Goal: Find specific page/section: Find specific page/section

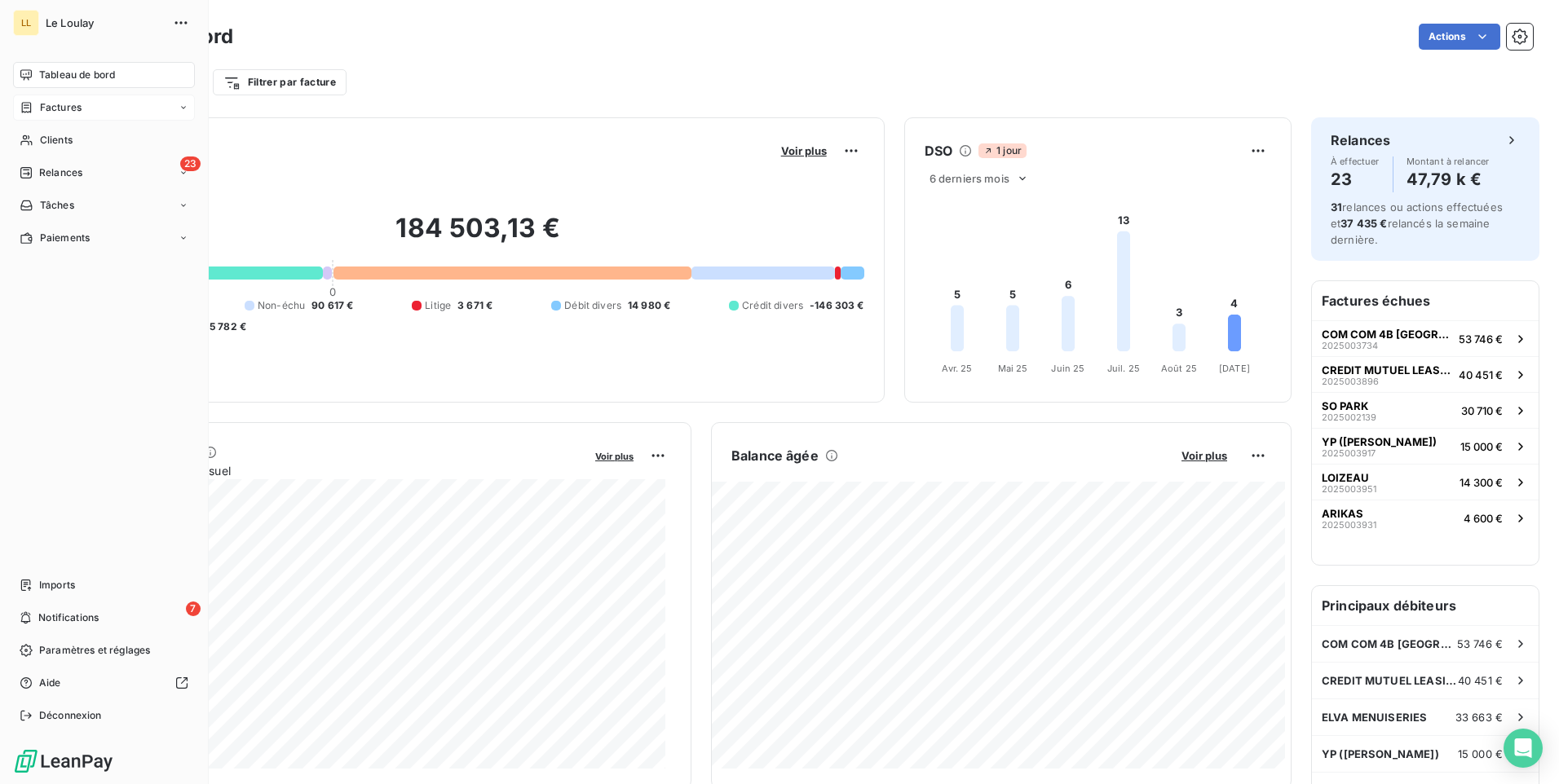
click at [55, 110] on span "Factures" at bounding box center [60, 107] width 41 height 15
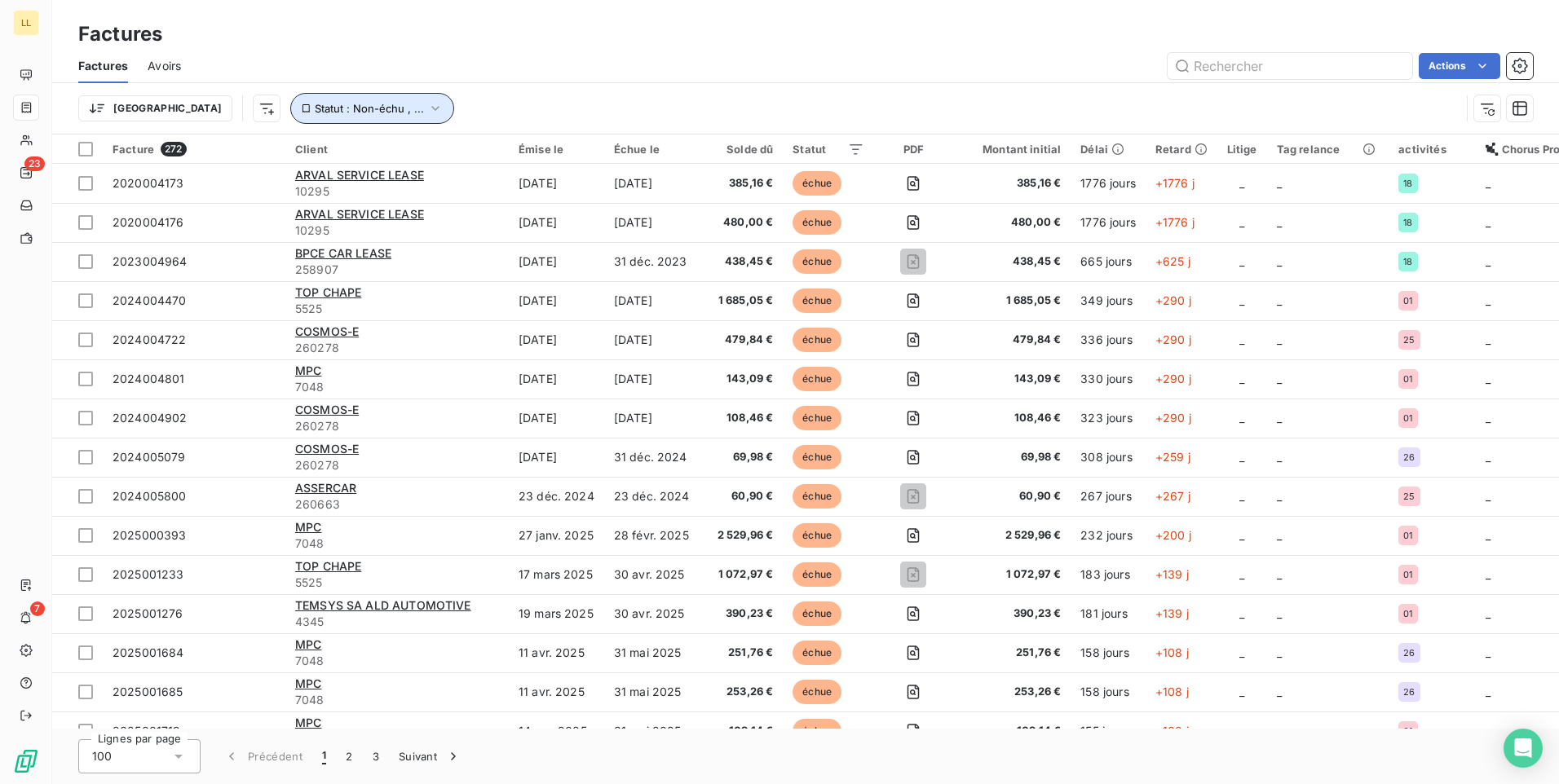
click at [427, 112] on icon "button" at bounding box center [435, 108] width 17 height 17
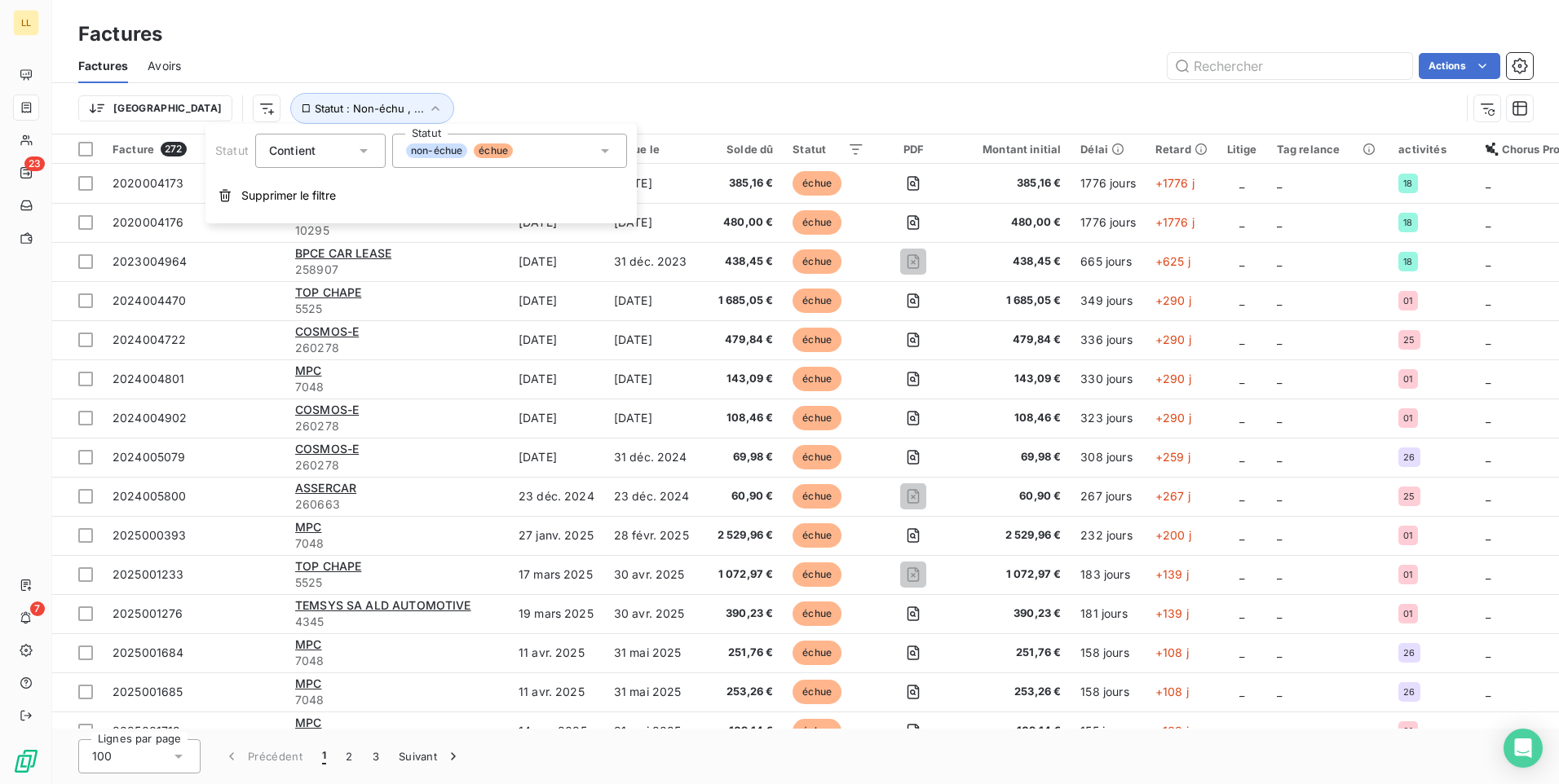
click at [366, 152] on icon at bounding box center [363, 151] width 17 height 17
click at [606, 150] on icon at bounding box center [605, 151] width 8 height 4
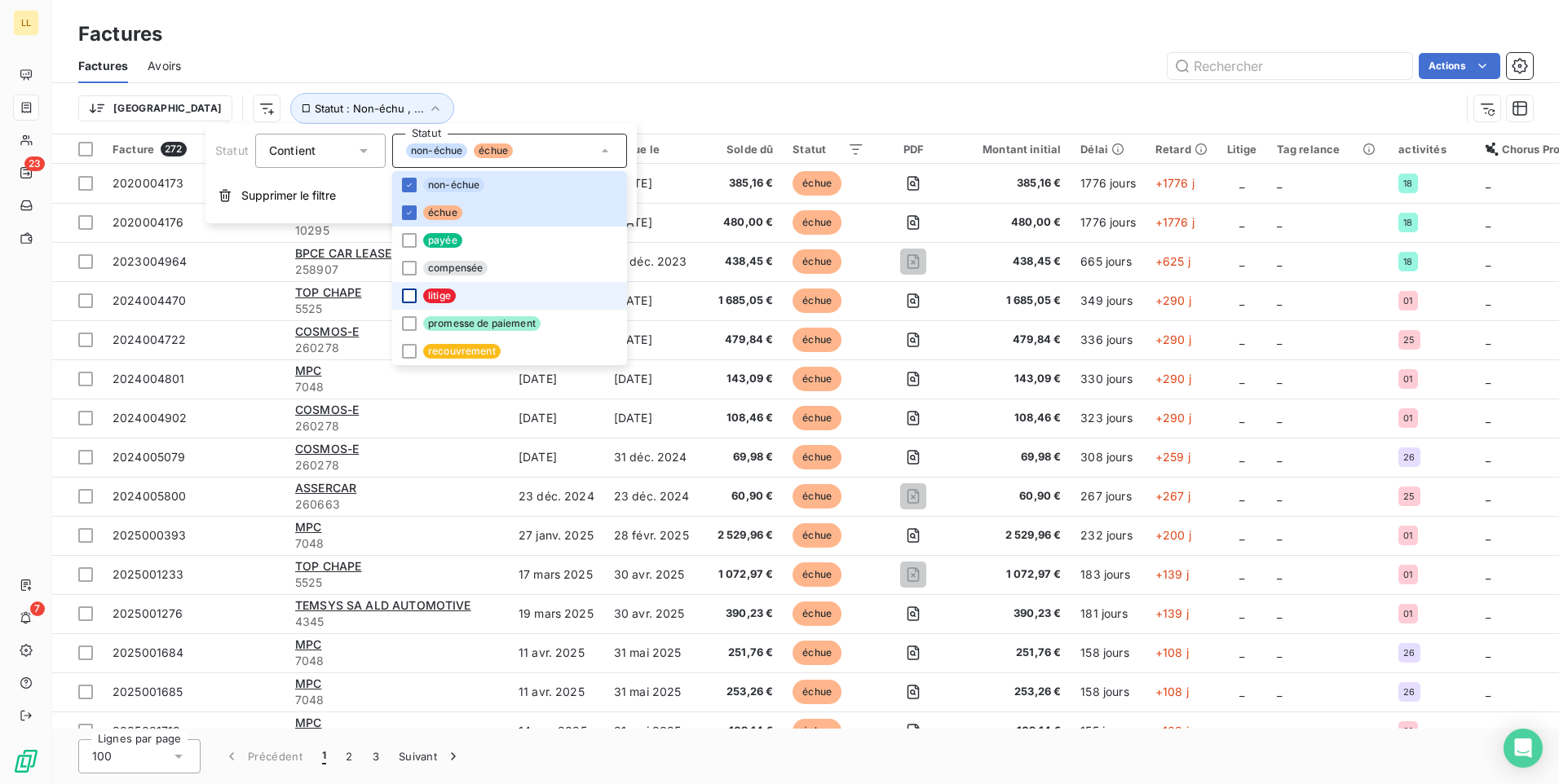
click at [410, 298] on div at bounding box center [408, 296] width 15 height 15
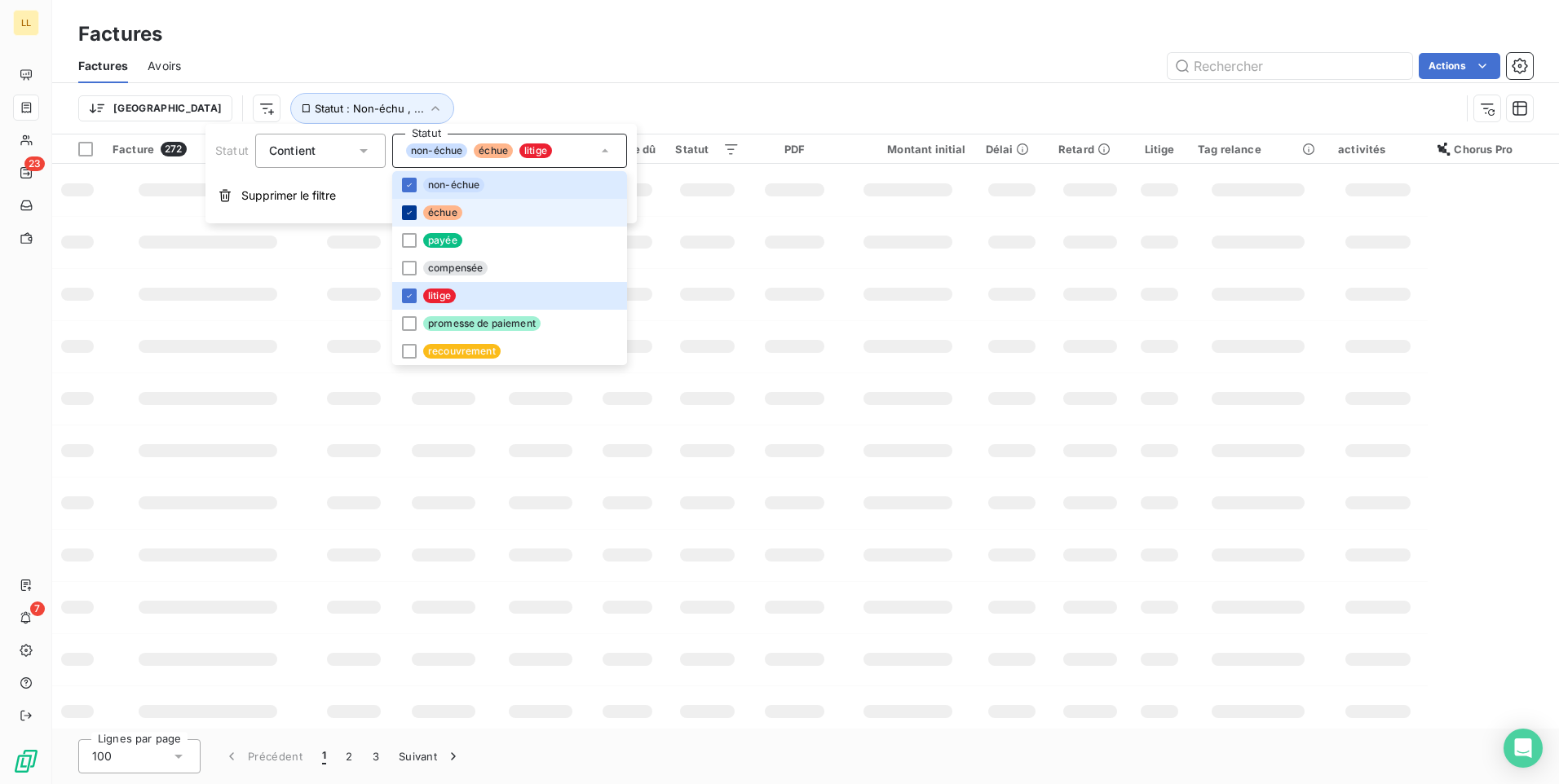
click at [411, 219] on div at bounding box center [408, 212] width 15 height 15
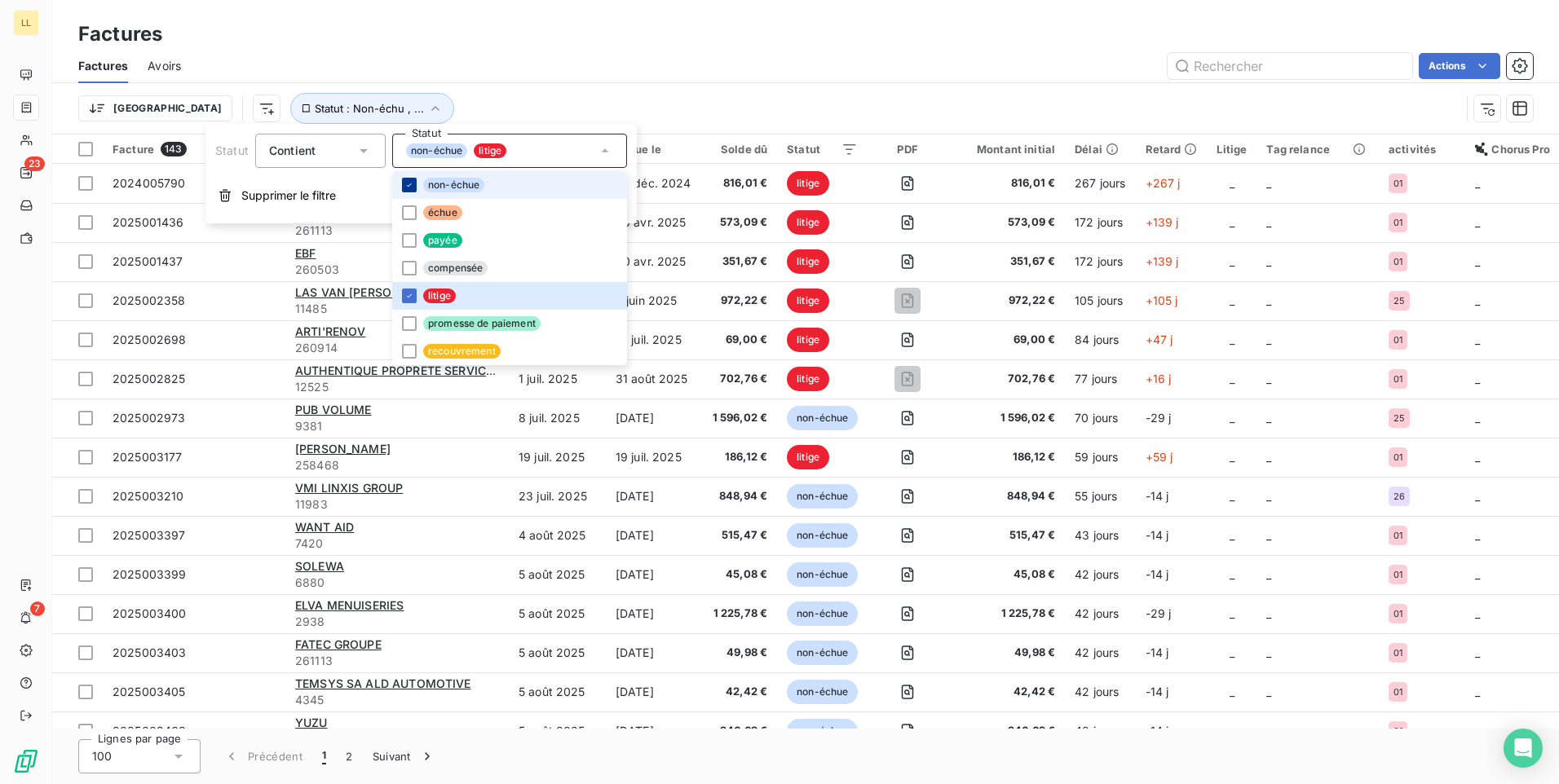
click at [410, 187] on icon at bounding box center [409, 185] width 10 height 10
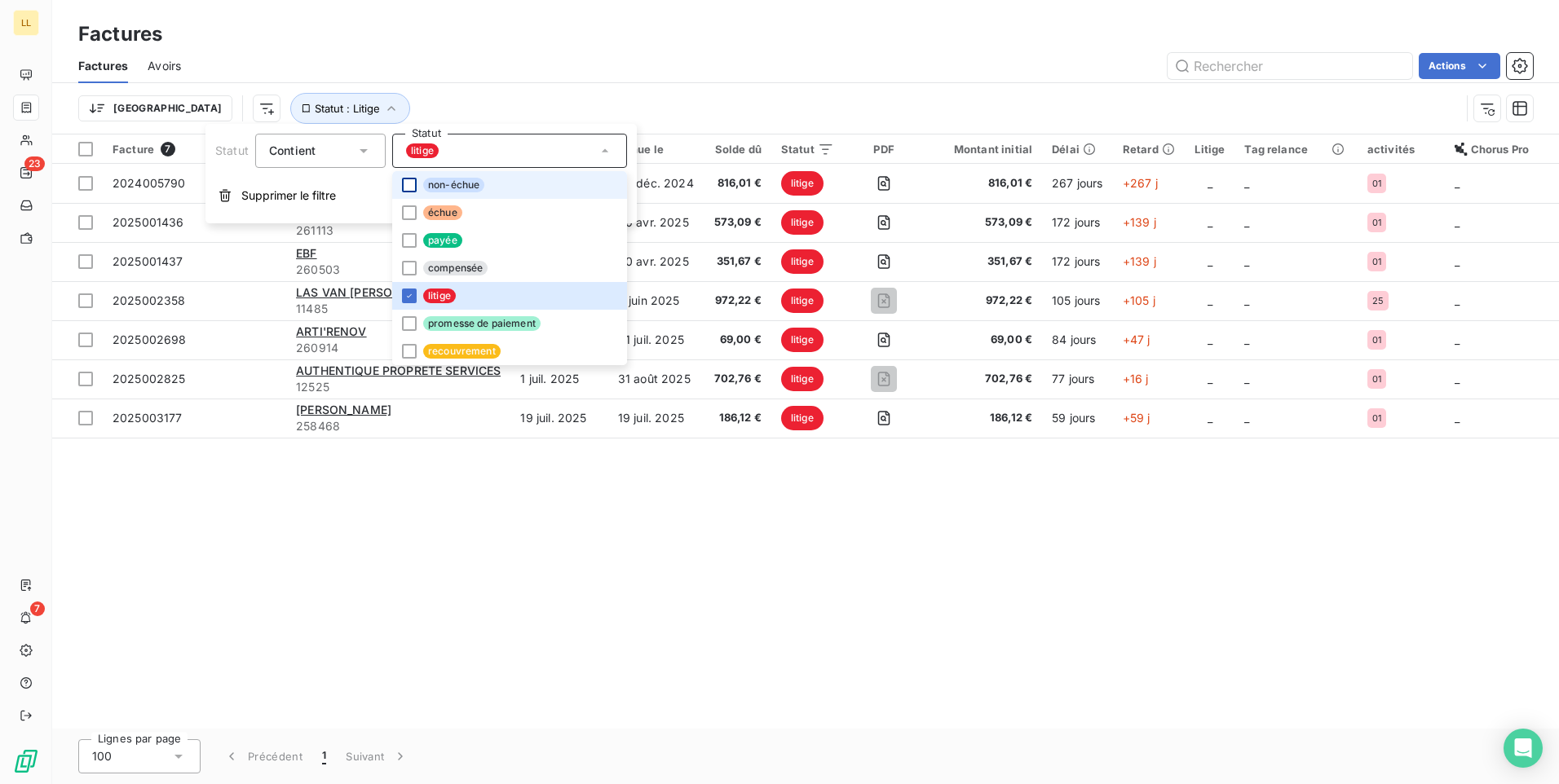
click at [871, 98] on div "Trier Statut : Litige" at bounding box center [769, 107] width 1382 height 31
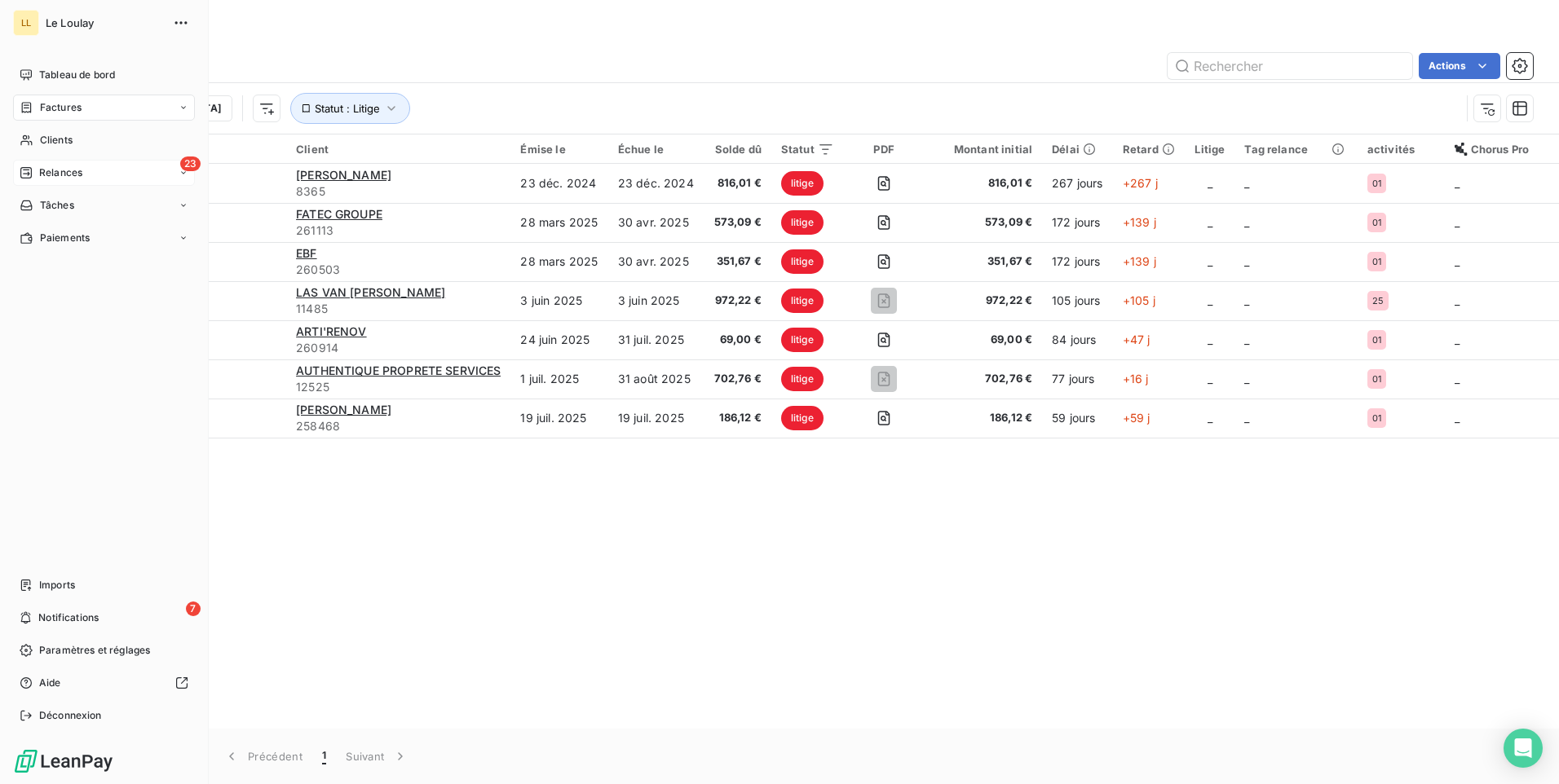
click at [53, 173] on span "Relances" at bounding box center [61, 173] width 43 height 15
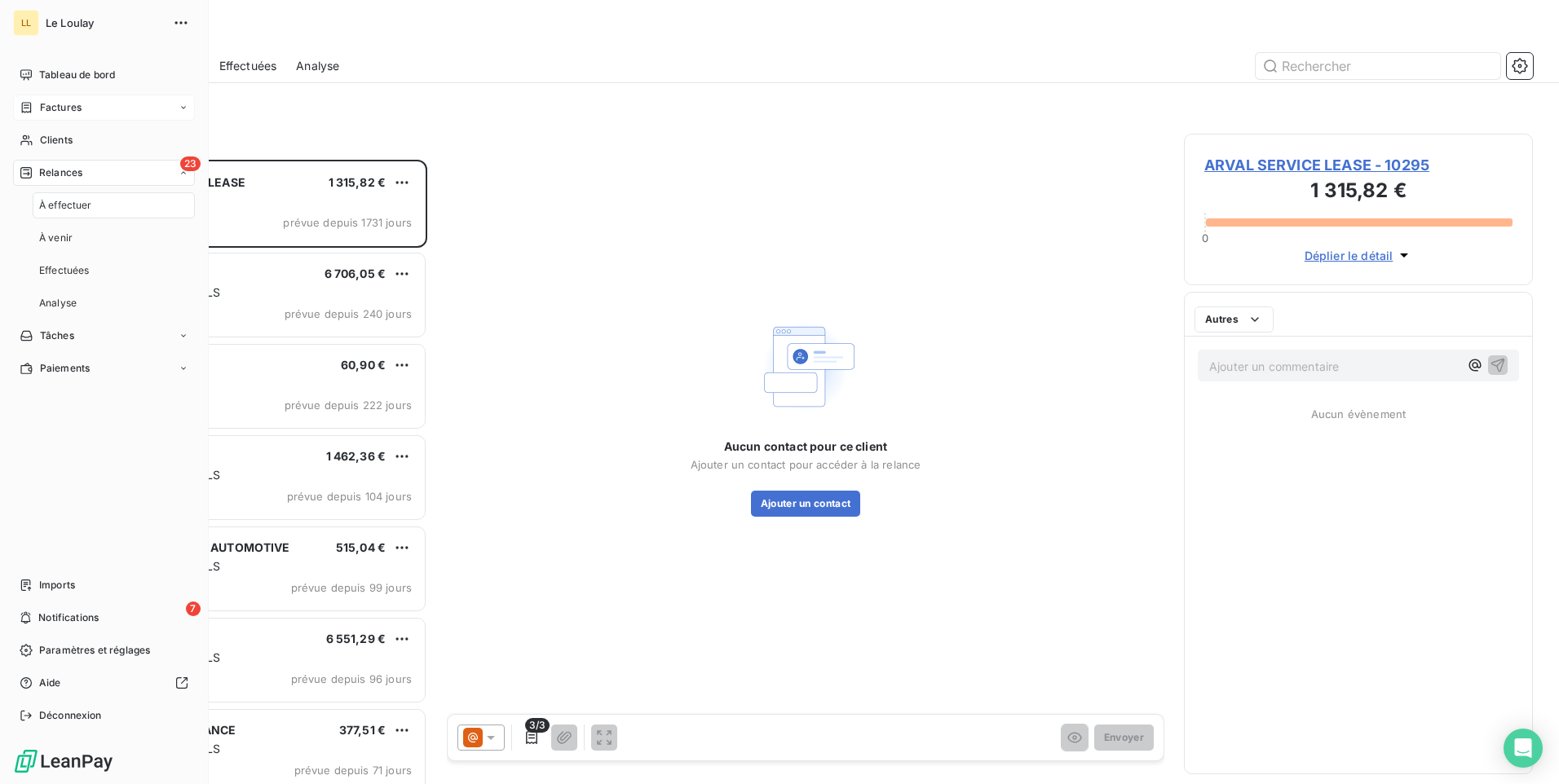
scroll to position [612, 336]
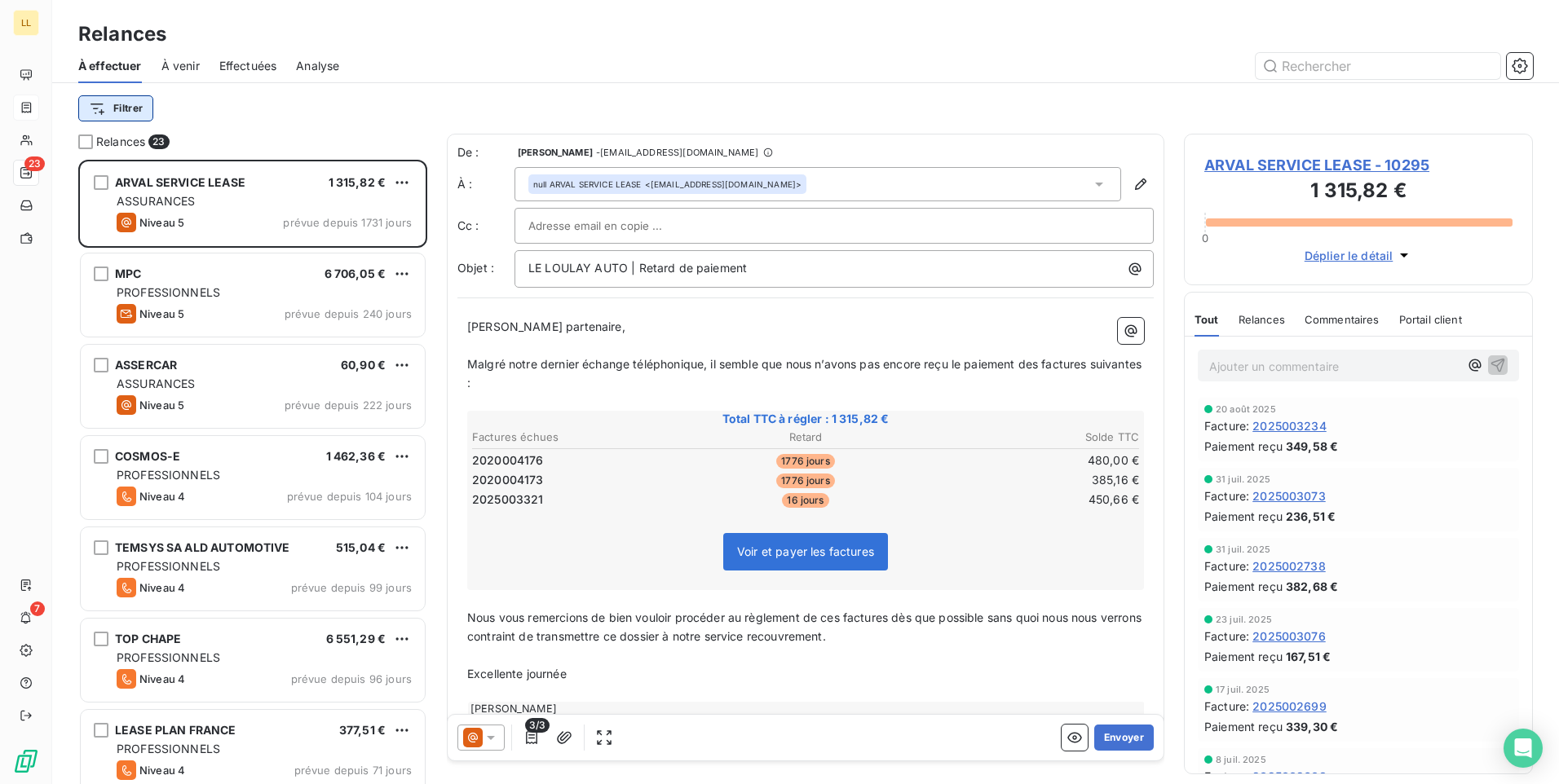
click at [132, 109] on html "LL 23 7 Relances À effectuer À venir Effectuées Analyse Filtrer Relances 23 ARV…" at bounding box center [780, 392] width 1559 height 784
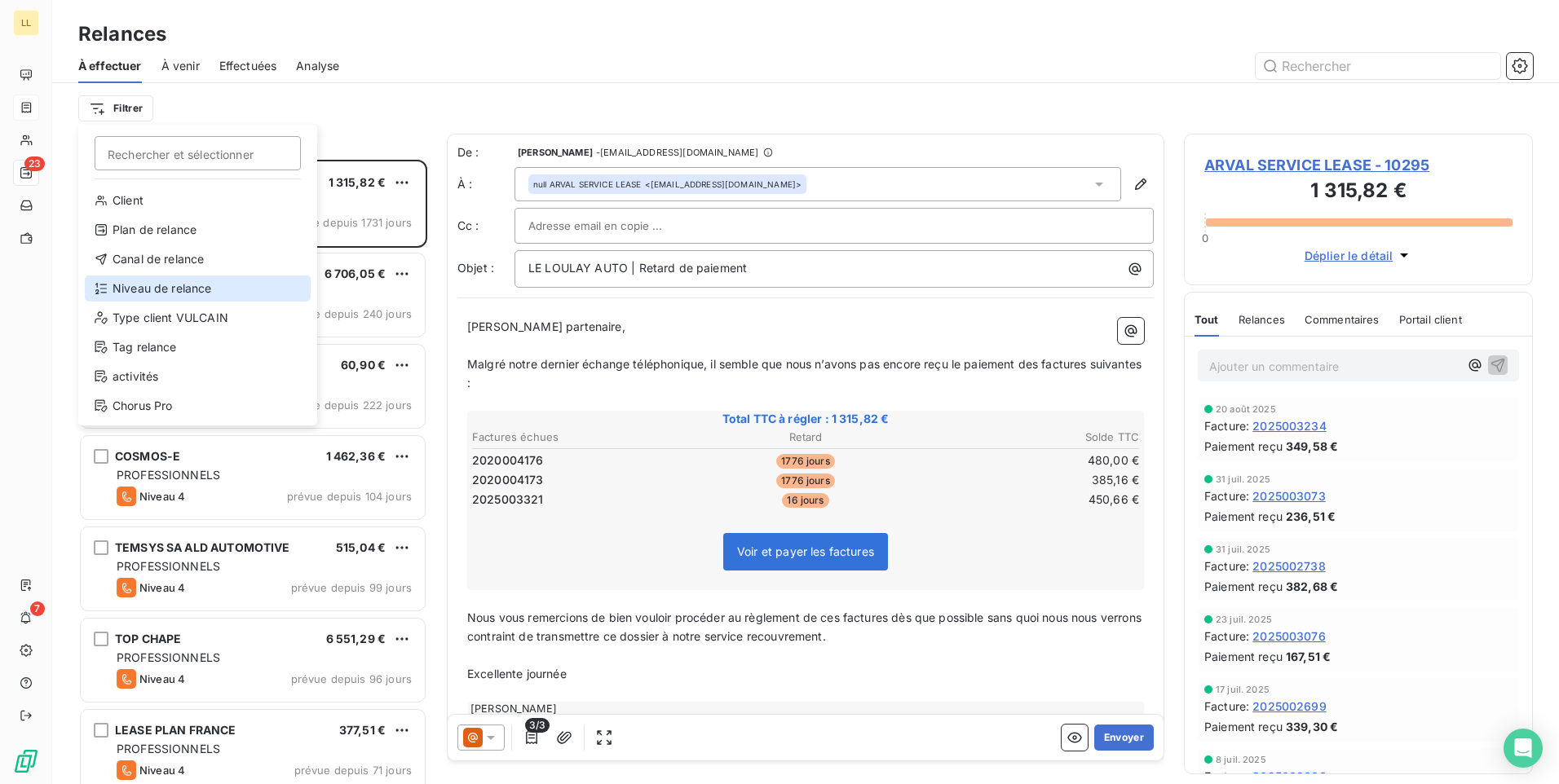
click at [152, 287] on div "Niveau de relance" at bounding box center [197, 288] width 226 height 26
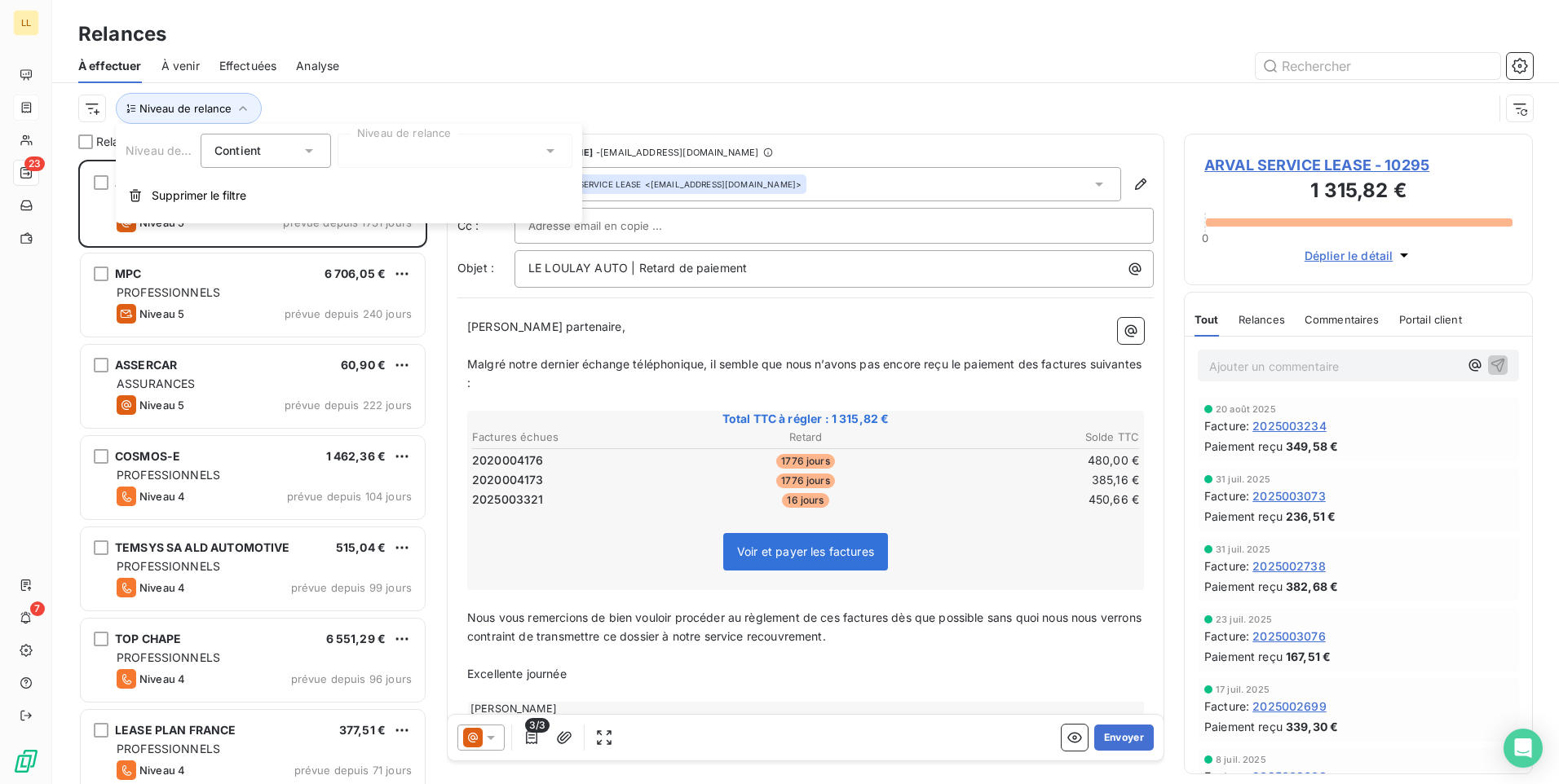
click at [543, 156] on icon at bounding box center [551, 151] width 17 height 17
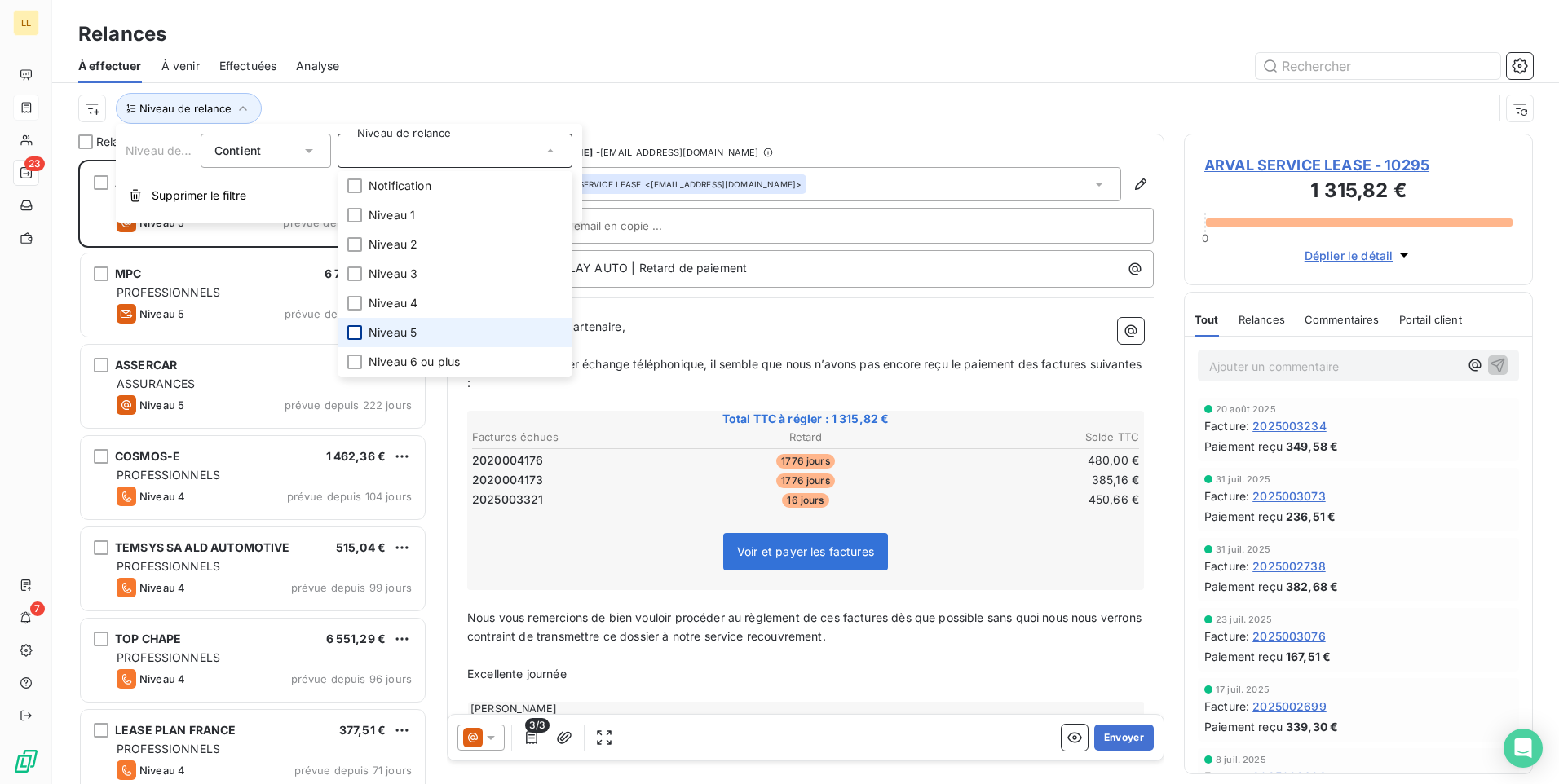
click at [358, 333] on div at bounding box center [354, 332] width 15 height 15
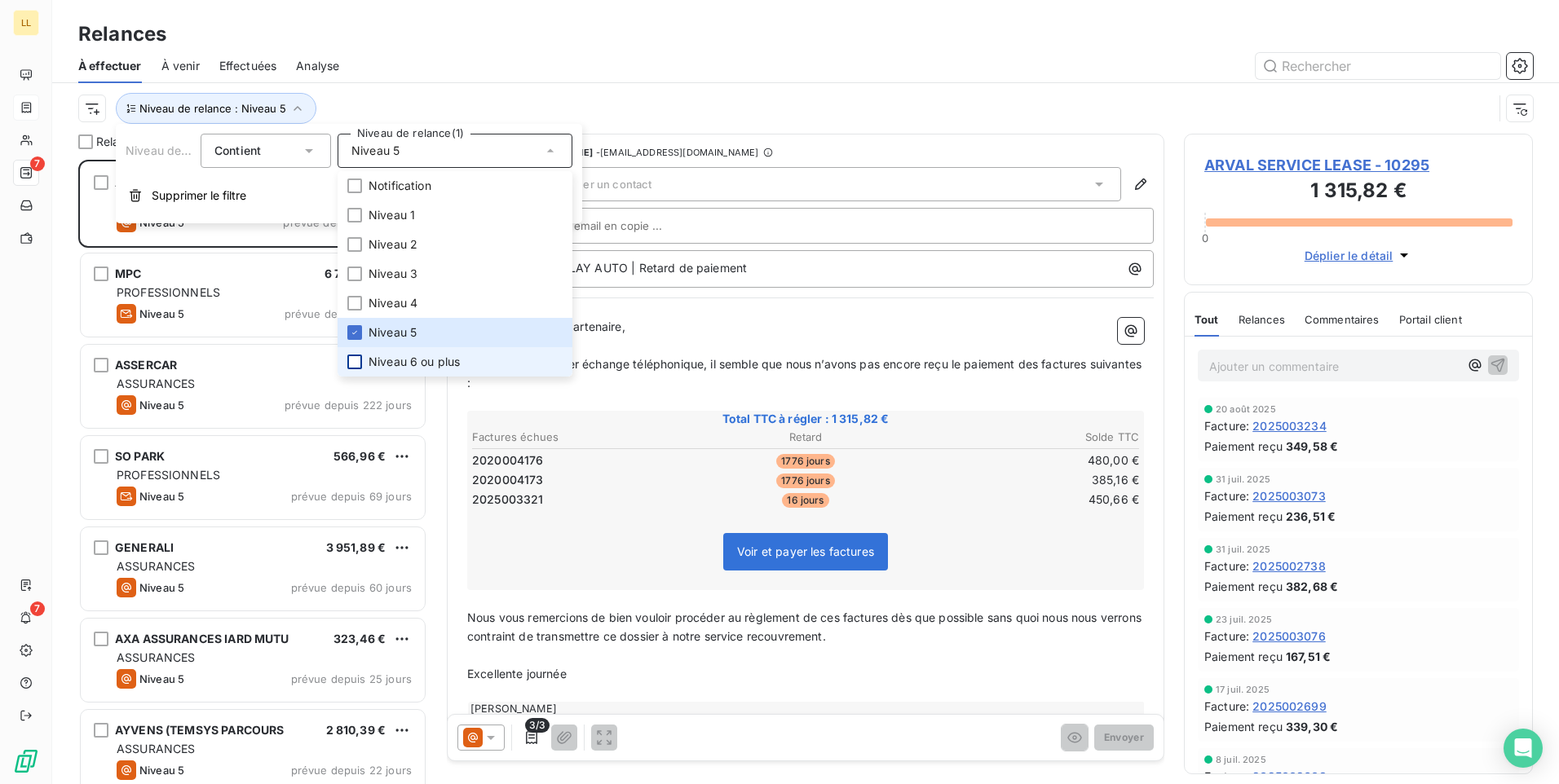
click at [356, 364] on div at bounding box center [354, 361] width 15 height 15
click at [931, 109] on div "Niveau de relance : Niveau 5 , ..." at bounding box center [785, 107] width 1415 height 31
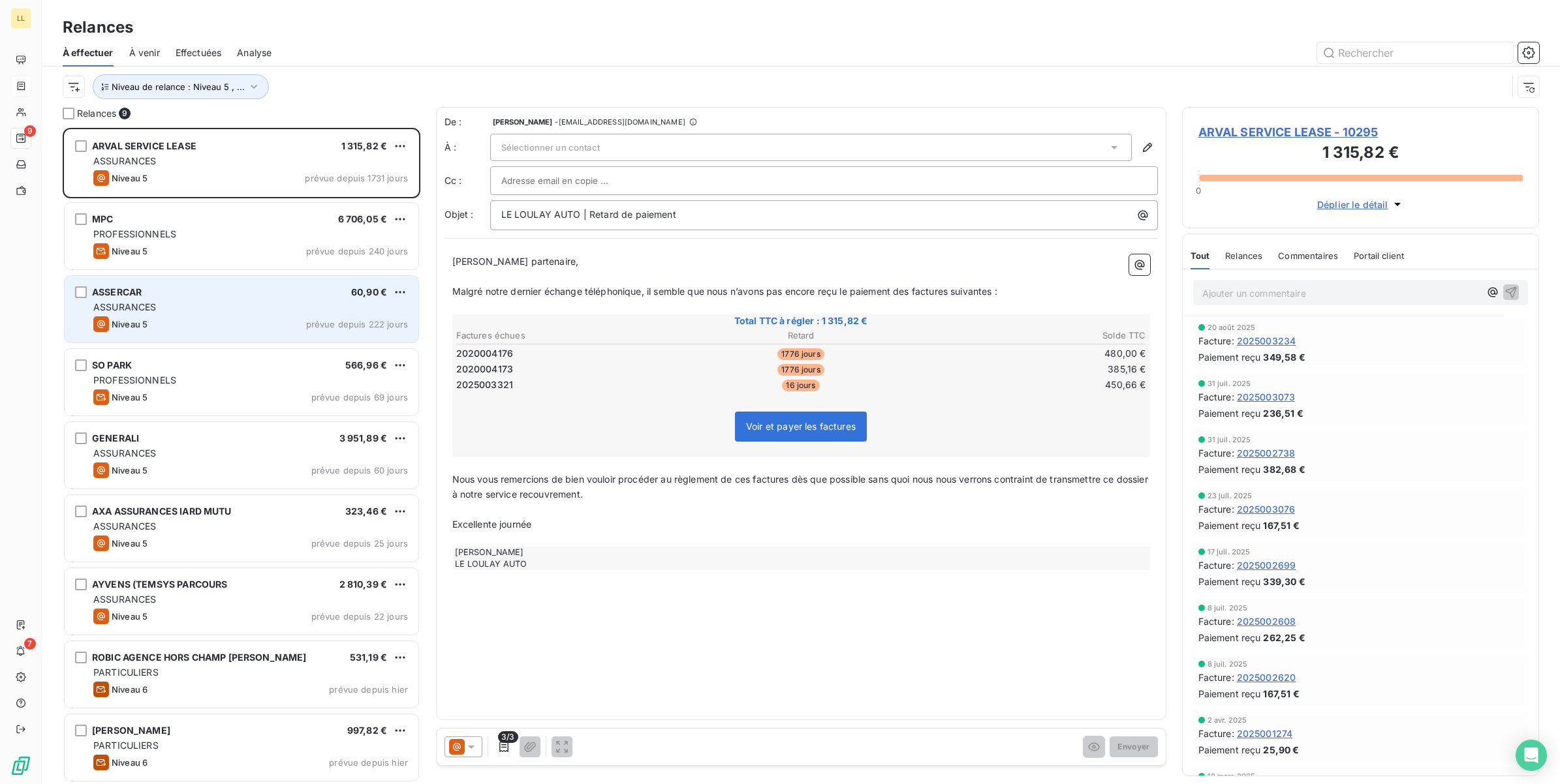
scroll to position [2, 0]
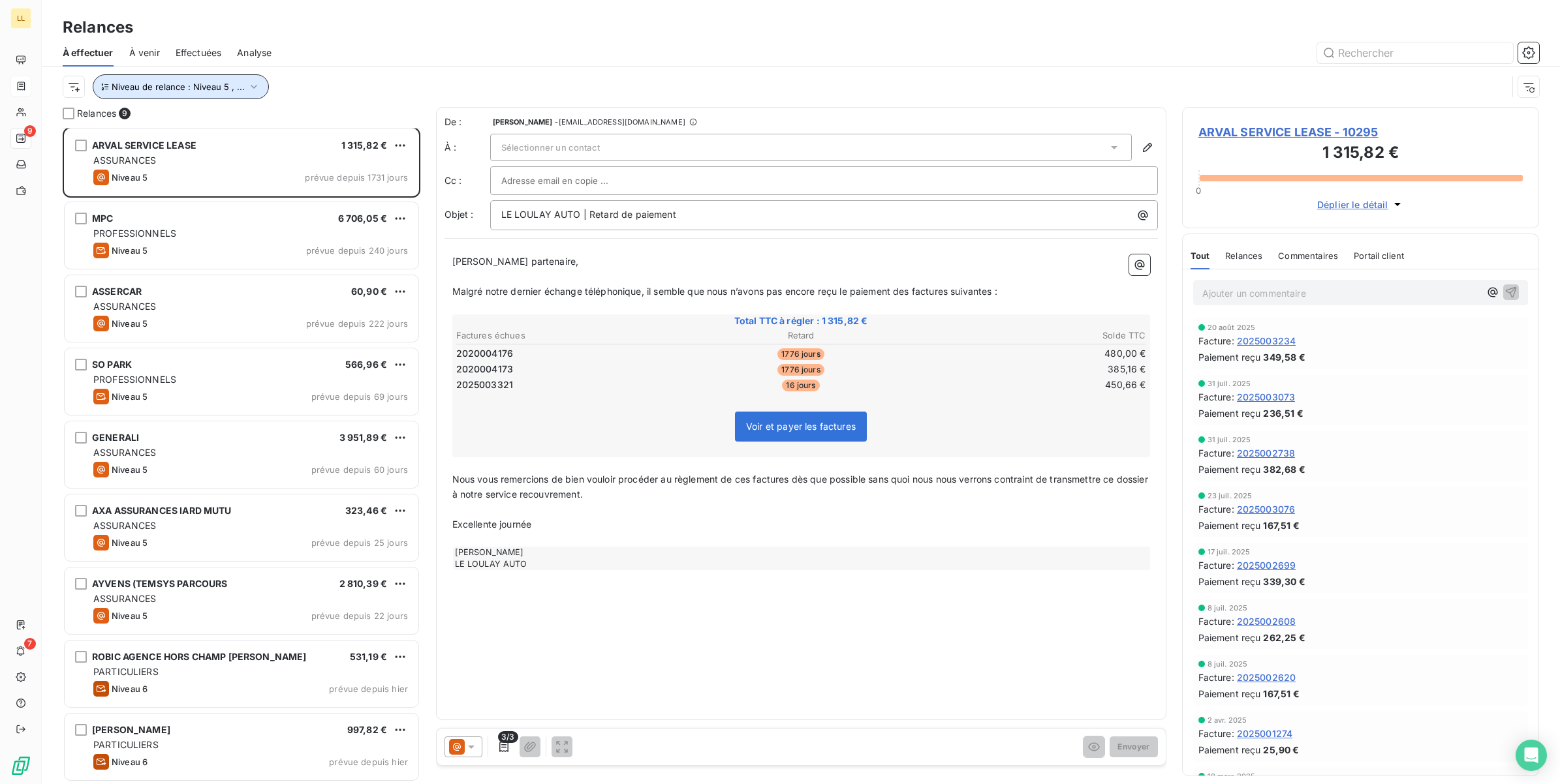
click at [250, 88] on icon "button" at bounding box center [254, 87] width 13 height 13
click at [445, 119] on icon at bounding box center [441, 121] width 13 height 13
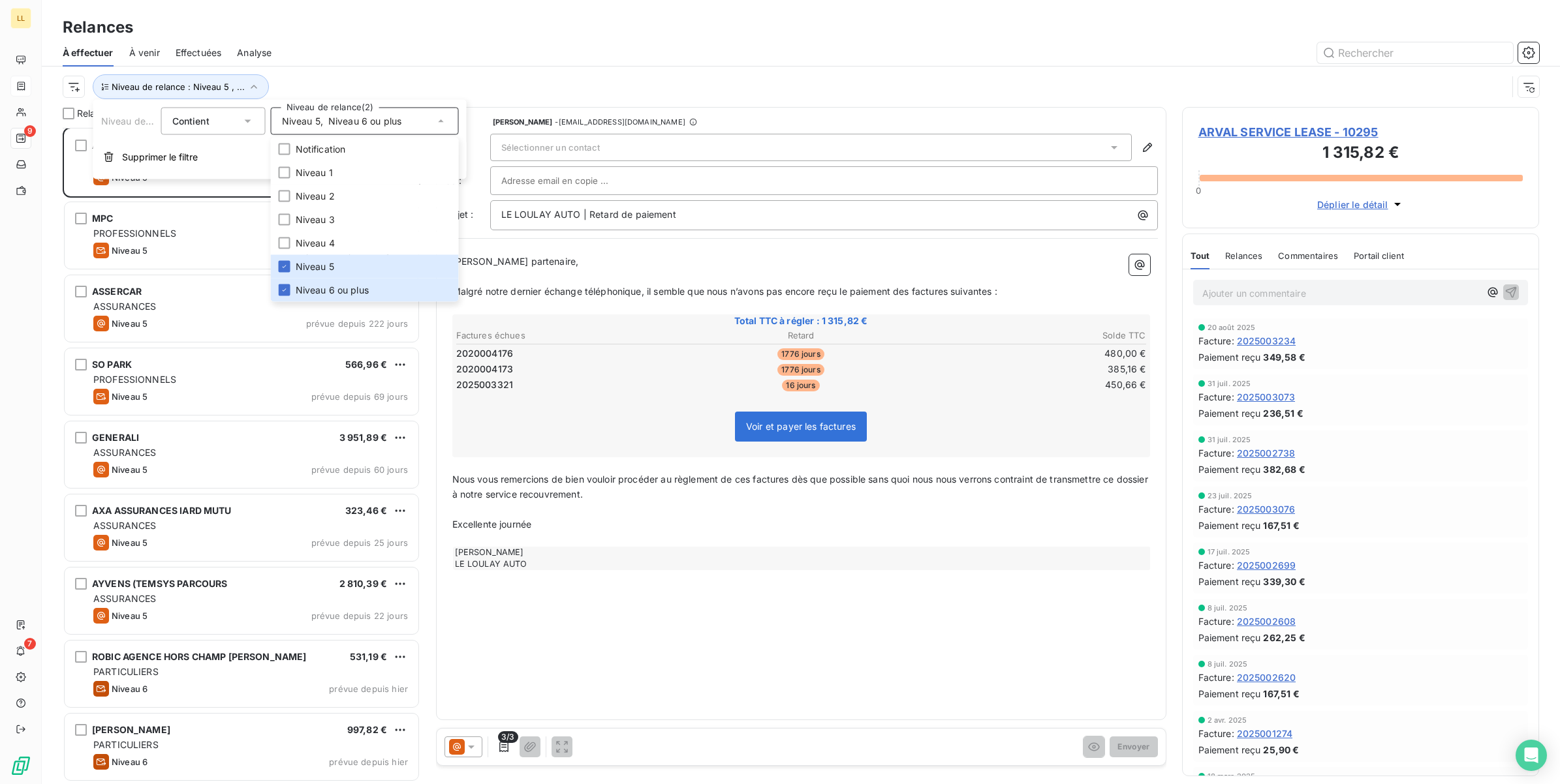
click at [250, 122] on icon at bounding box center [248, 121] width 13 height 13
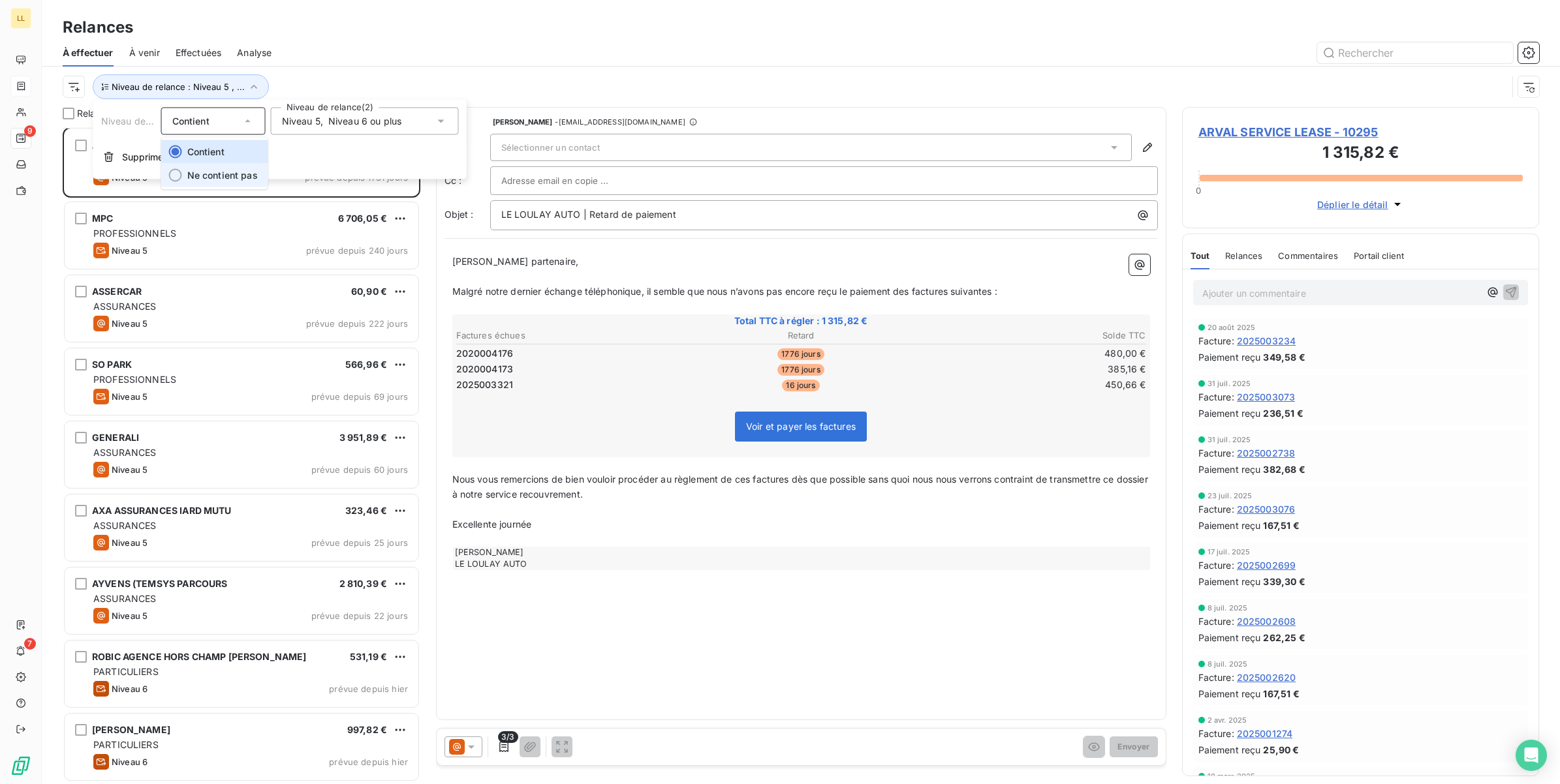
click at [199, 178] on span "Ne contient pas" at bounding box center [222, 175] width 70 height 11
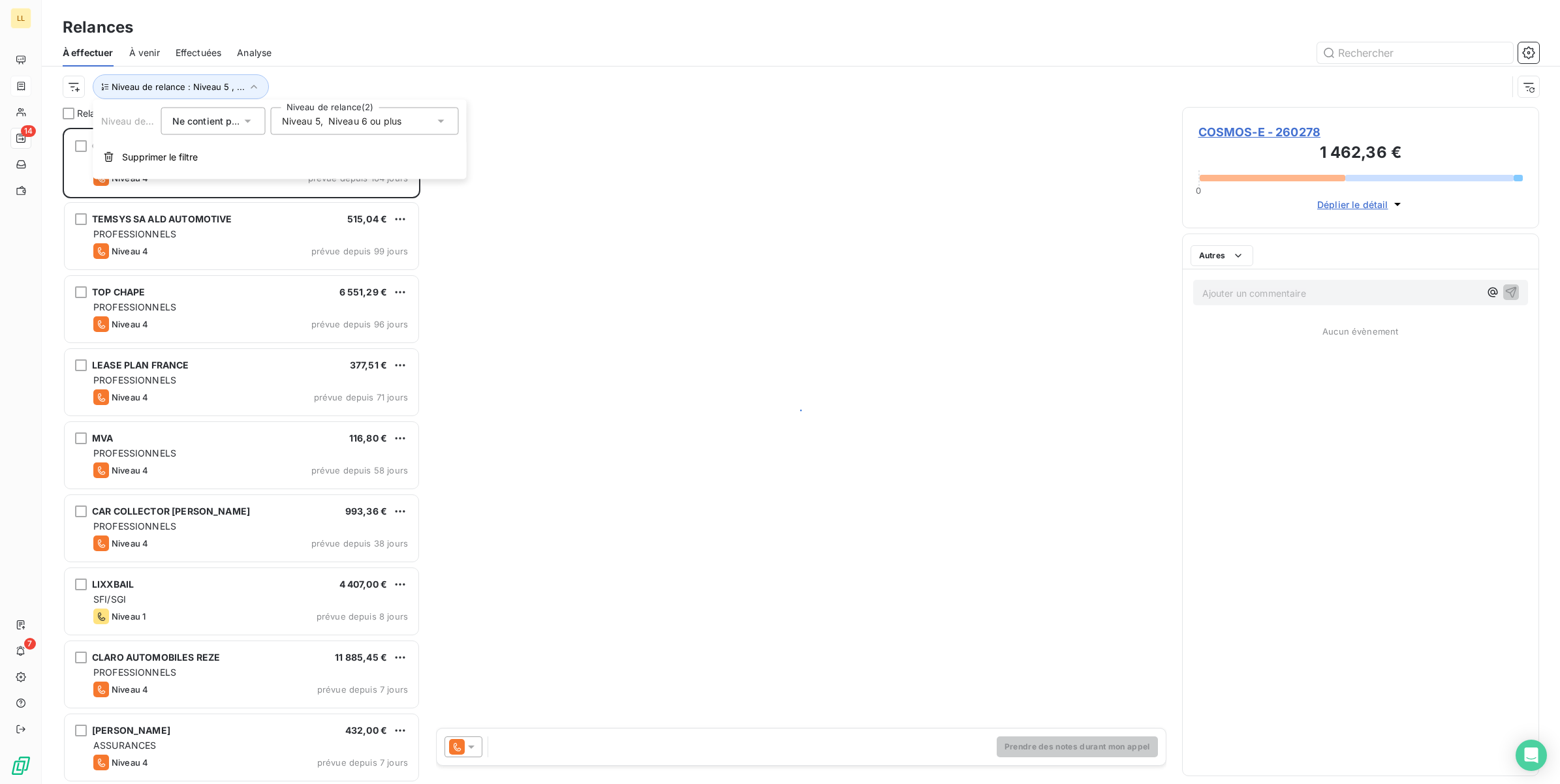
scroll to position [644, 344]
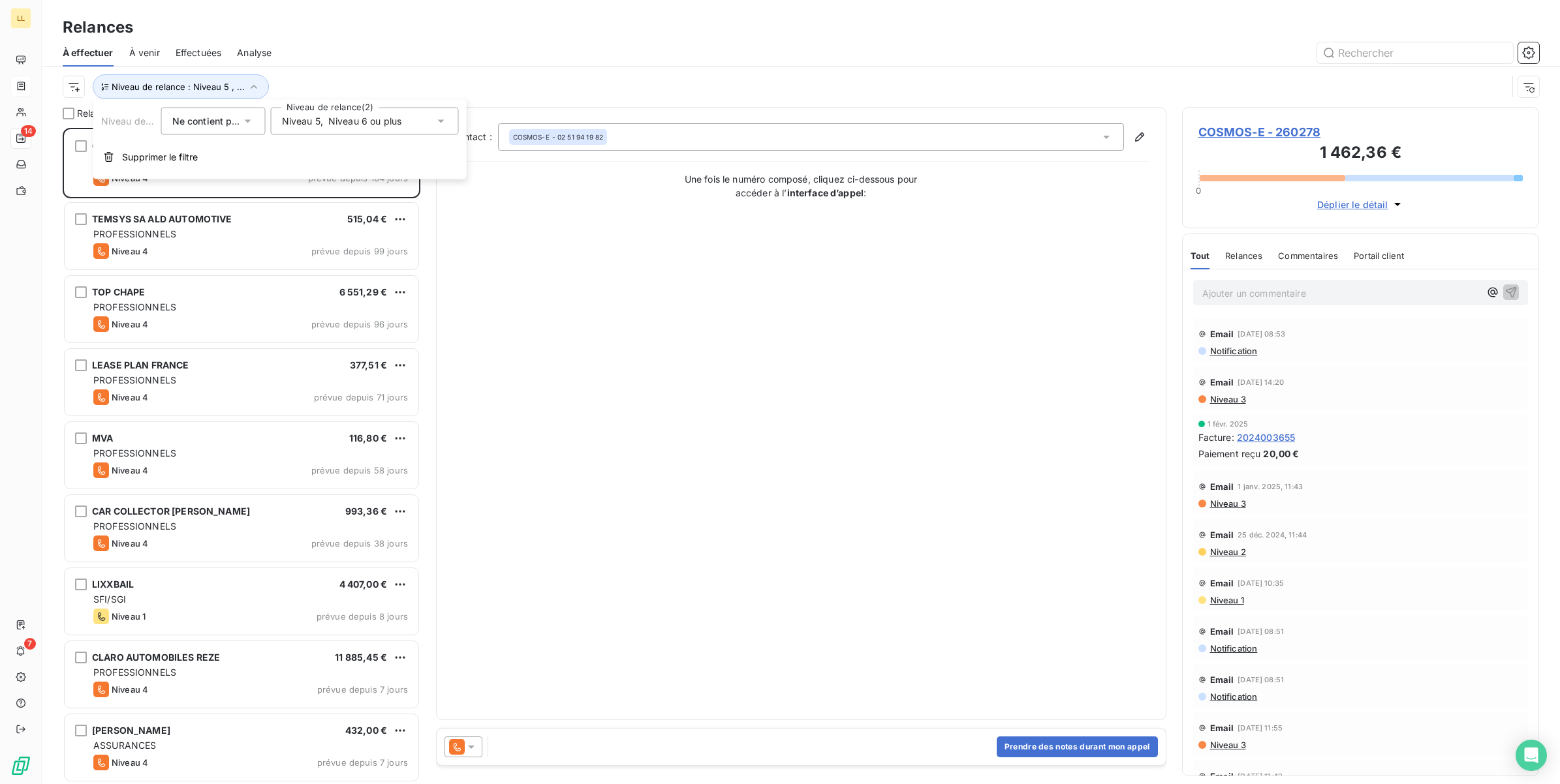
click at [439, 122] on icon at bounding box center [441, 121] width 13 height 13
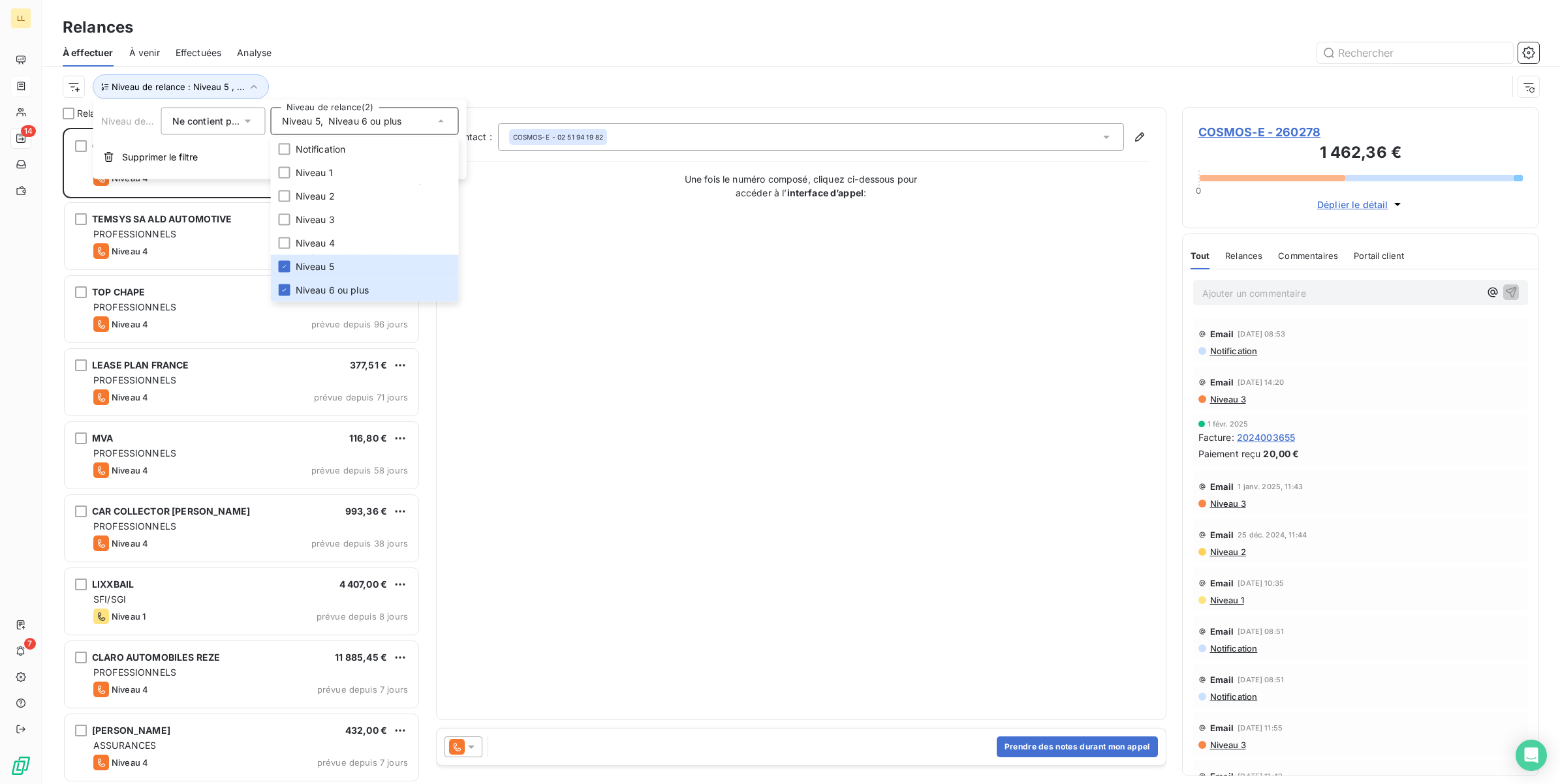
click at [438, 121] on icon at bounding box center [441, 121] width 13 height 13
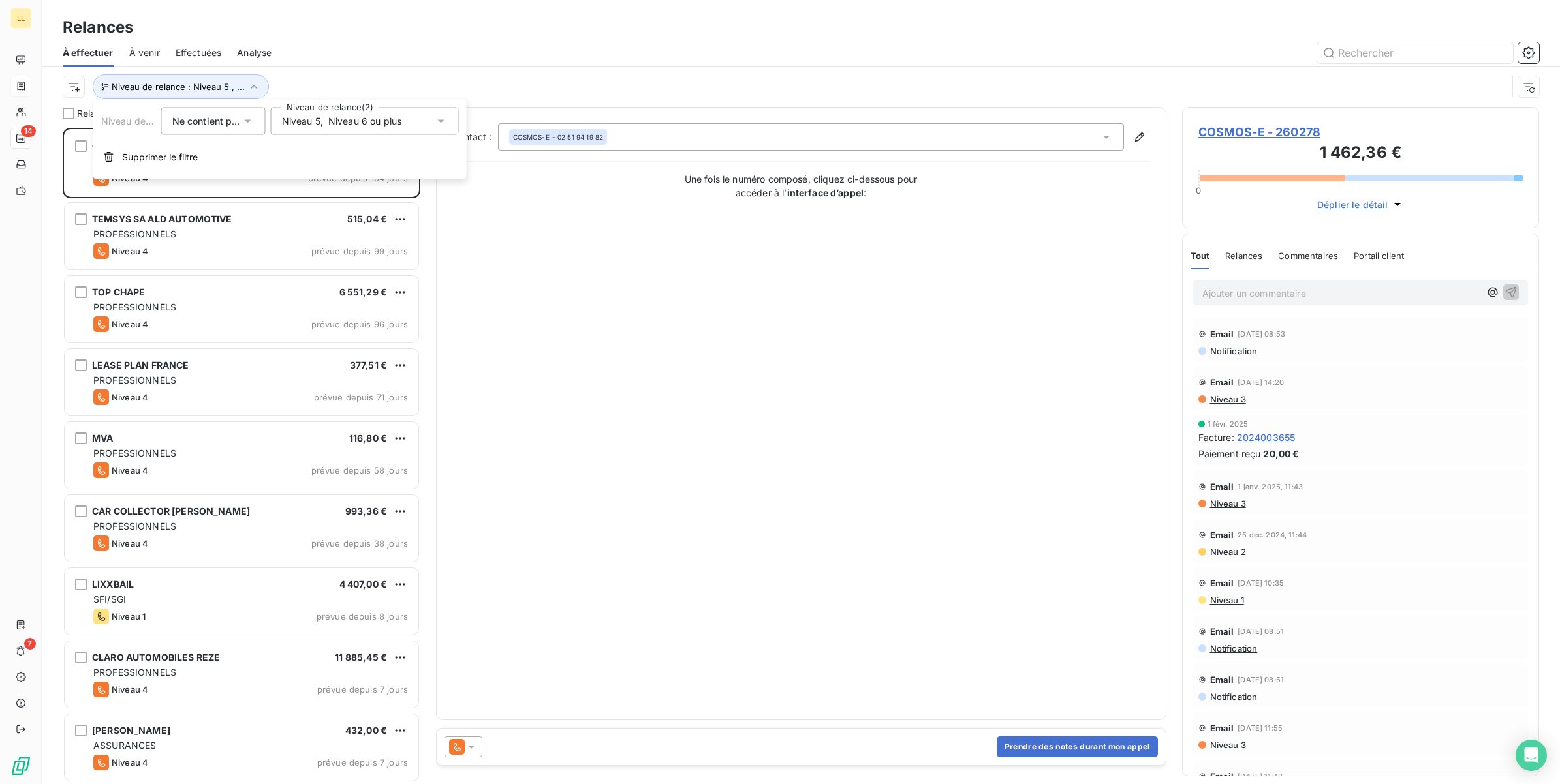
click at [442, 118] on icon at bounding box center [441, 121] width 13 height 13
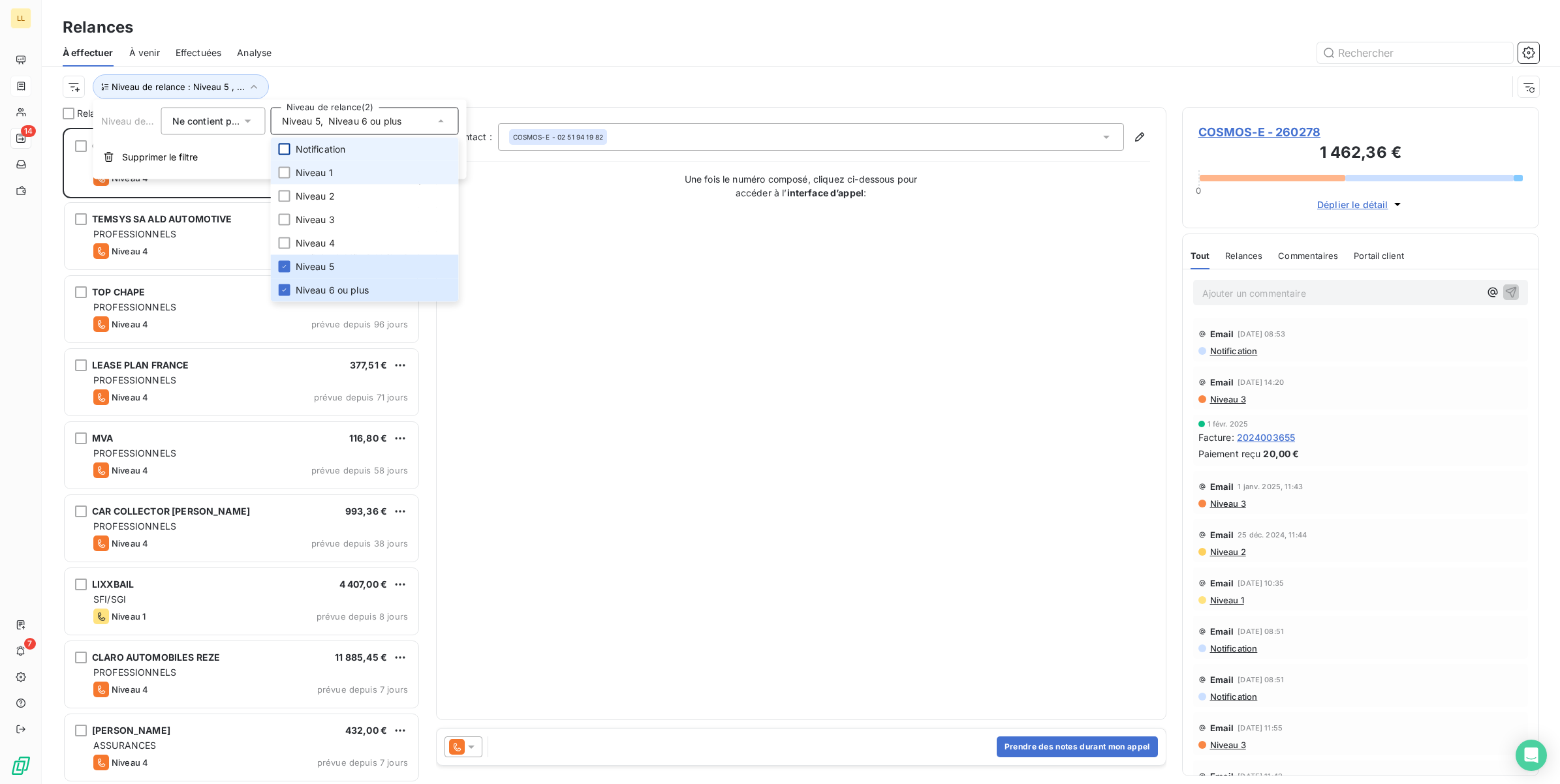
click at [285, 151] on div at bounding box center [284, 149] width 12 height 12
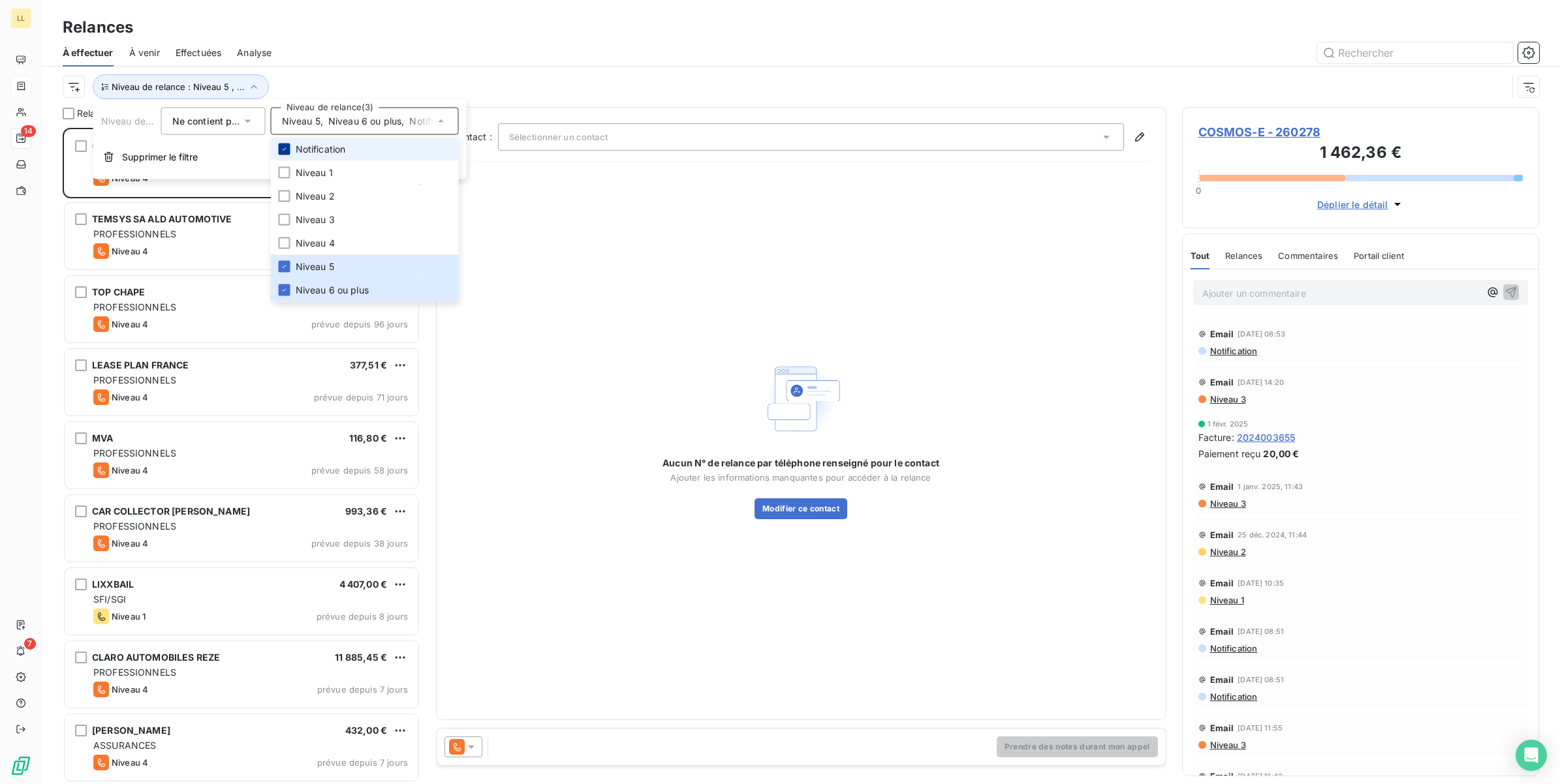
click at [285, 151] on icon at bounding box center [284, 149] width 8 height 8
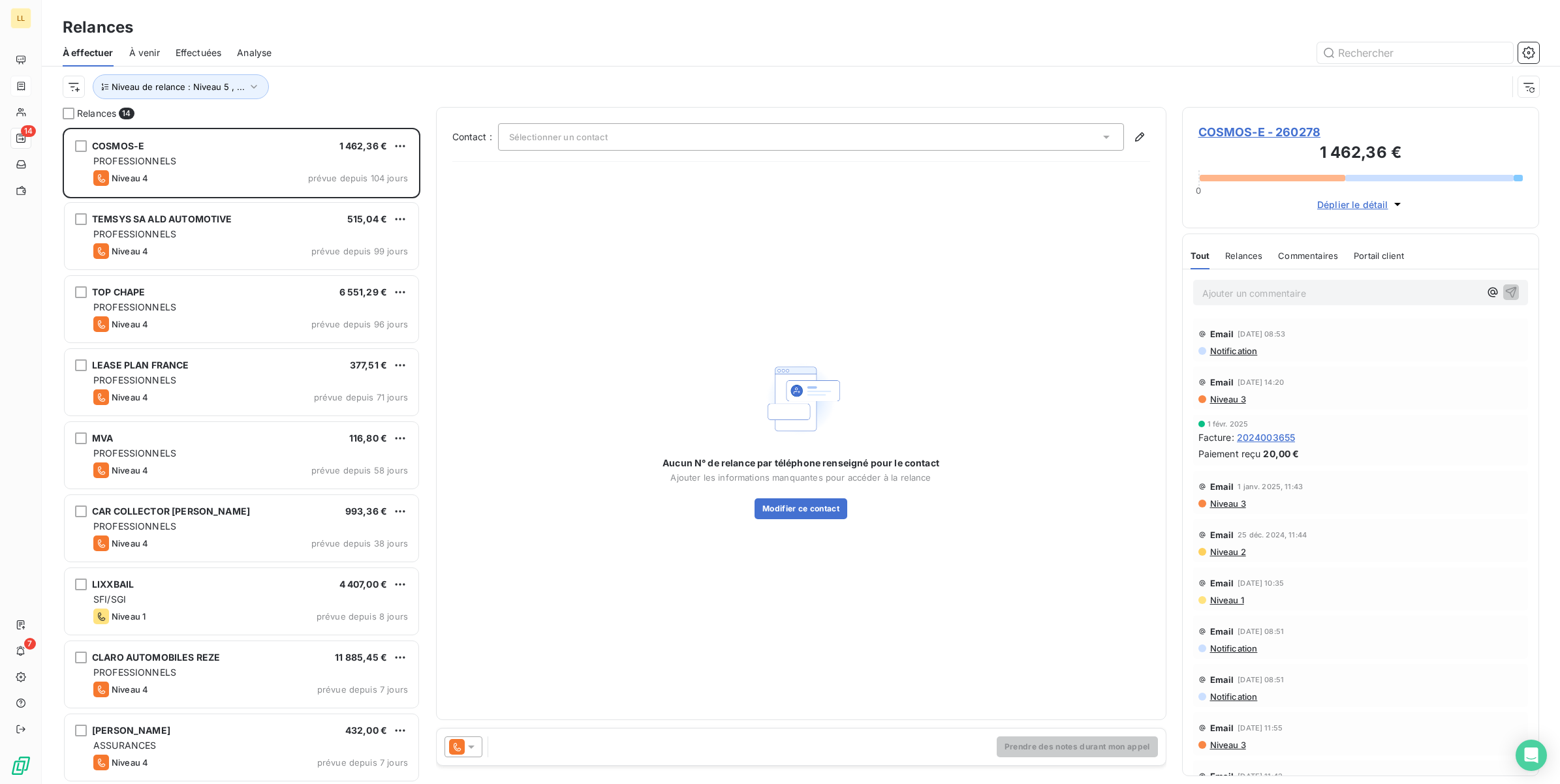
click at [307, 87] on div "Niveau de relance : Niveau 5 , ..." at bounding box center [784, 86] width 1445 height 24
click at [66, 109] on div at bounding box center [68, 113] width 12 height 12
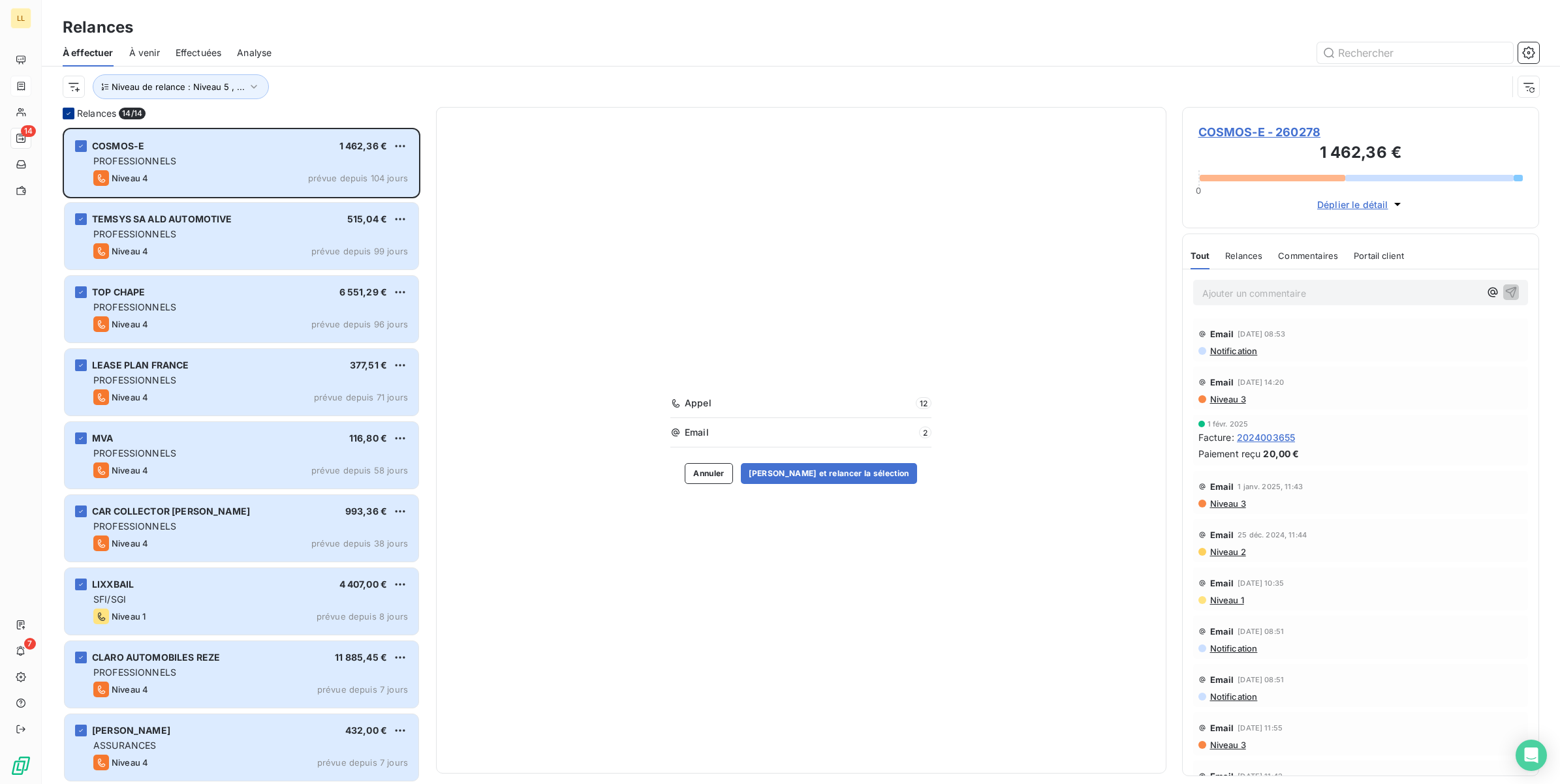
click at [69, 114] on icon at bounding box center [69, 114] width 8 height 8
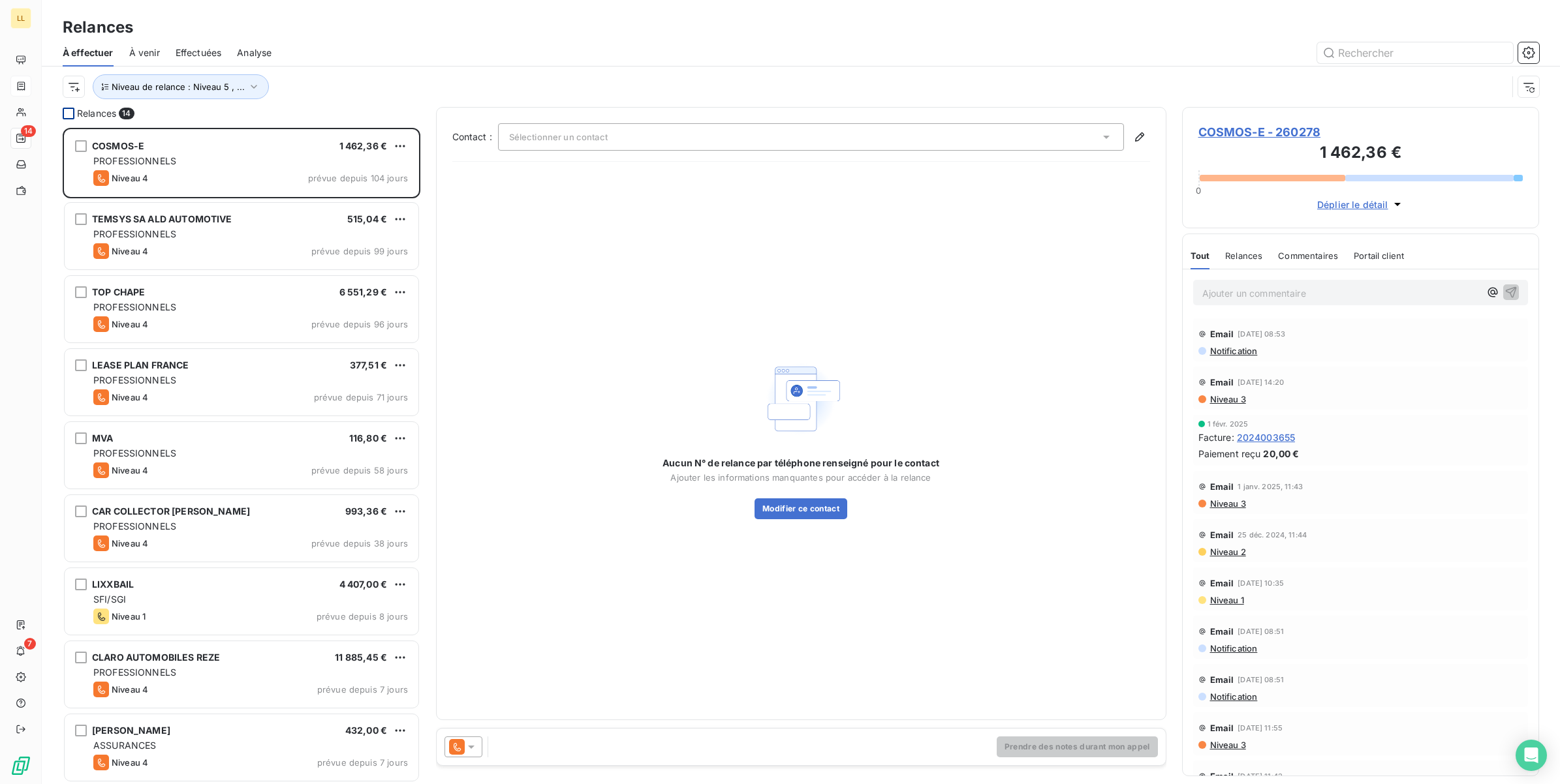
click at [66, 84] on html "LL 14 7 Relances À effectuer À venir Effectuées Analyse Niveau de relance : Niv…" at bounding box center [780, 392] width 1560 height 784
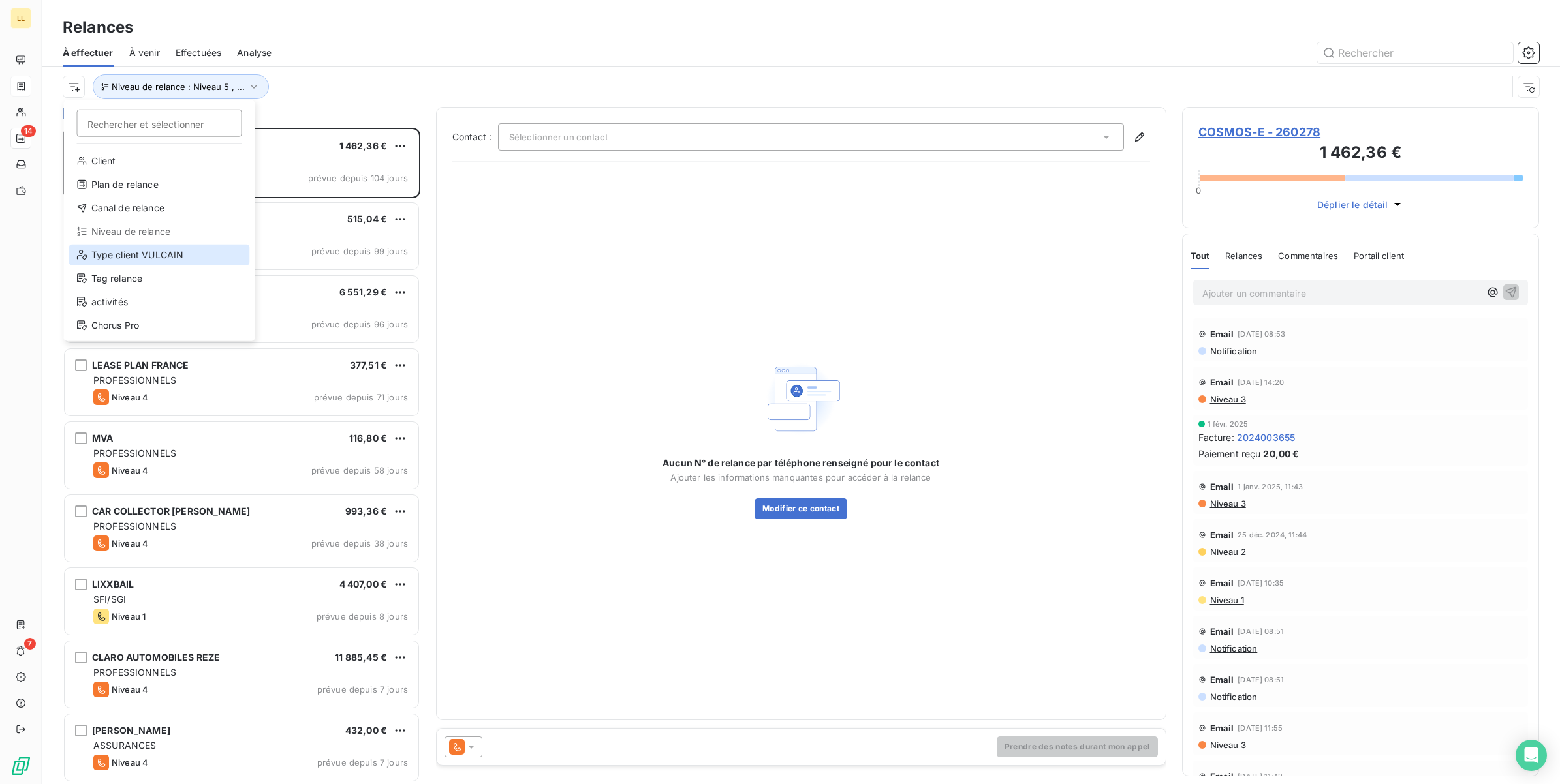
click at [136, 261] on div "Type client VULCAIN" at bounding box center [160, 255] width 181 height 21
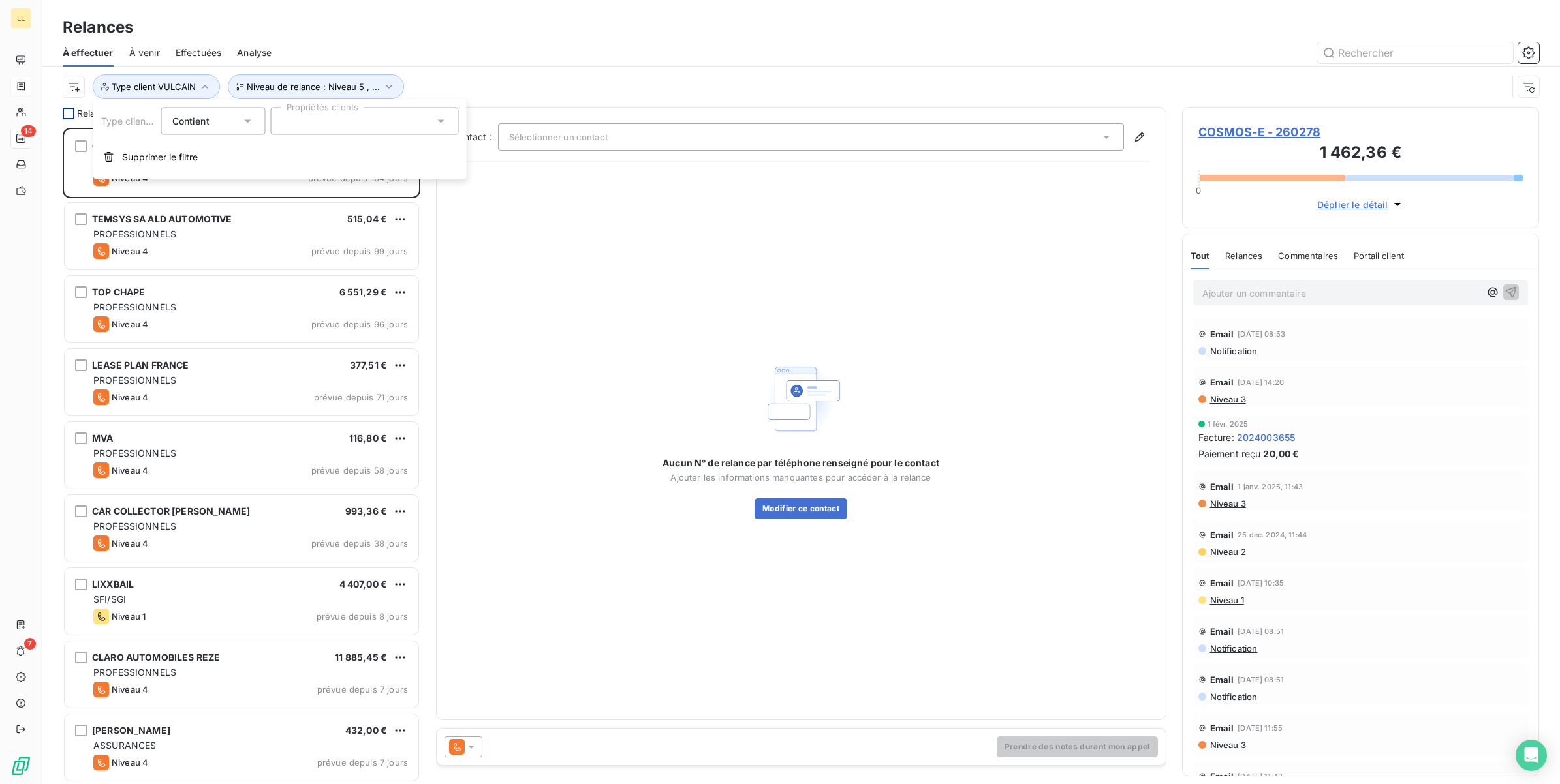
click at [434, 122] on icon at bounding box center [441, 121] width 13 height 13
click at [442, 84] on div "Niveau de relance : Niveau 5 , ... Type client VULCAIN" at bounding box center [784, 86] width 1445 height 24
click at [205, 93] on button "Type client VULCAIN" at bounding box center [156, 86] width 127 height 24
click at [60, 83] on div "Niveau de relance : Niveau 5 , ... Type client VULCAIN" at bounding box center [801, 86] width 1518 height 40
click at [81, 89] on html "LL 14 7 Relances À effectuer À venir Effectuées Analyse Niveau de relance : Niv…" at bounding box center [780, 392] width 1560 height 784
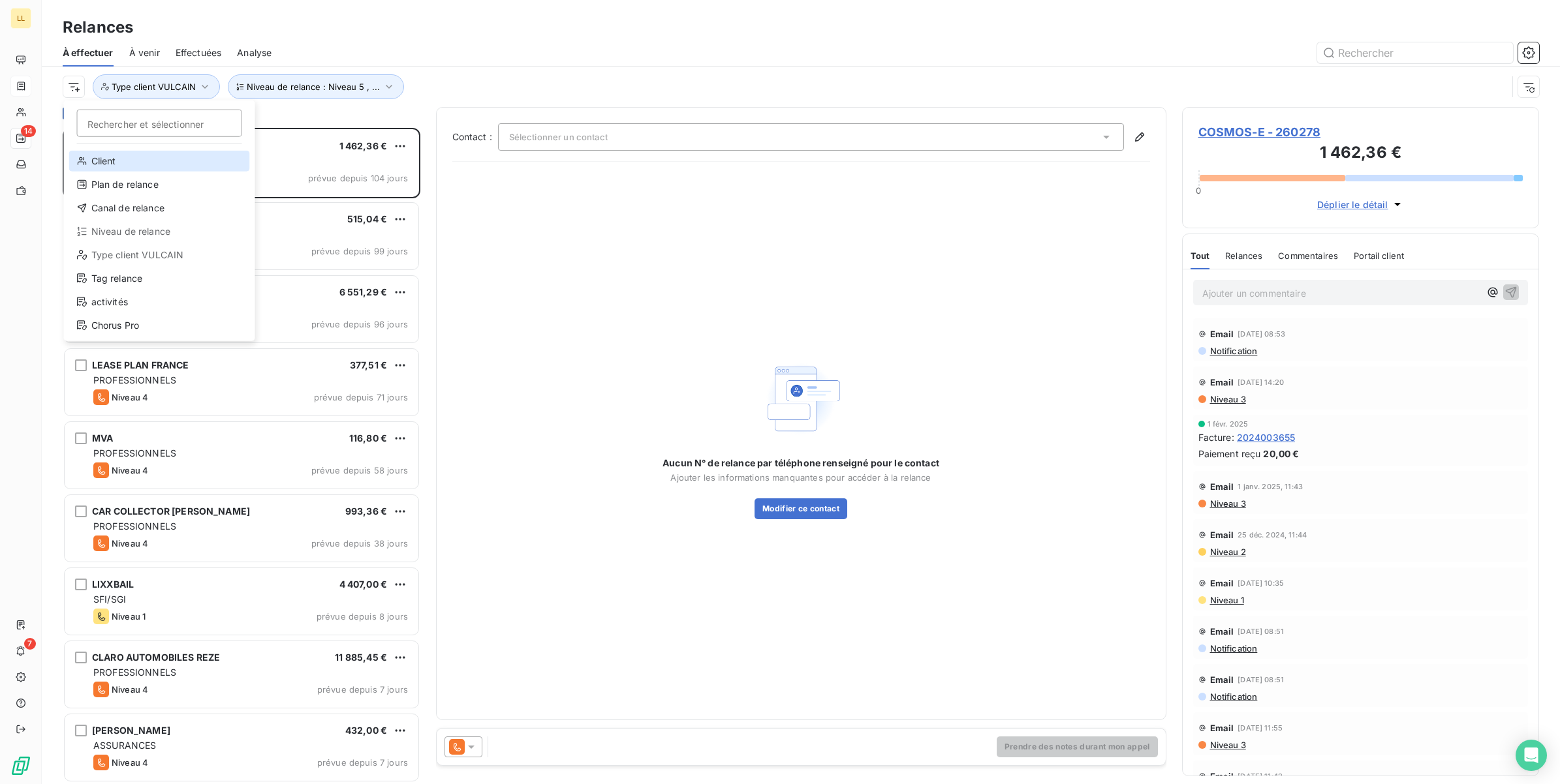
click at [99, 161] on div "Client" at bounding box center [160, 161] width 181 height 21
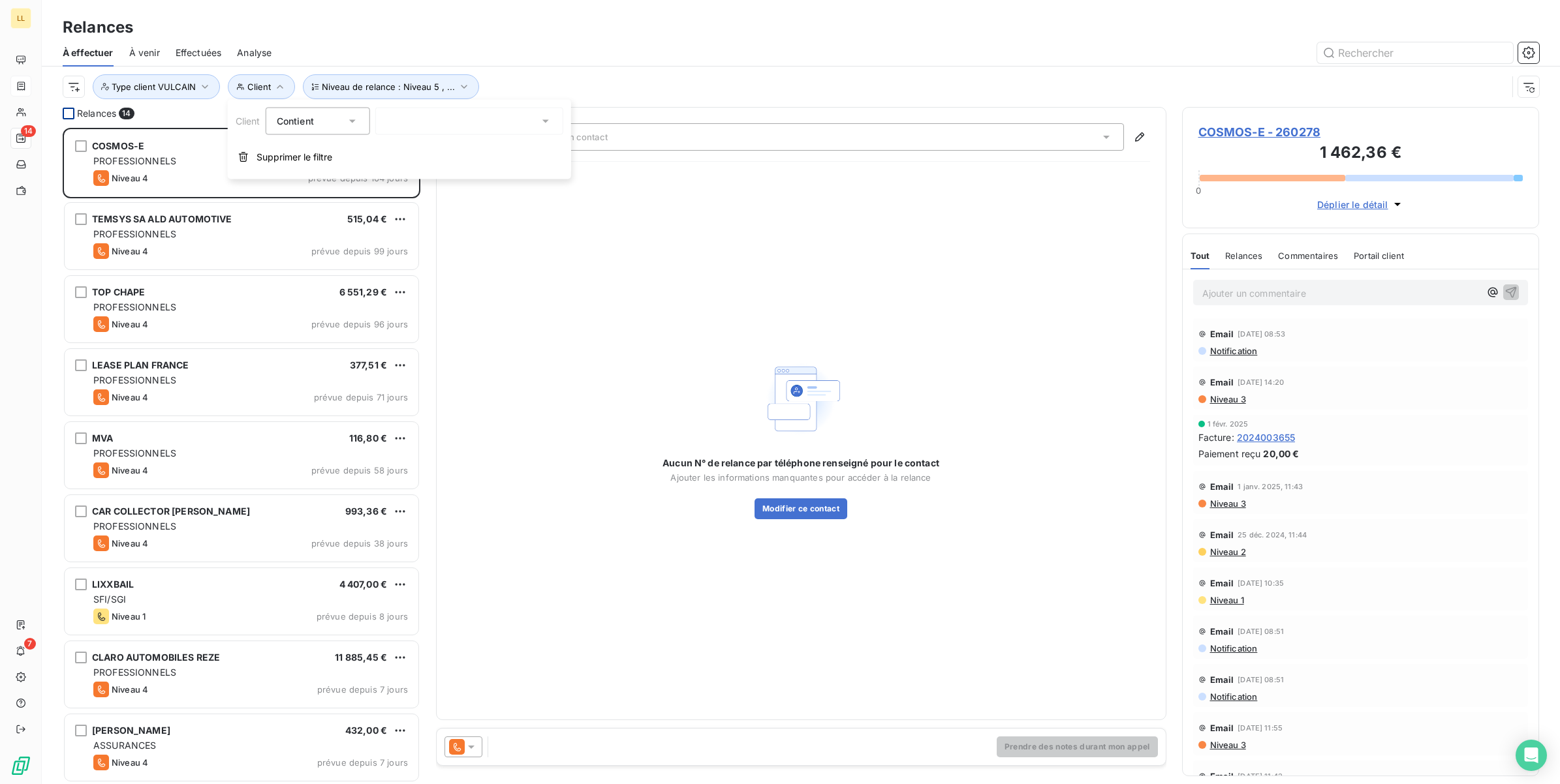
click at [348, 122] on icon at bounding box center [352, 121] width 13 height 13
click at [315, 178] on span "Ne contient pas" at bounding box center [326, 175] width 70 height 11
click at [546, 122] on icon at bounding box center [546, 121] width 13 height 13
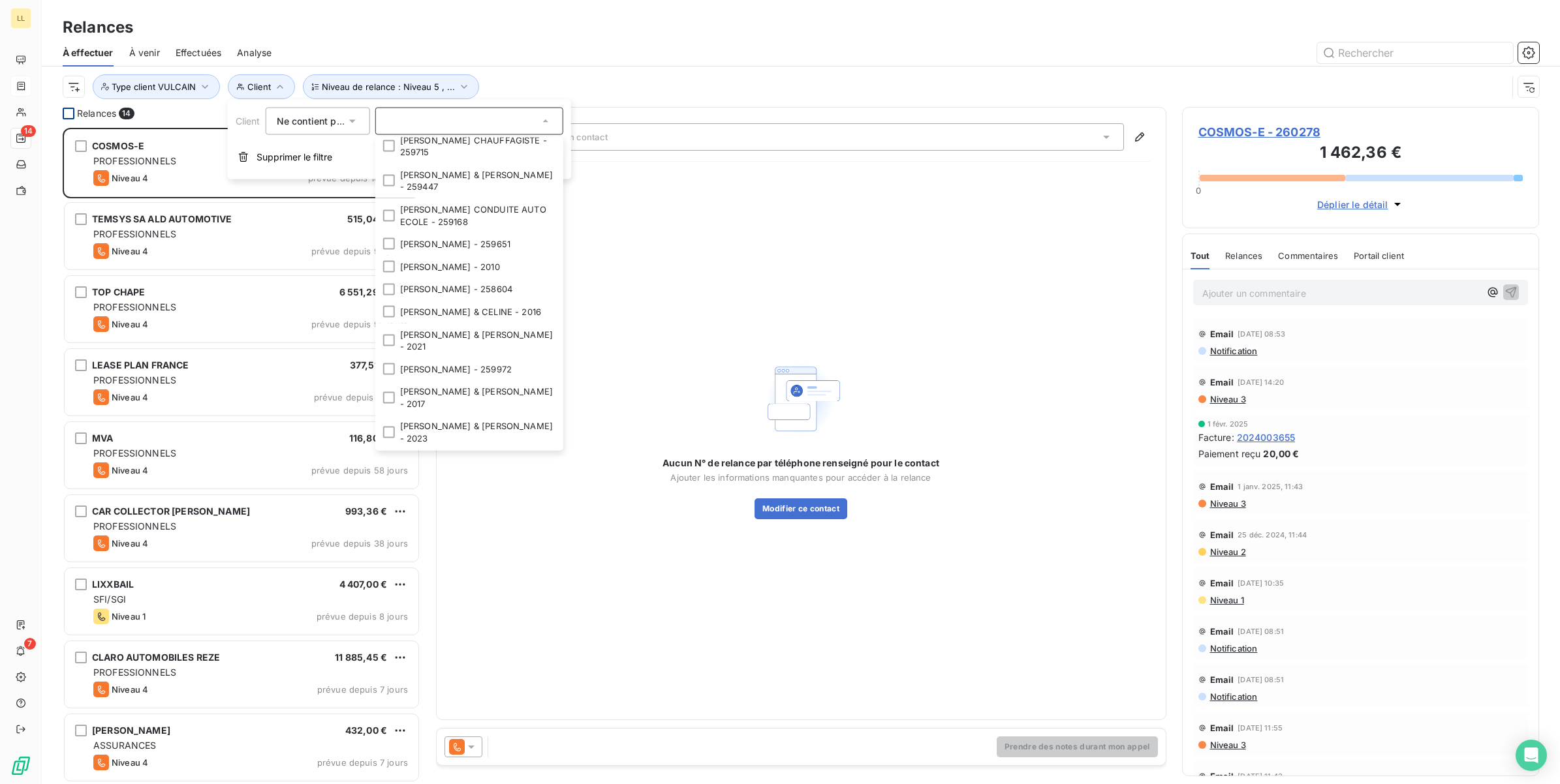
scroll to position [2124, 0]
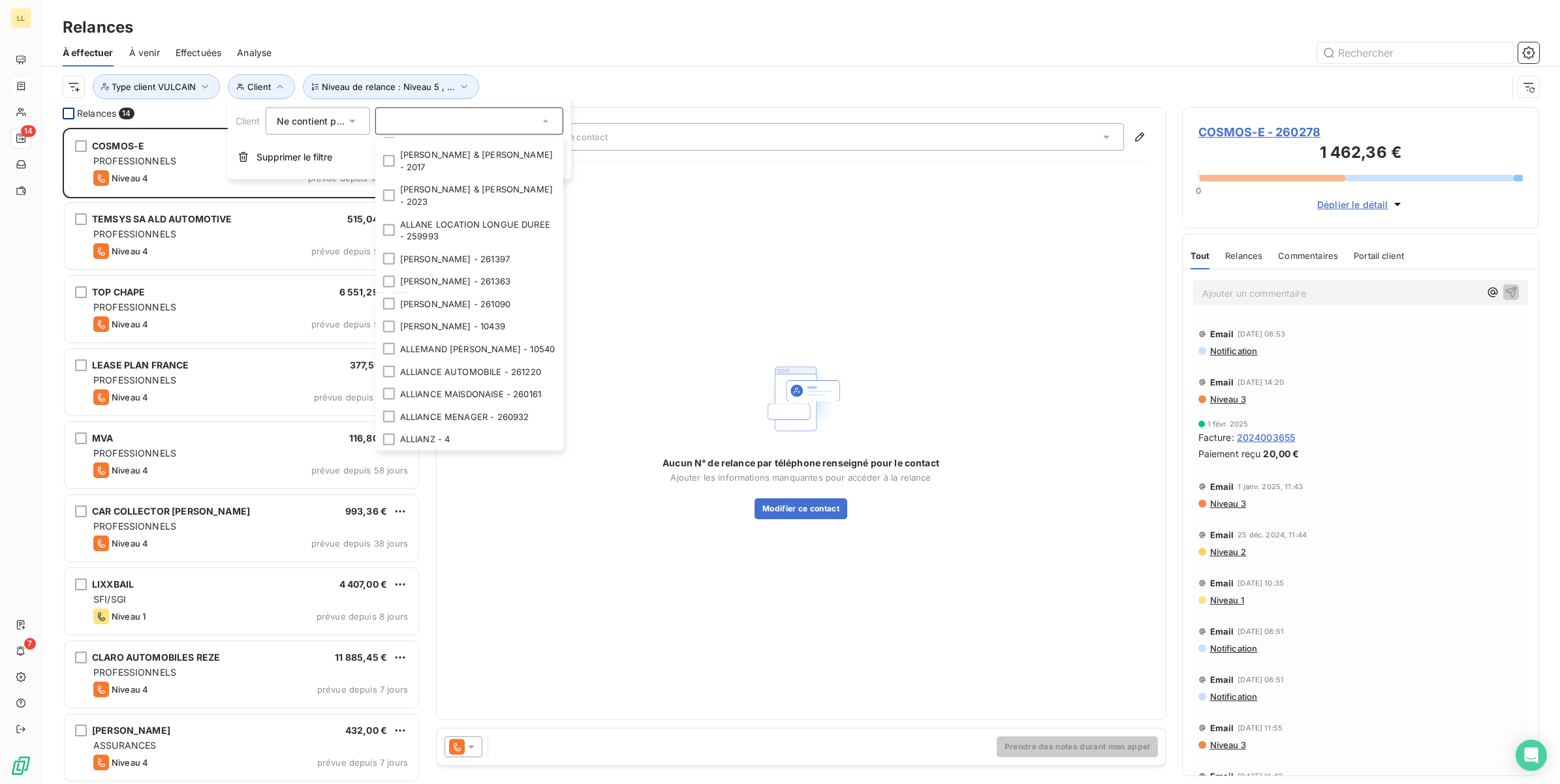
click at [609, 99] on div "Niveau de relance : Niveau 5 , ... Client Type client VULCAIN" at bounding box center [800, 86] width 1476 height 40
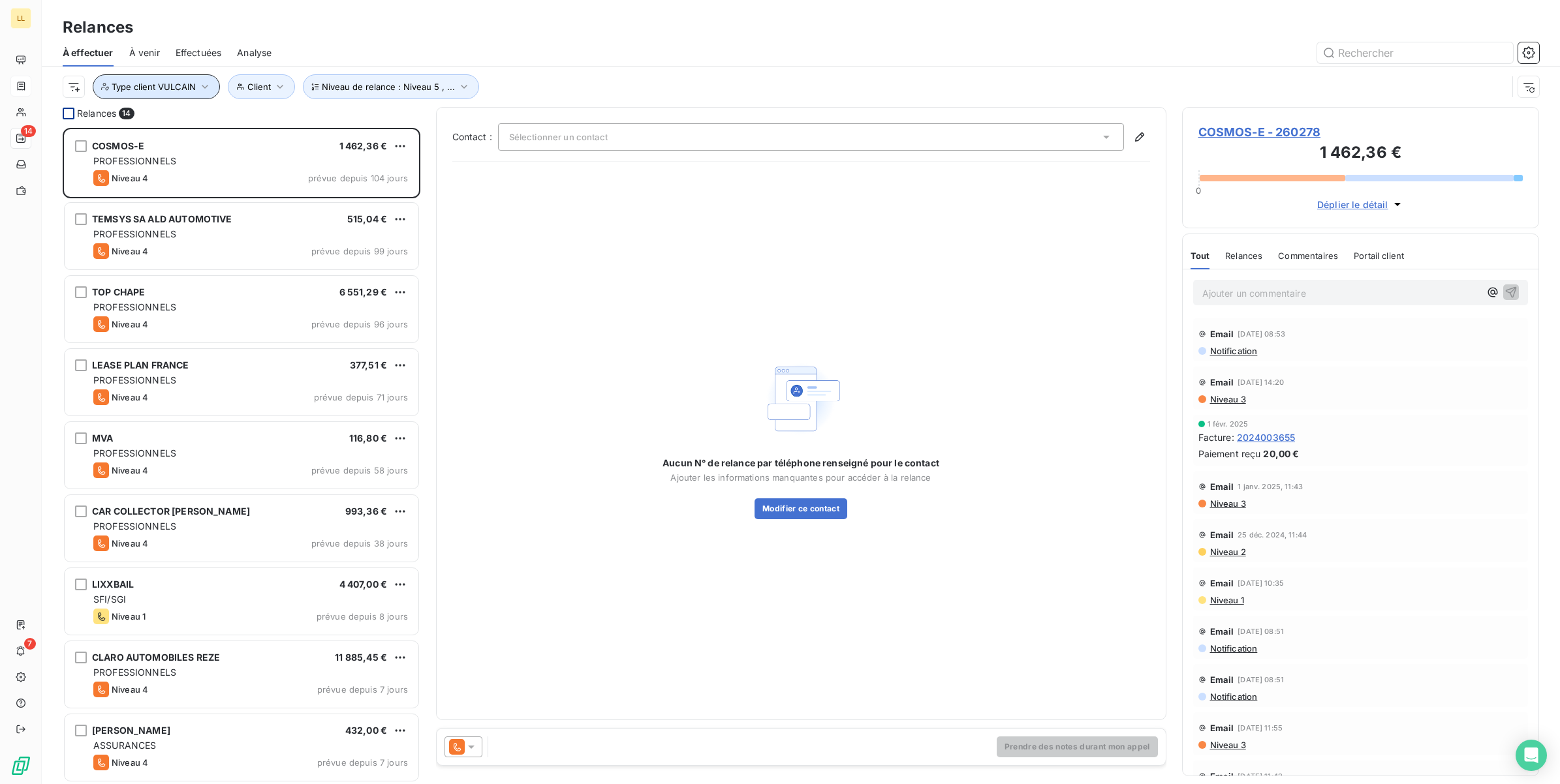
click at [210, 88] on icon "button" at bounding box center [205, 87] width 13 height 13
click at [77, 90] on html "LL 14 7 Relances À effectuer À venir Effectuées Analyse Niveau de relance : Niv…" at bounding box center [780, 392] width 1560 height 784
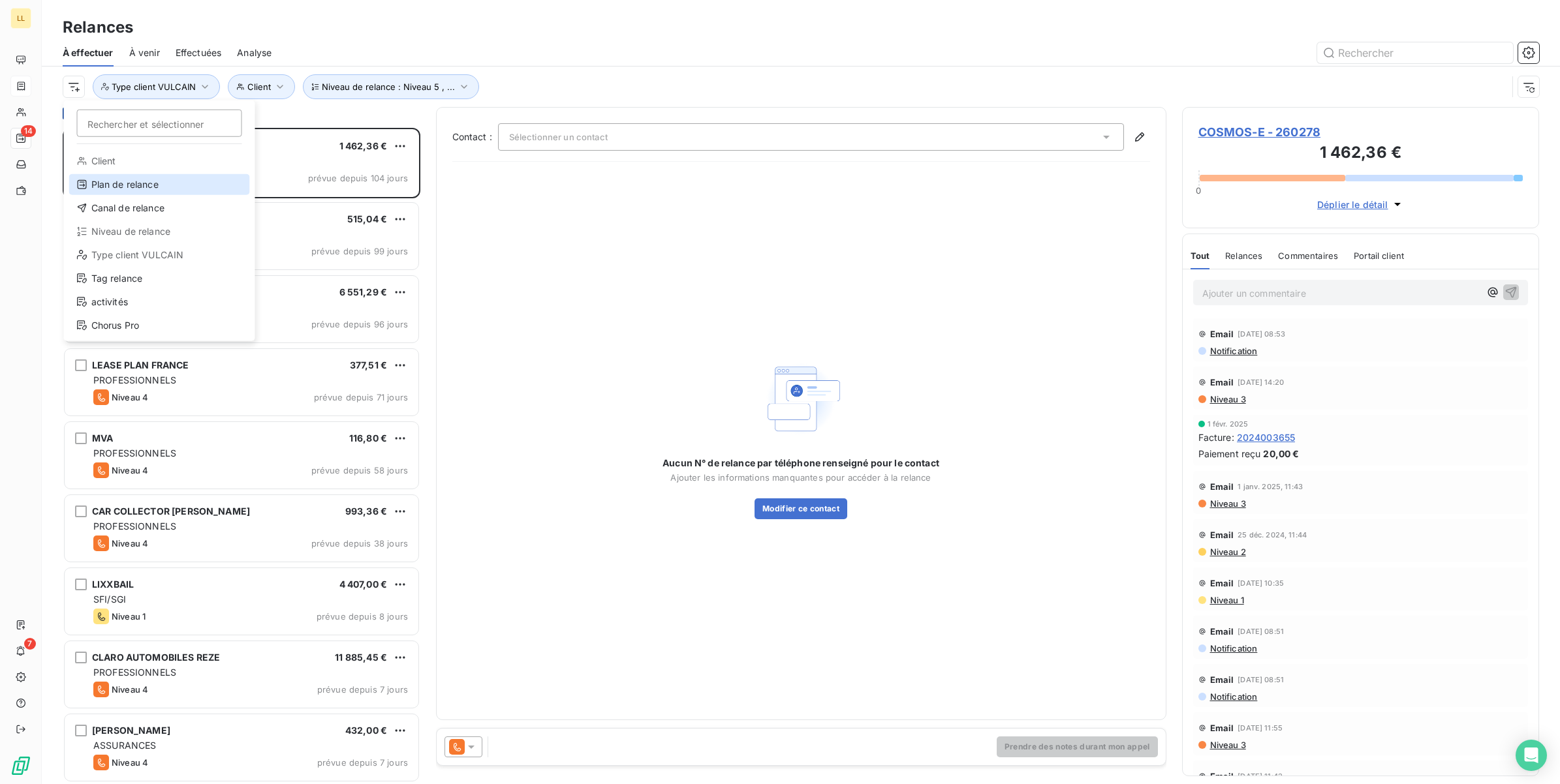
click at [115, 187] on div "Plan de relance" at bounding box center [160, 185] width 181 height 21
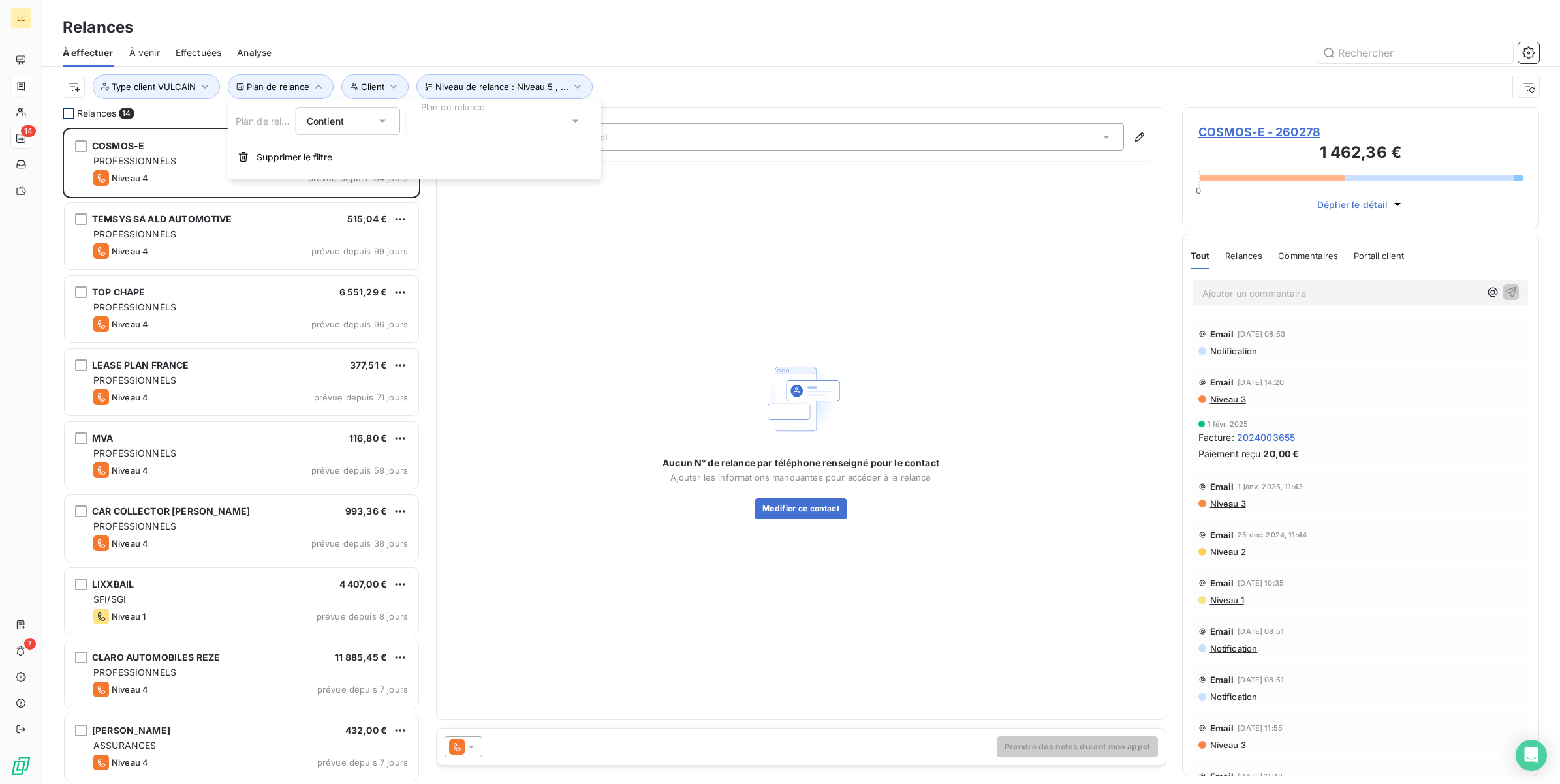
click at [381, 127] on icon at bounding box center [382, 121] width 13 height 13
click at [351, 173] on span "Ne contient pas" at bounding box center [356, 175] width 70 height 11
click at [569, 122] on icon at bounding box center [576, 121] width 13 height 13
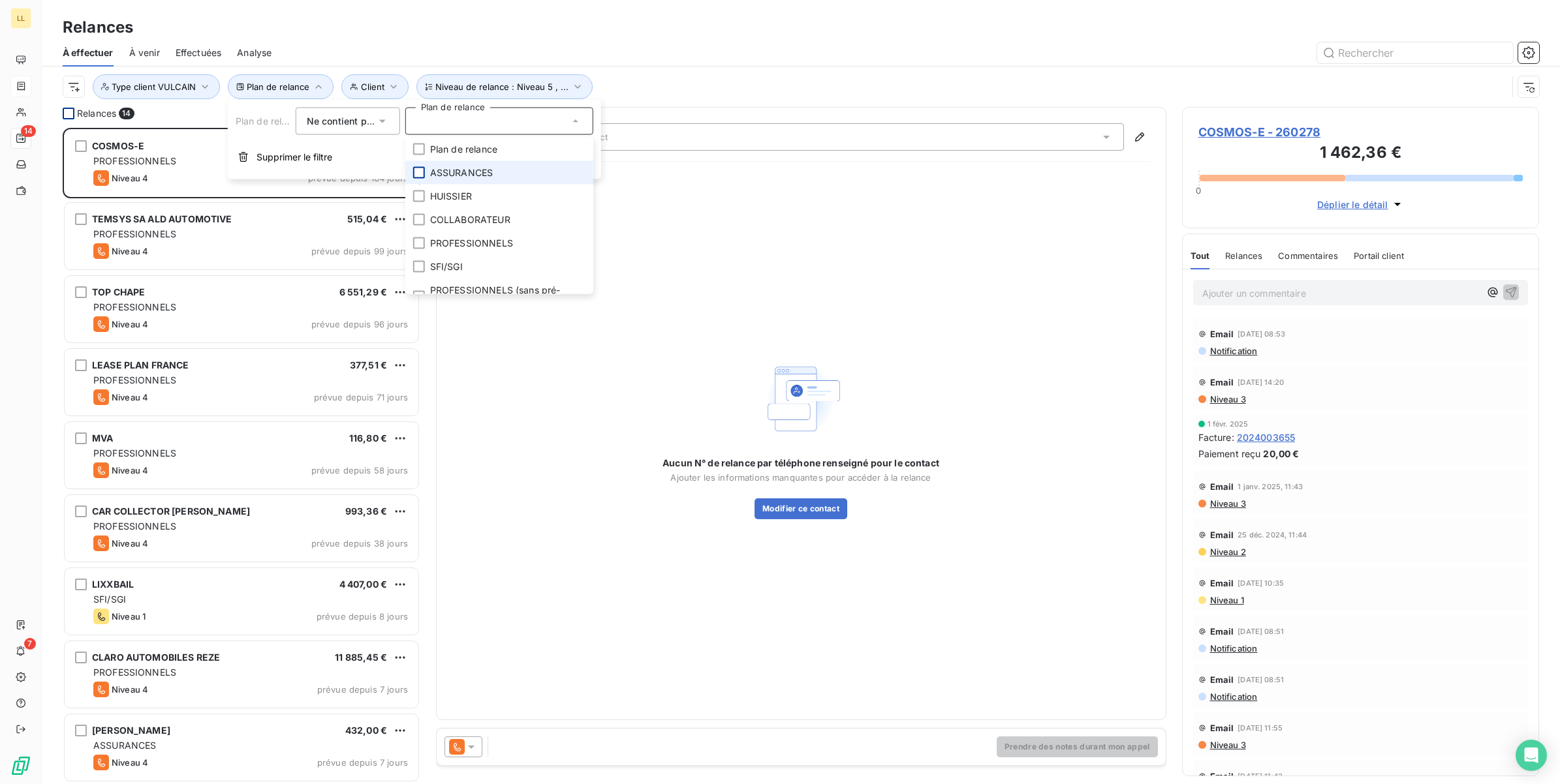
click at [421, 171] on div at bounding box center [419, 173] width 12 height 12
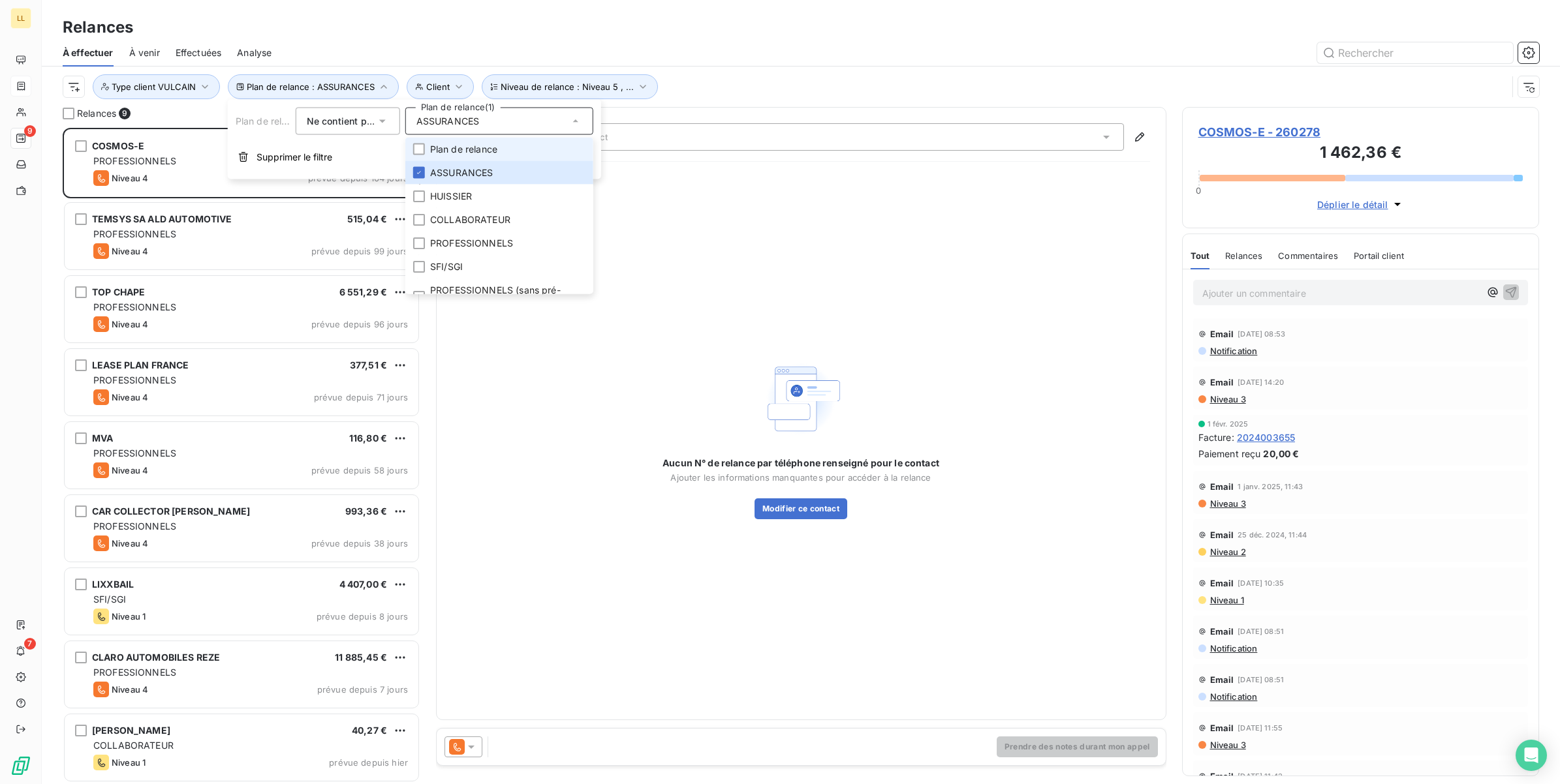
scroll to position [644, 344]
click at [741, 106] on div "Relances À effectuer À venir Effectuées Analyse Plan de relance : ASSURANCES Ni…" at bounding box center [801, 392] width 1518 height 784
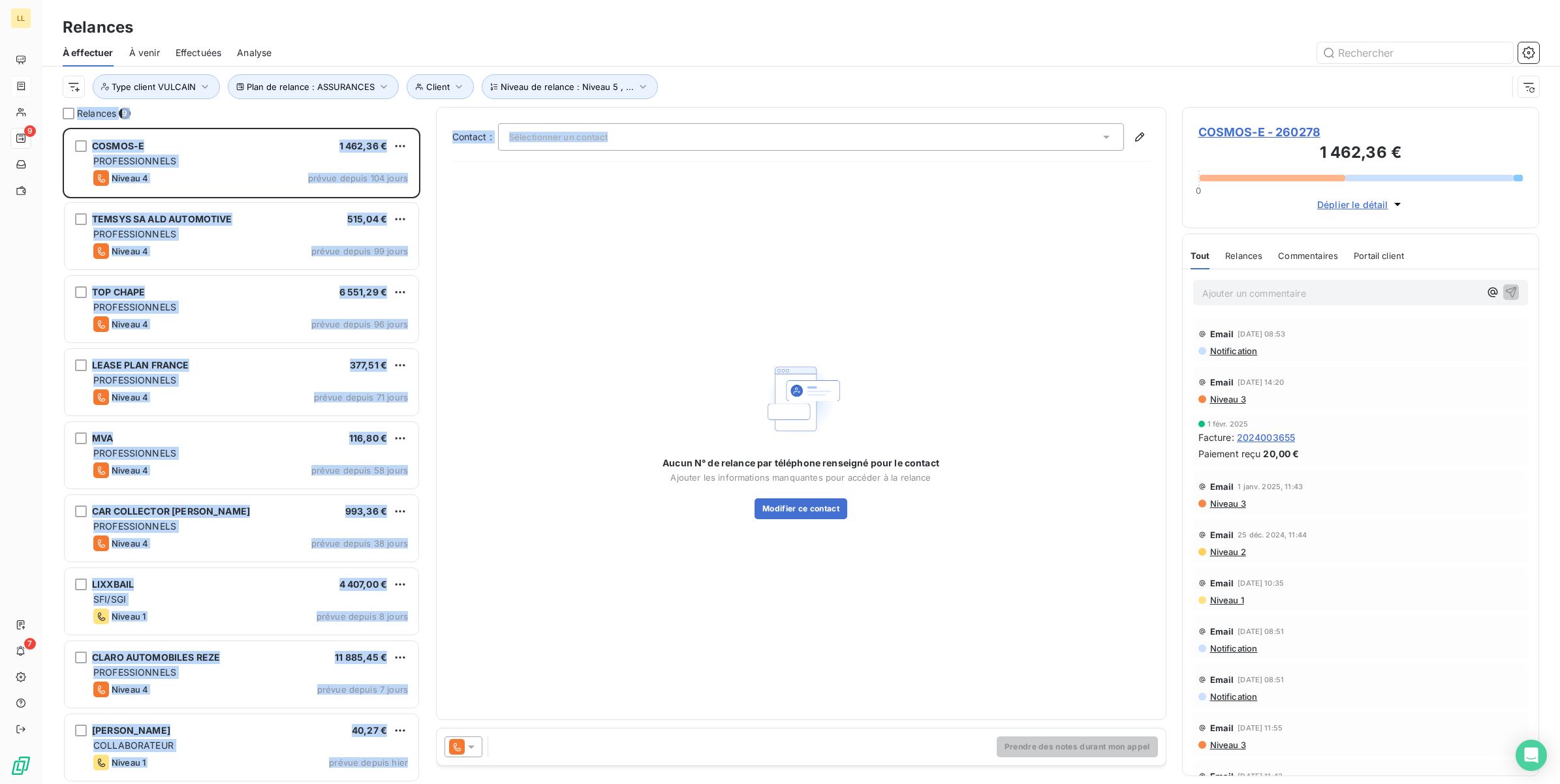
click at [744, 103] on div "Plan de relance : ASSURANCES Niveau de relance : Niveau 5 , ... Client Type cli…" at bounding box center [800, 86] width 1476 height 40
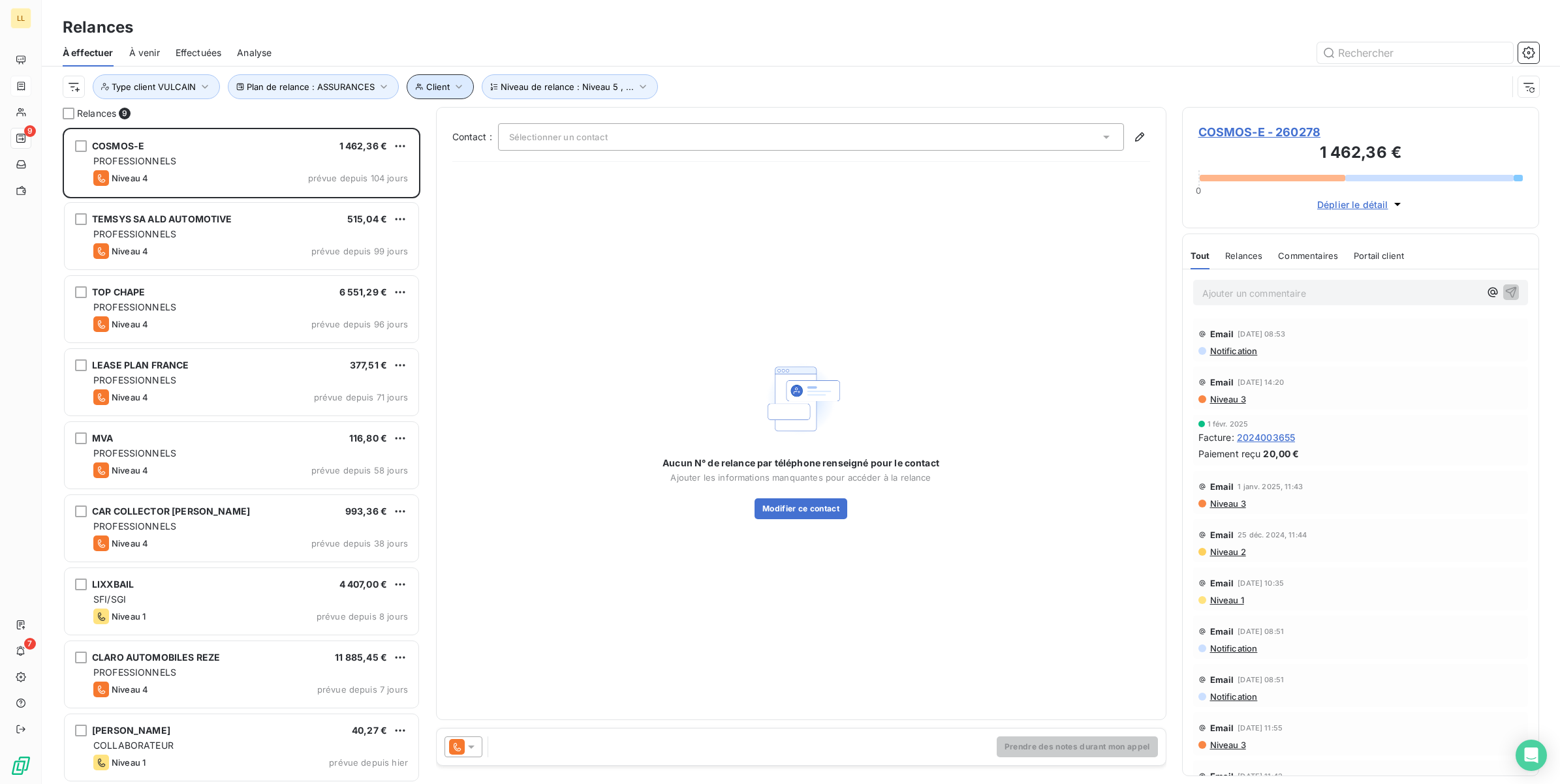
click at [458, 92] on icon "button" at bounding box center [459, 87] width 13 height 13
click at [445, 155] on span "Supprimer le filtre" at bounding box center [472, 157] width 76 height 13
click at [205, 87] on icon "button" at bounding box center [205, 86] width 6 height 4
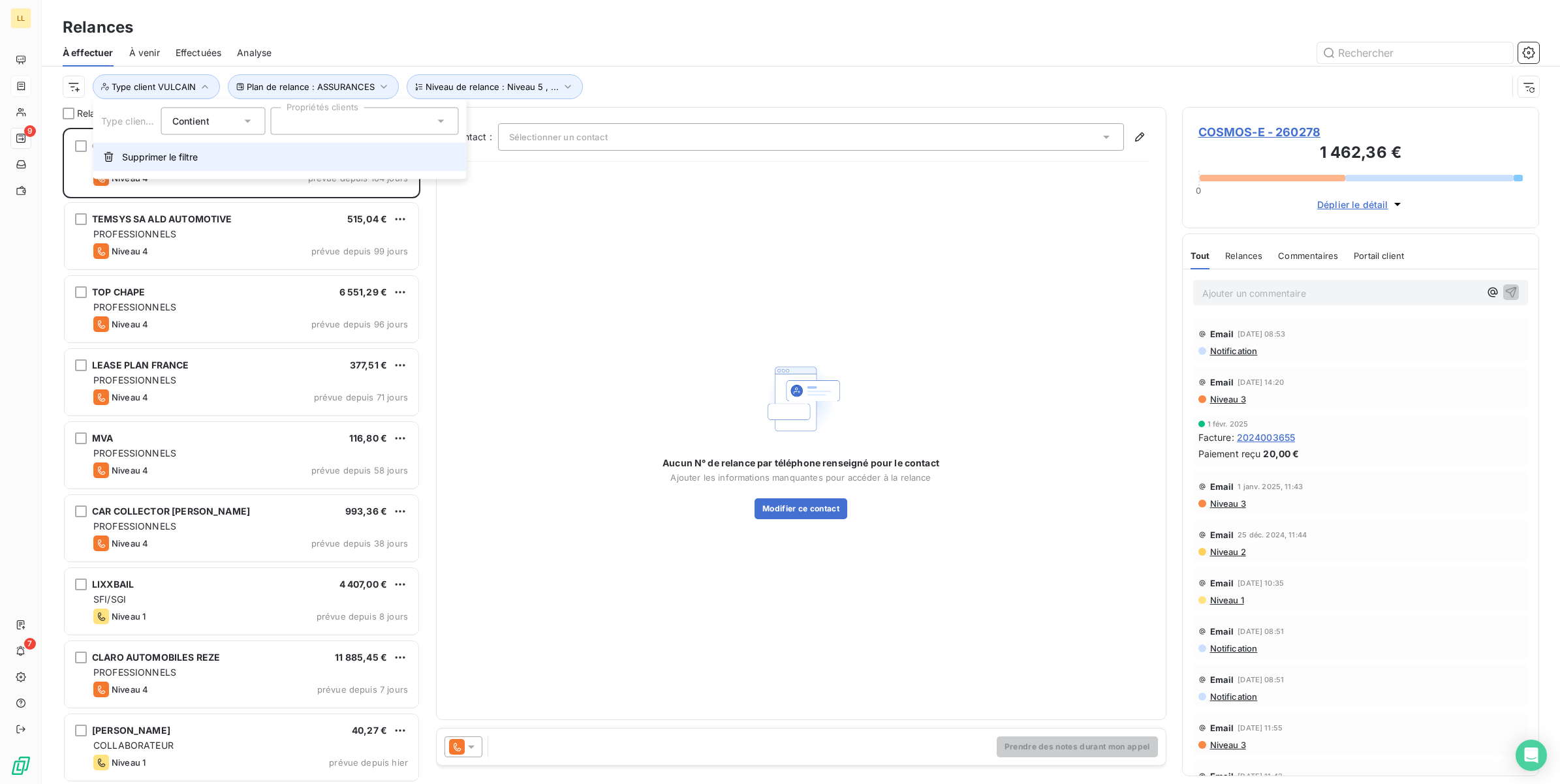
click at [147, 159] on span "Supprimer le filtre" at bounding box center [160, 157] width 76 height 13
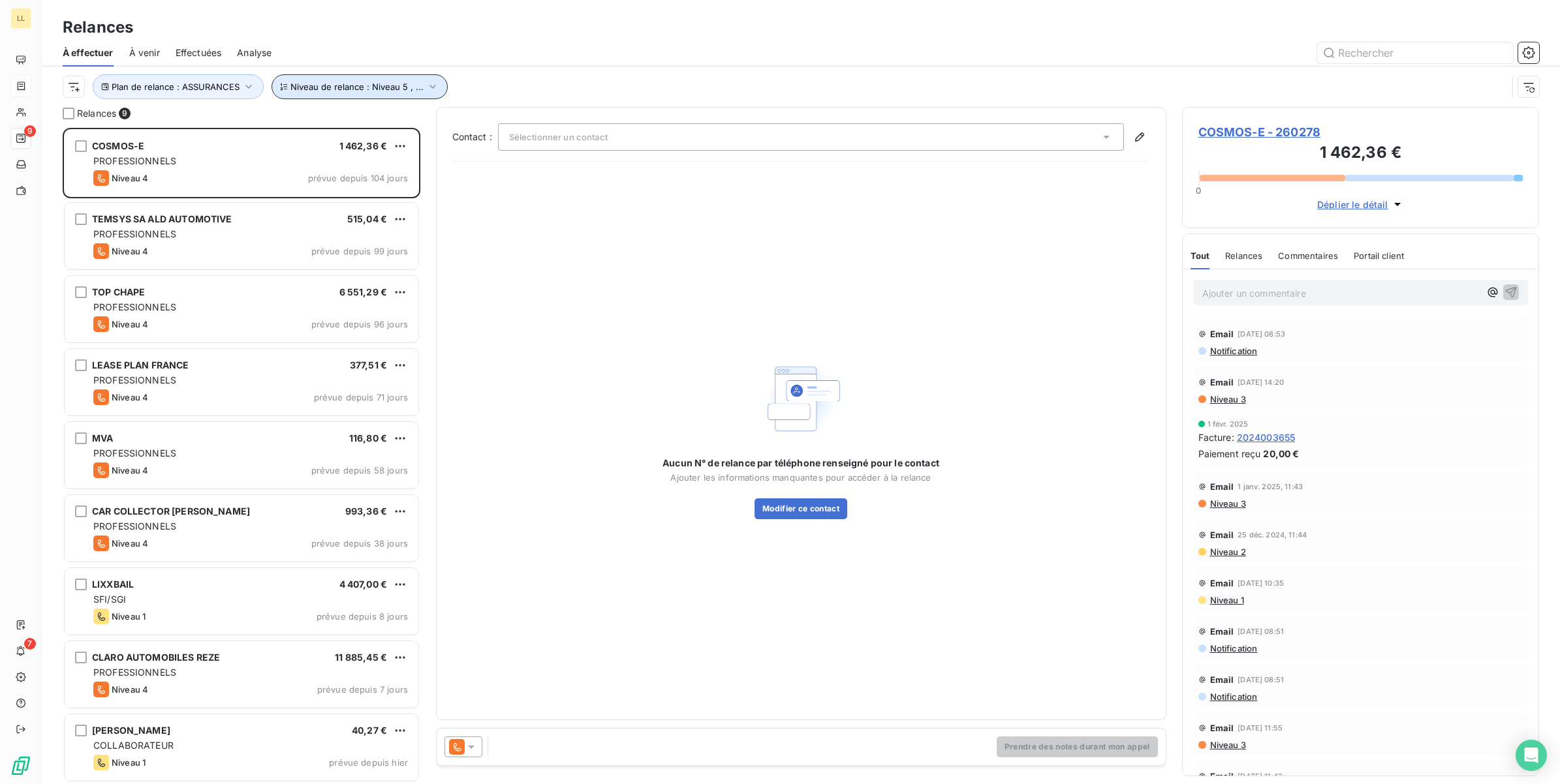
click at [430, 87] on icon "button" at bounding box center [432, 86] width 6 height 4
click at [429, 122] on icon at bounding box center [425, 121] width 13 height 13
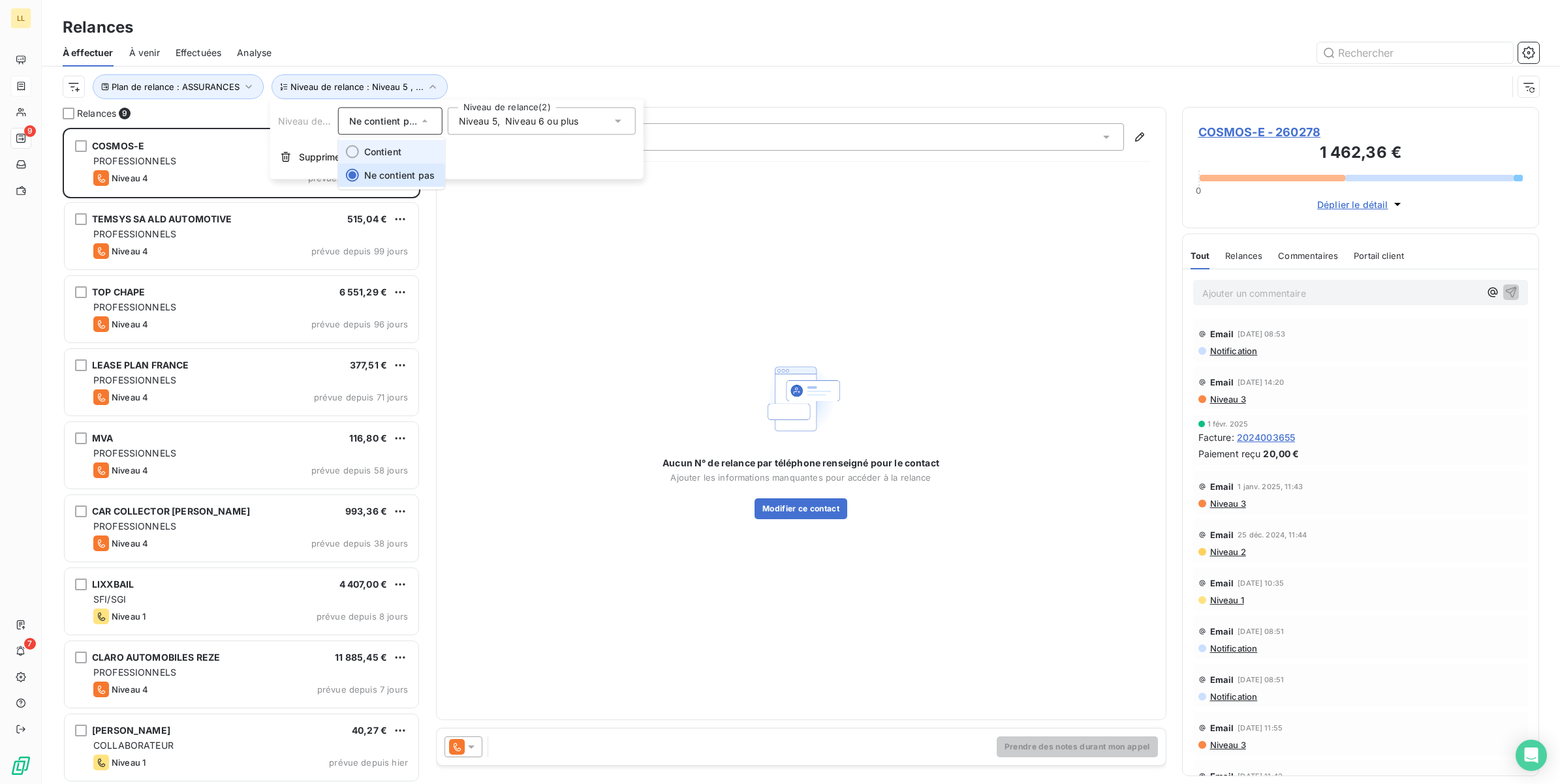
click at [378, 152] on span "Contient" at bounding box center [382, 152] width 37 height 11
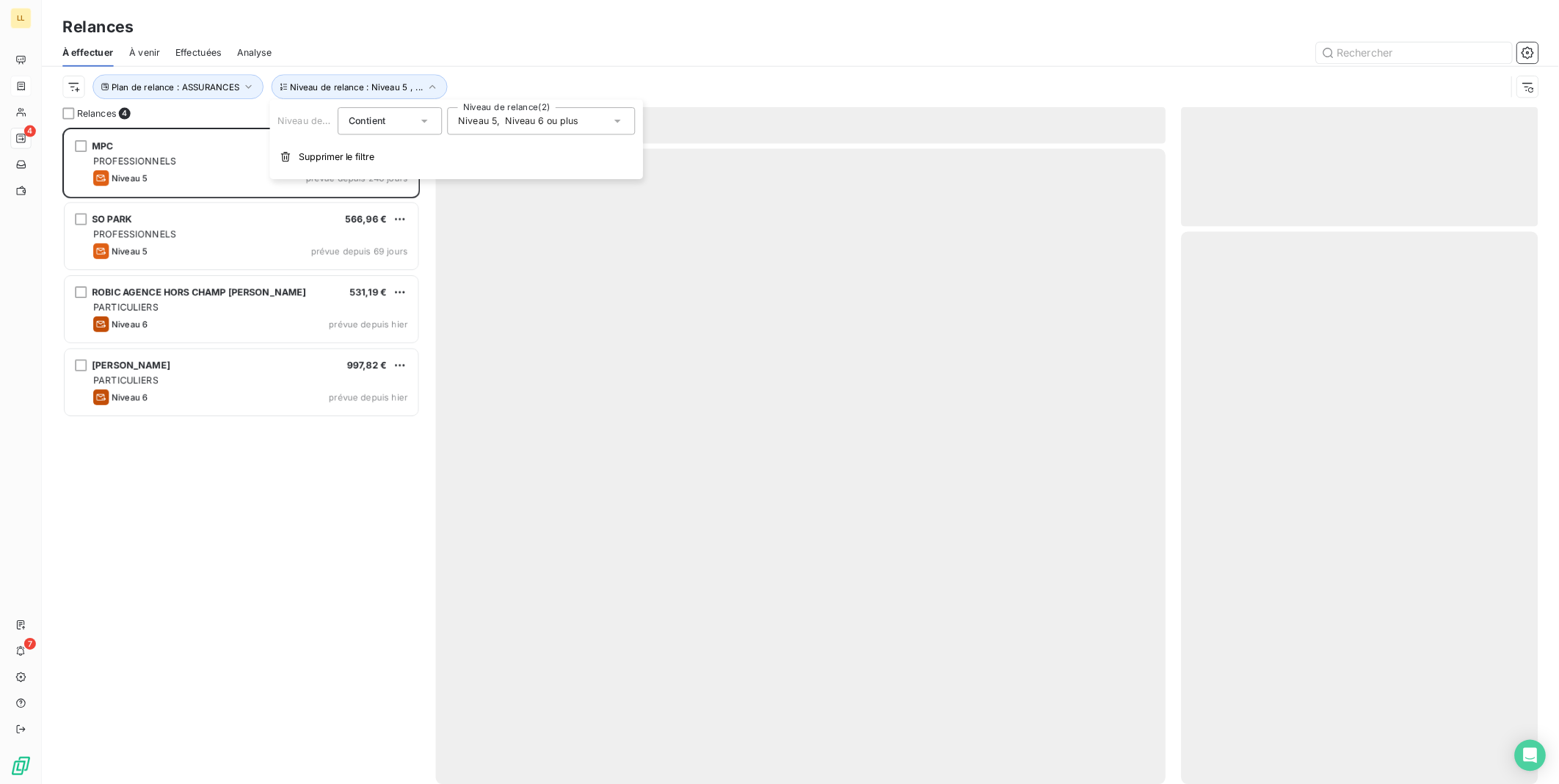
scroll to position [725, 387]
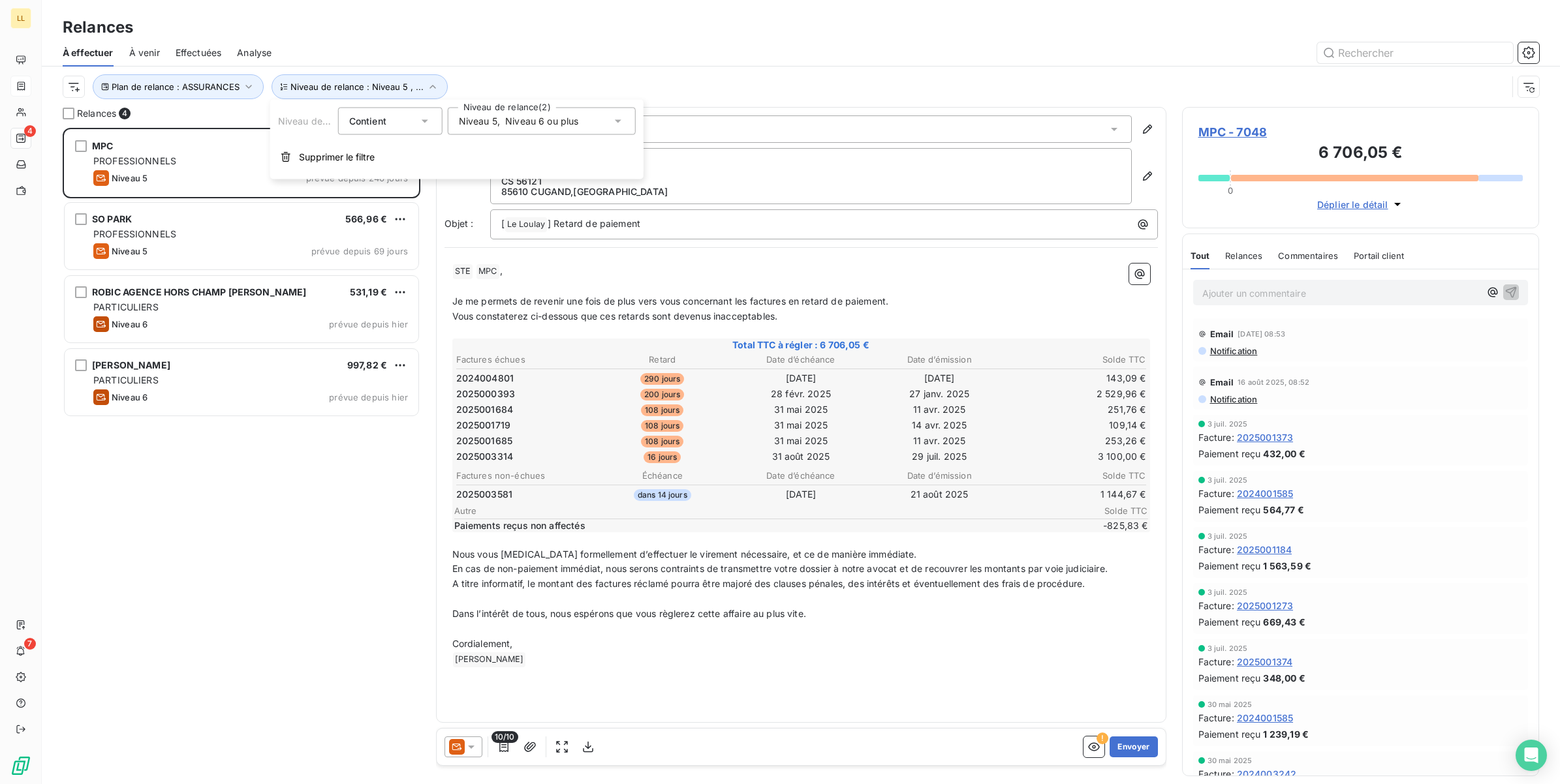
click at [736, 96] on div "Plan de relance : ASSURANCES Niveau de relance : Niveau 5 , ..." at bounding box center [784, 86] width 1445 height 24
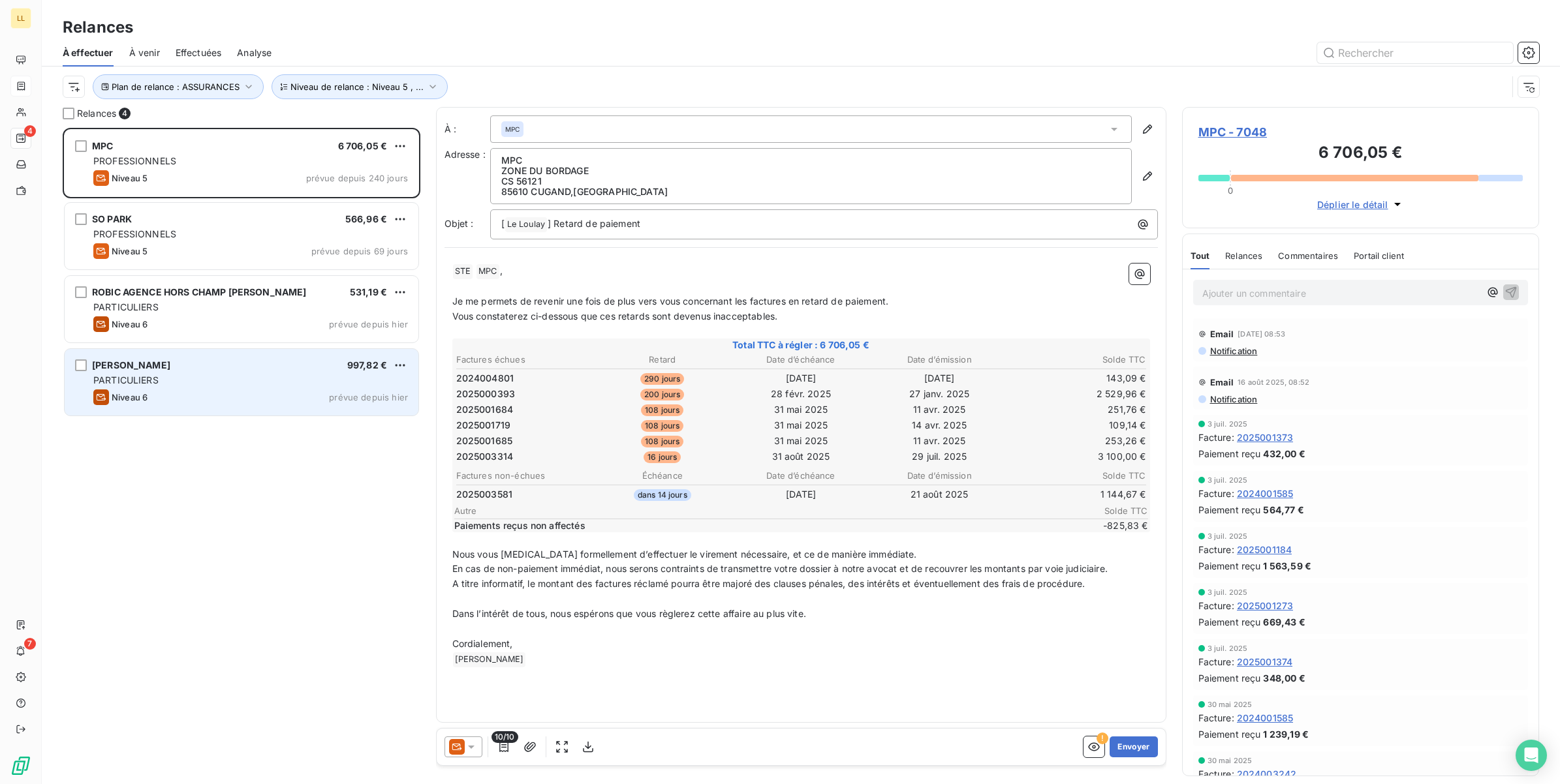
click at [226, 389] on div "Niveau 6 prévue depuis [DATE]" at bounding box center [250, 397] width 314 height 16
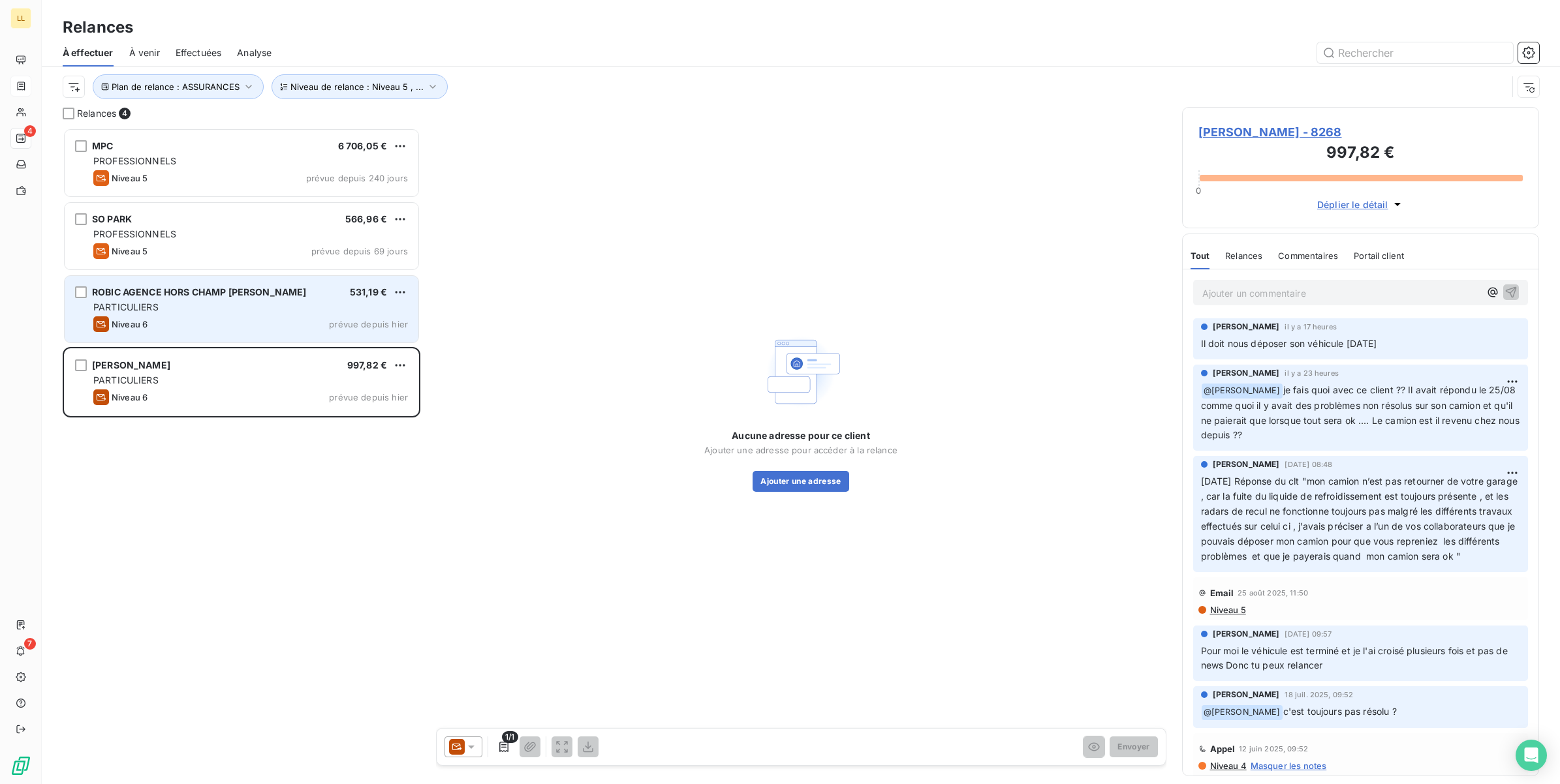
click at [210, 318] on div "Niveau 6 prévue depuis [DATE]" at bounding box center [250, 324] width 314 height 16
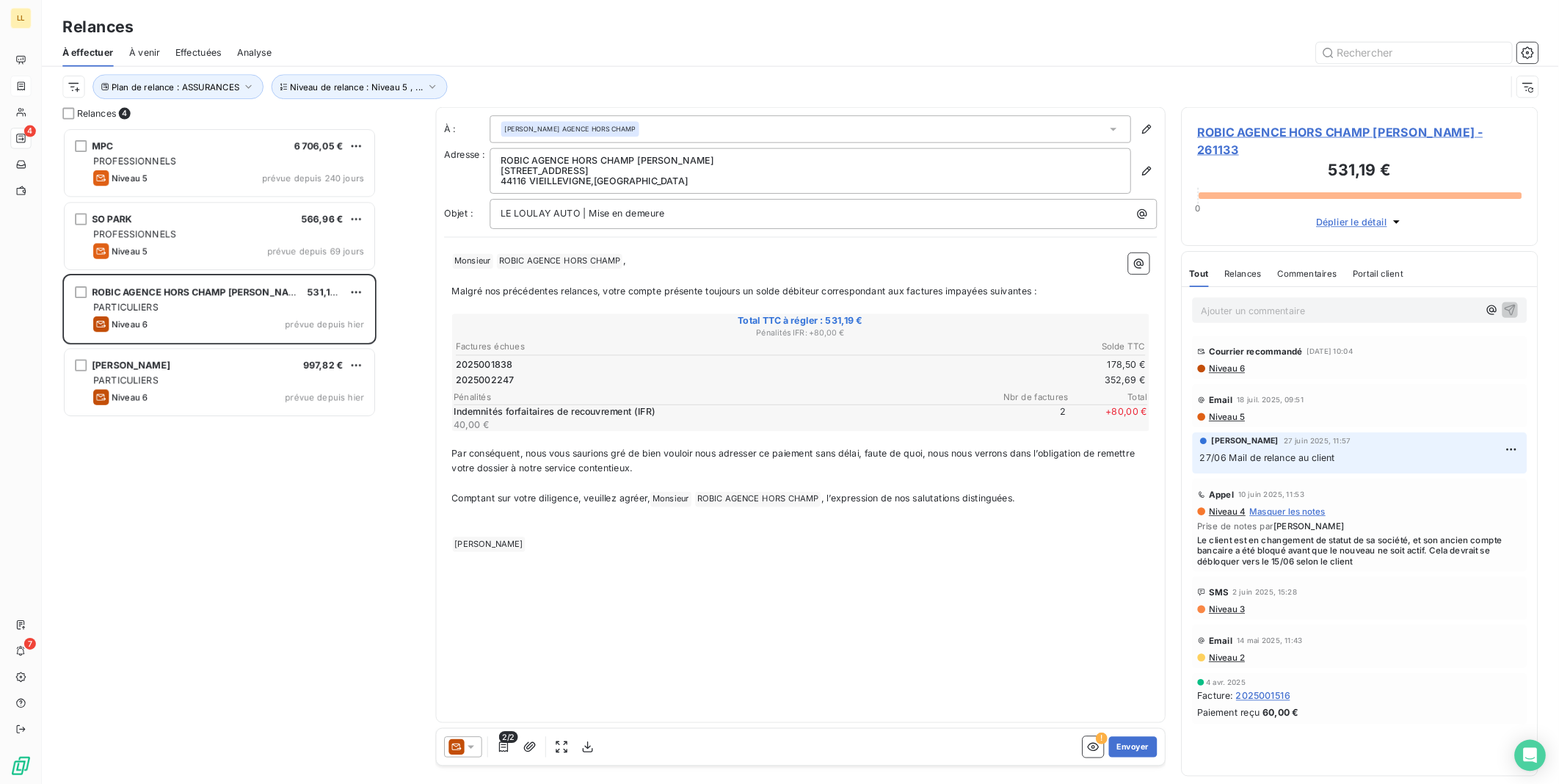
scroll to position [628, 340]
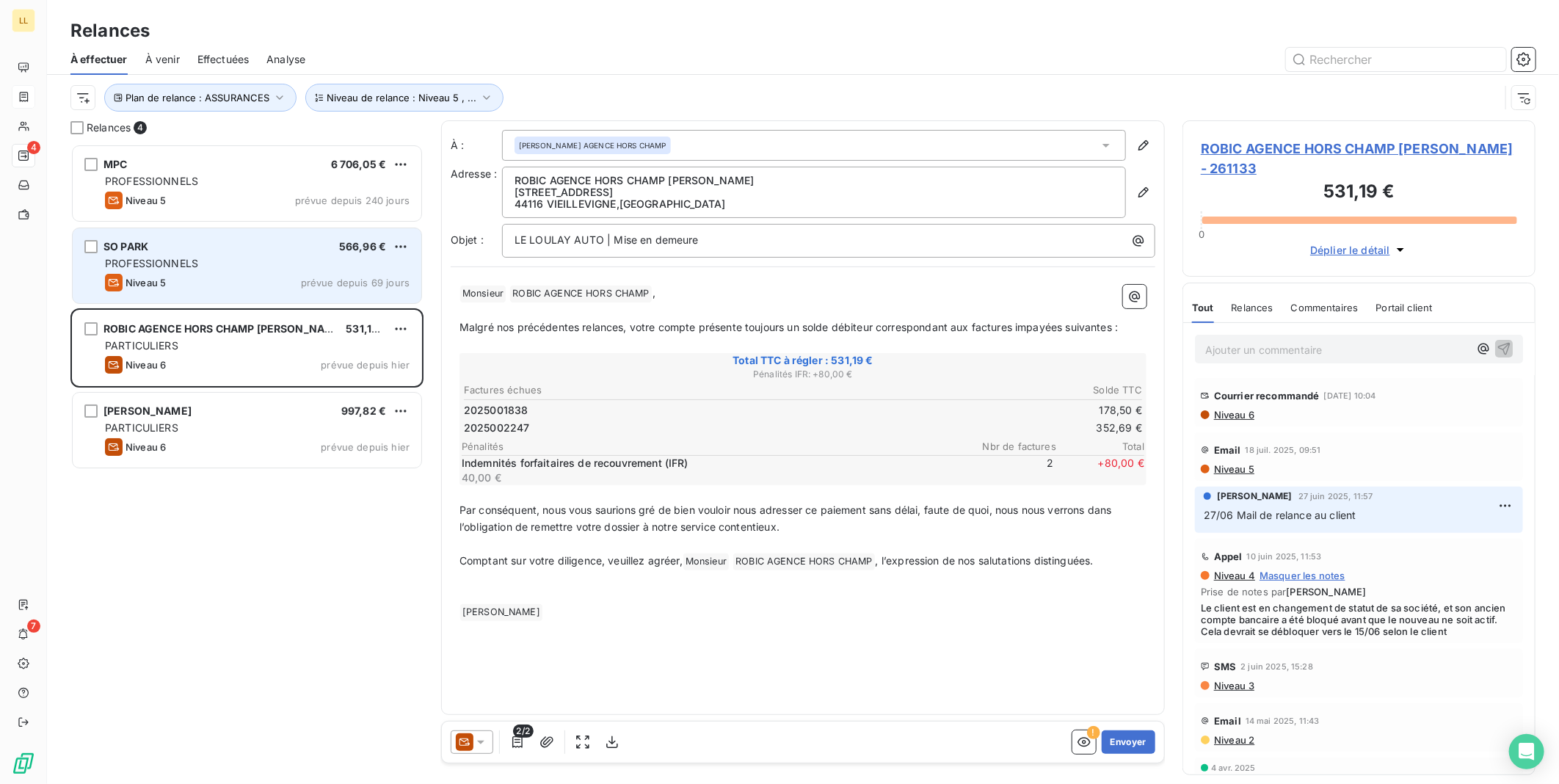
click at [281, 281] on div "Niveau 5 prévue depuis 69 jours" at bounding box center [257, 282] width 305 height 18
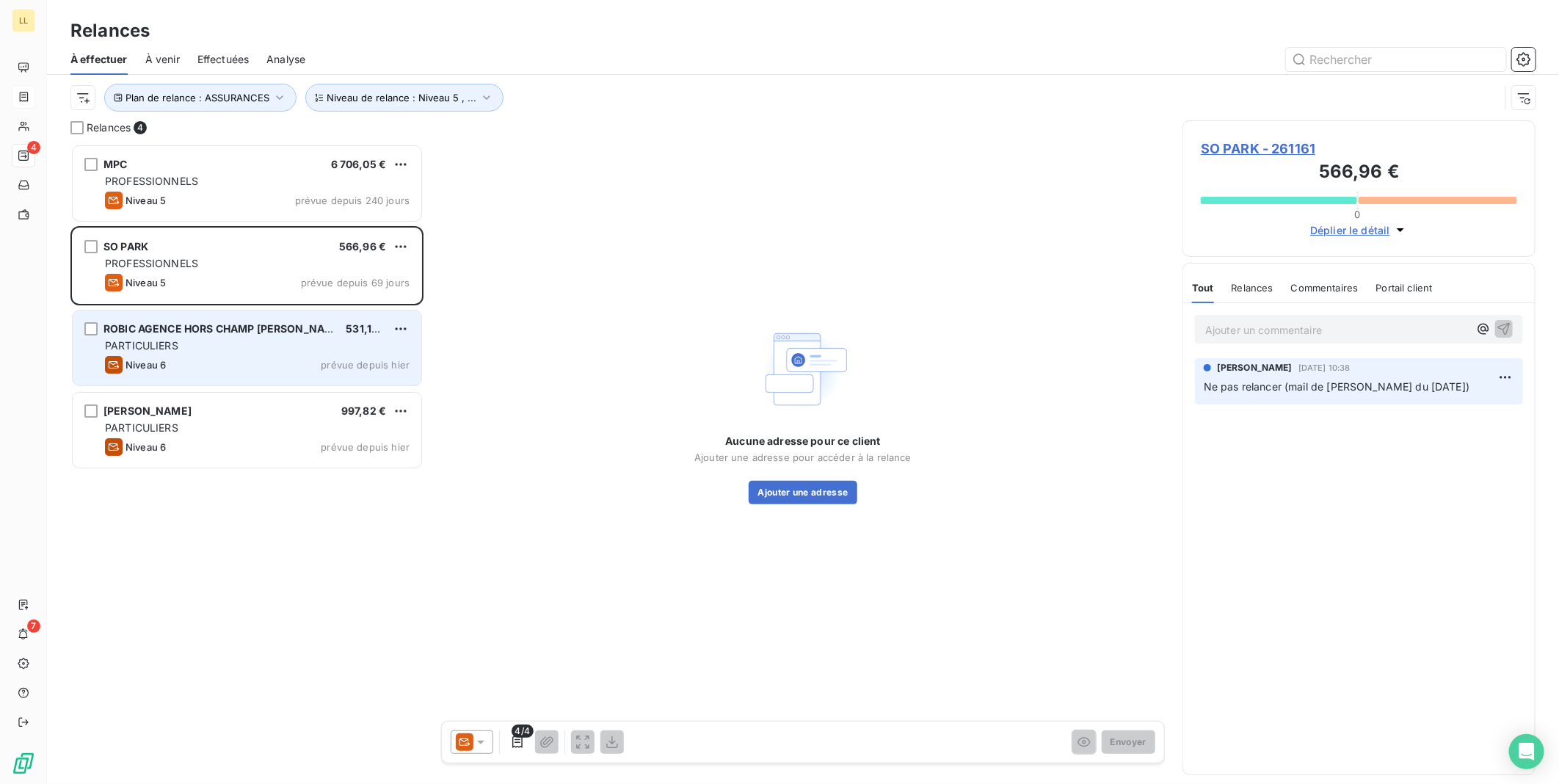
click at [260, 357] on div "Niveau 6 prévue depuis [DATE]" at bounding box center [257, 365] width 305 height 18
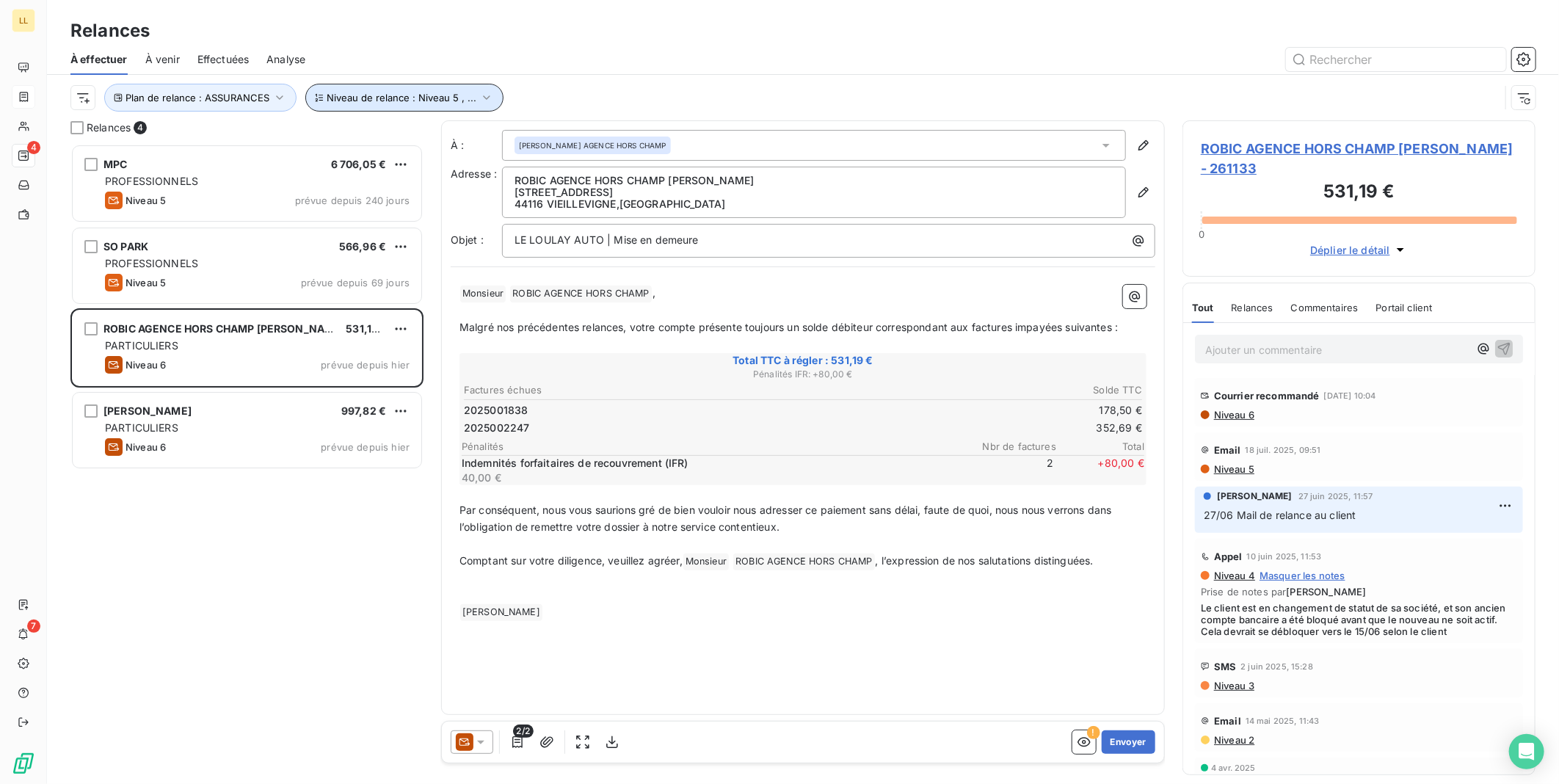
click at [480, 100] on icon "button" at bounding box center [487, 98] width 15 height 15
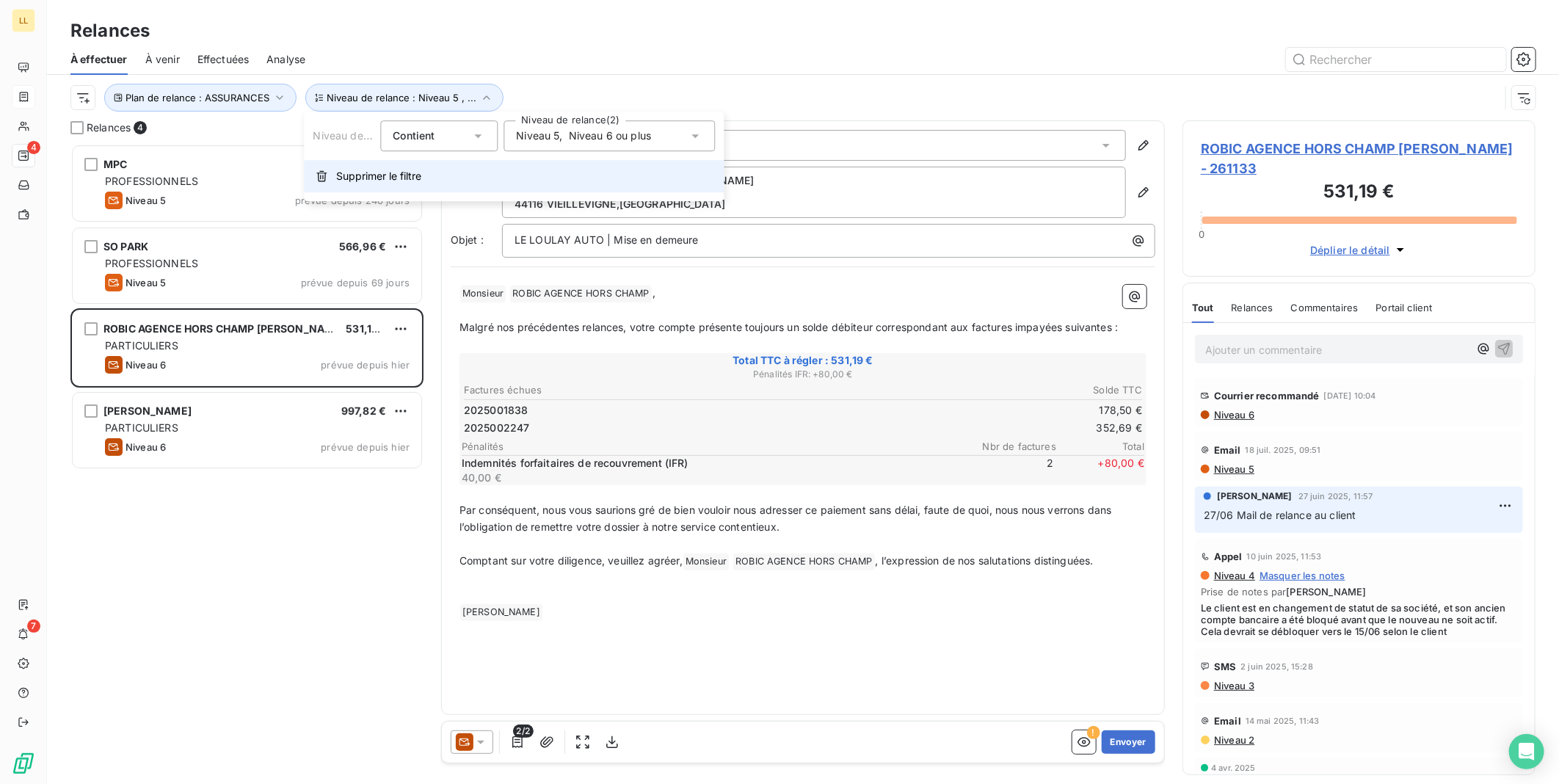
click at [357, 175] on span "Supprimer le filtre" at bounding box center [378, 176] width 85 height 15
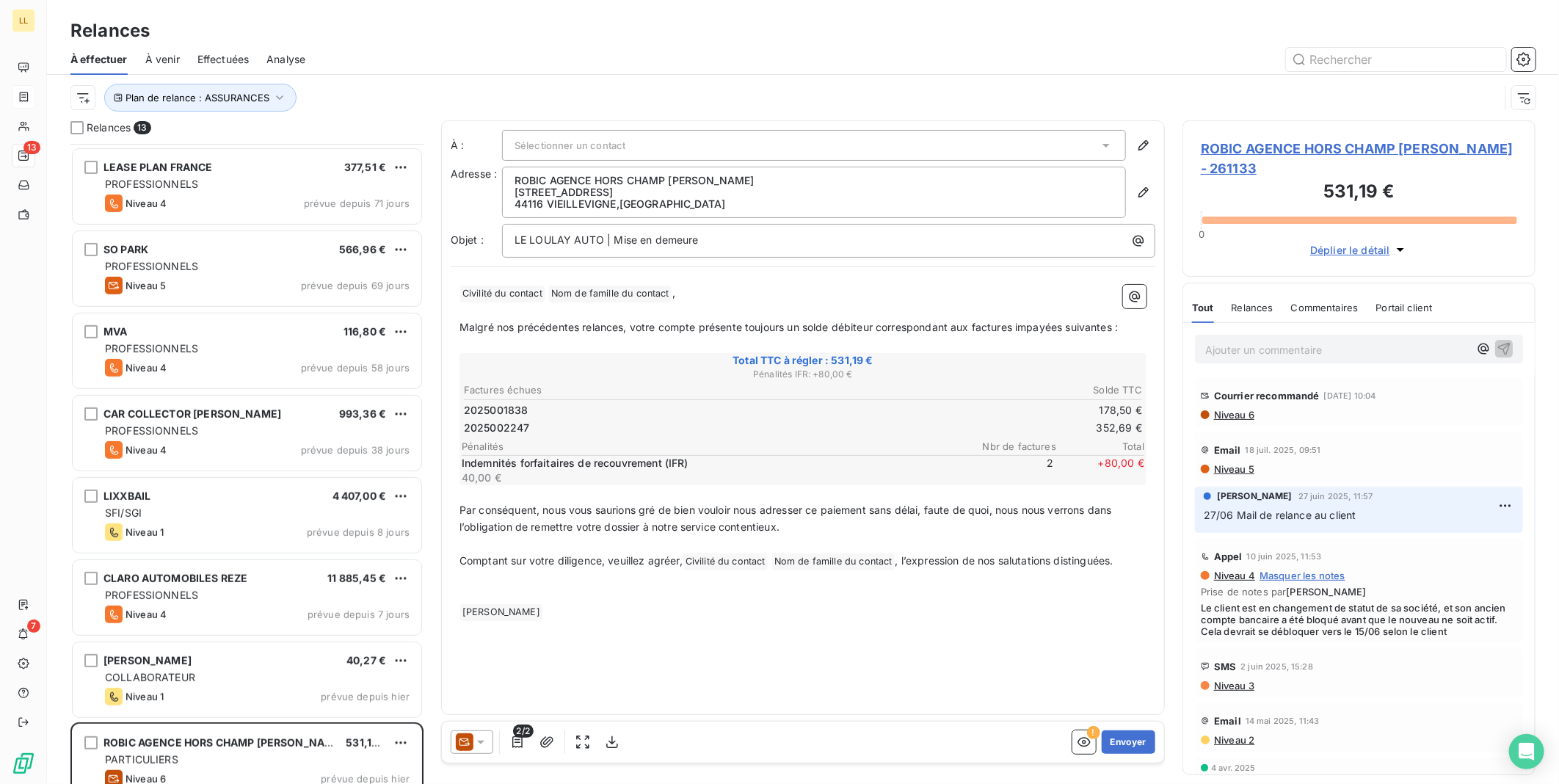
scroll to position [428, 0]
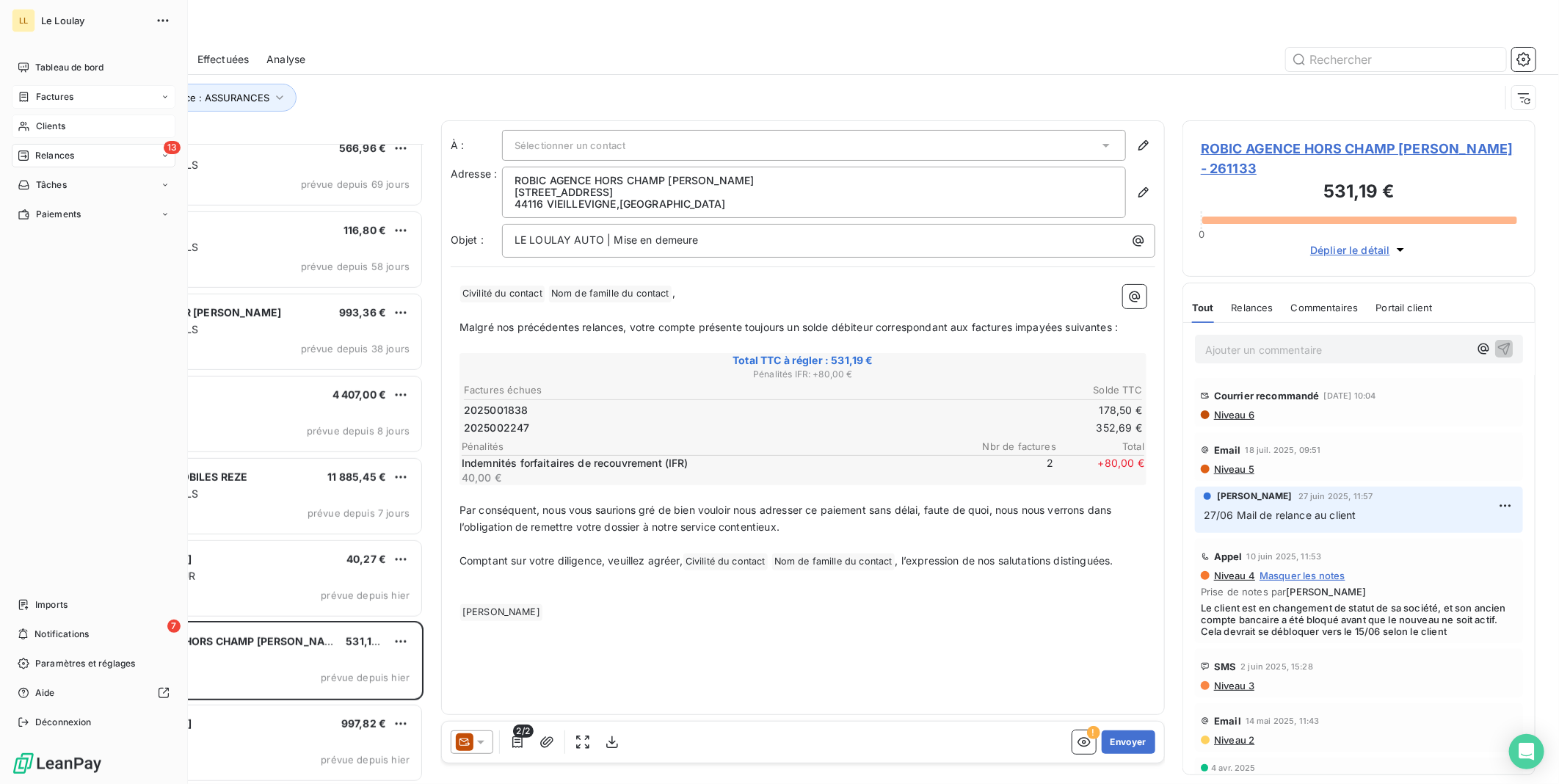
click at [53, 125] on span "Clients" at bounding box center [50, 126] width 29 height 13
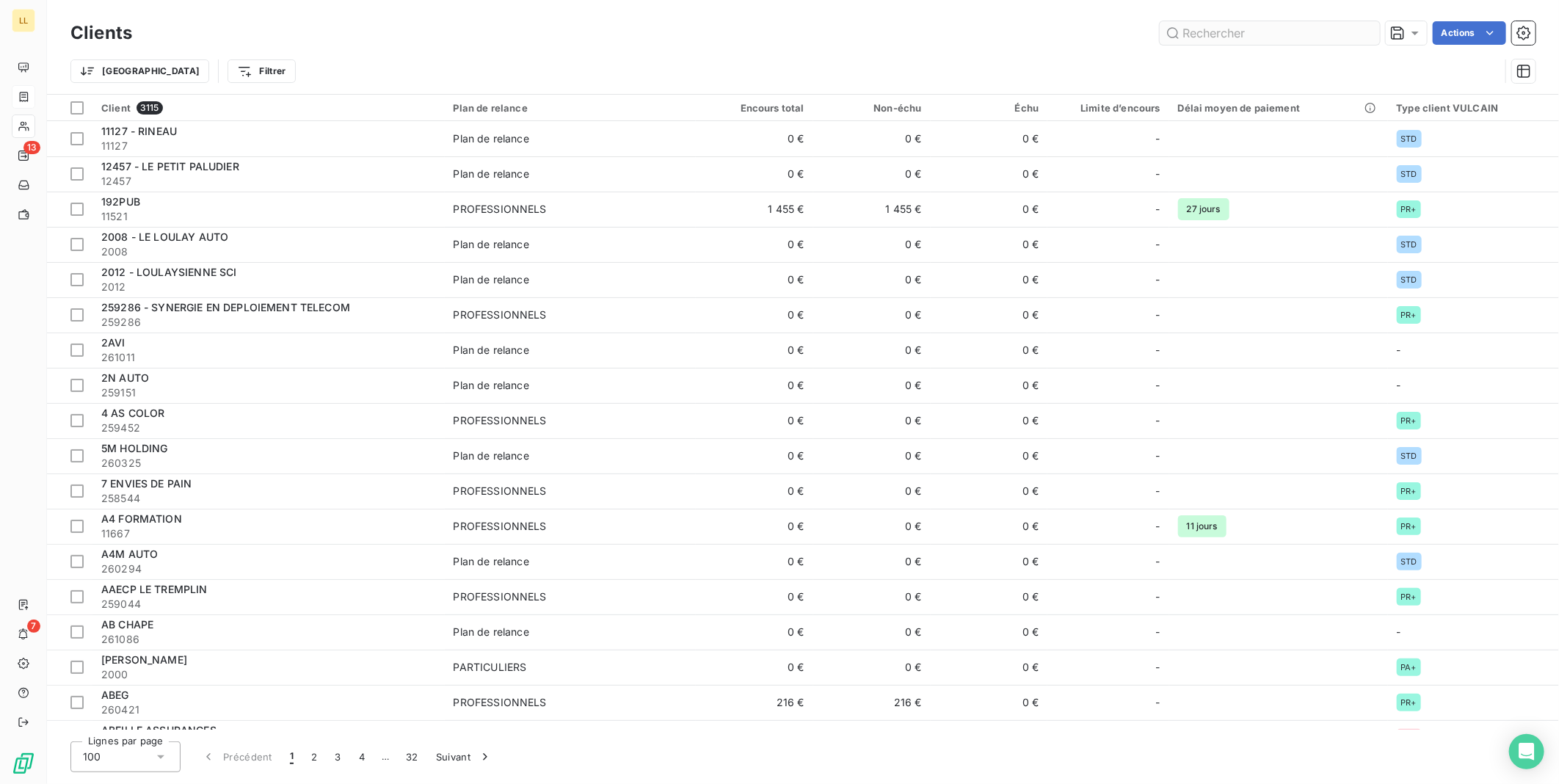
click at [1194, 31] on input "text" at bounding box center [1270, 33] width 220 height 23
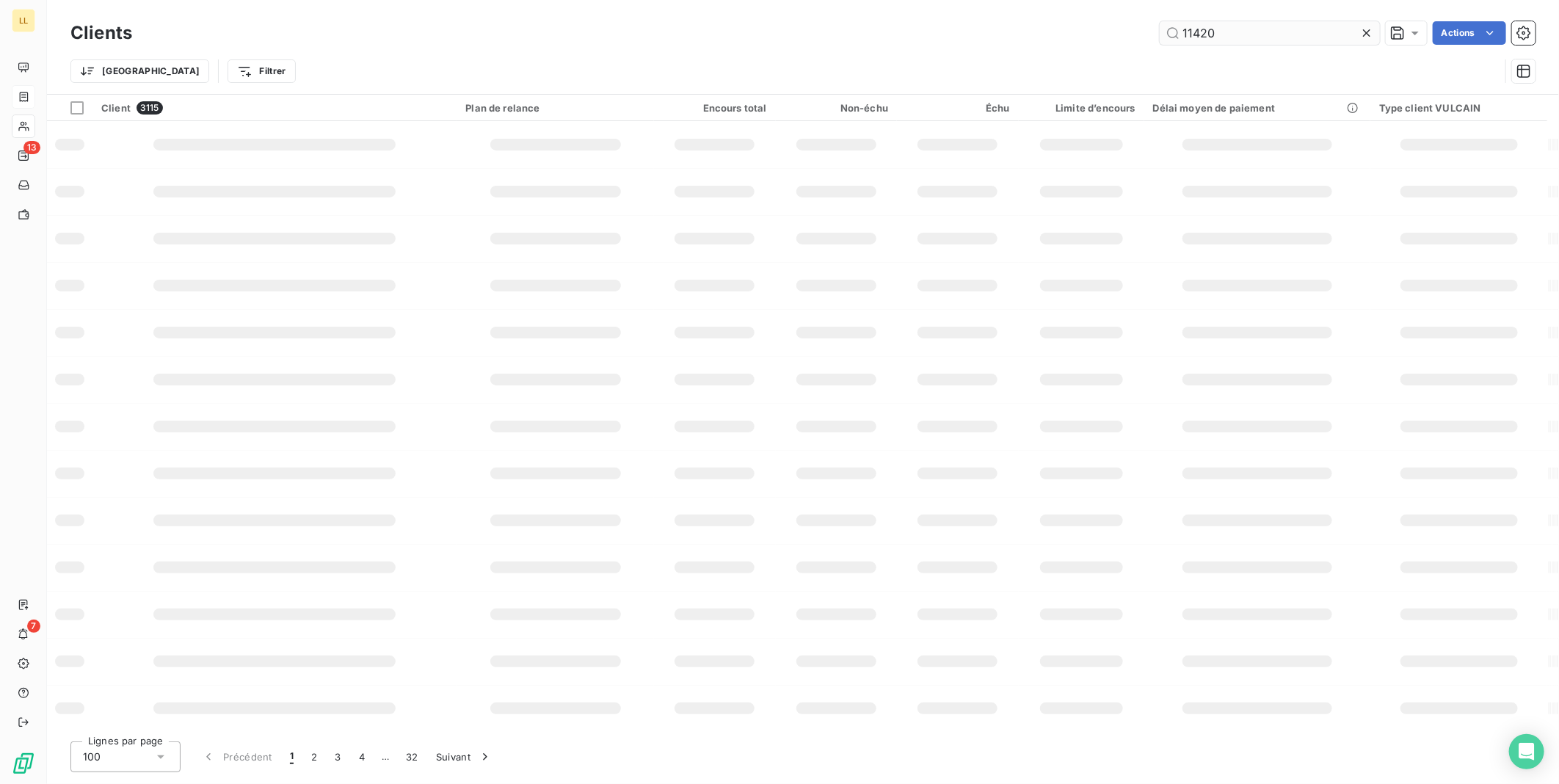
type input "11420"
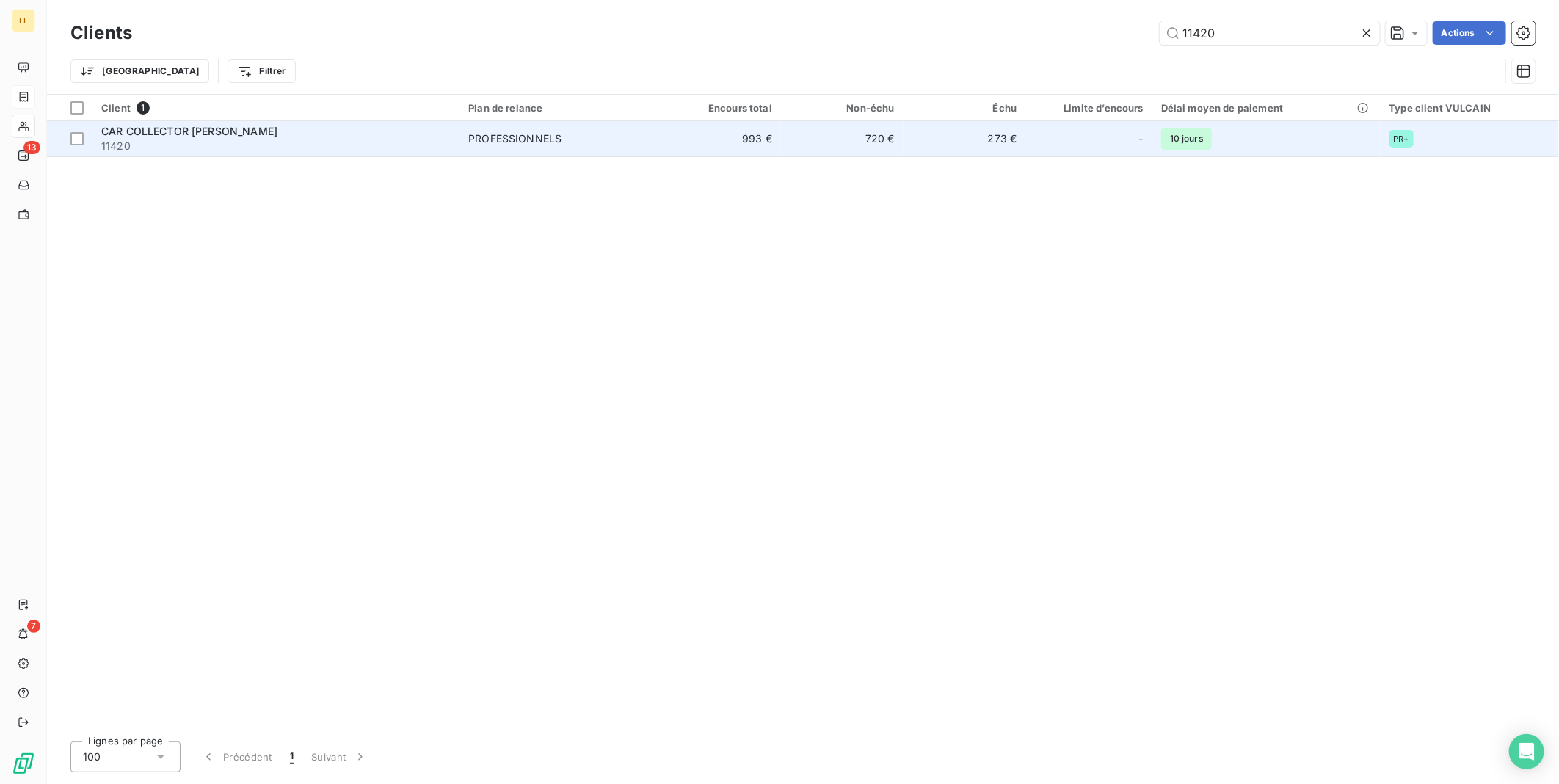
click at [181, 133] on span "CAR COLLECTOR [PERSON_NAME]" at bounding box center [189, 131] width 176 height 12
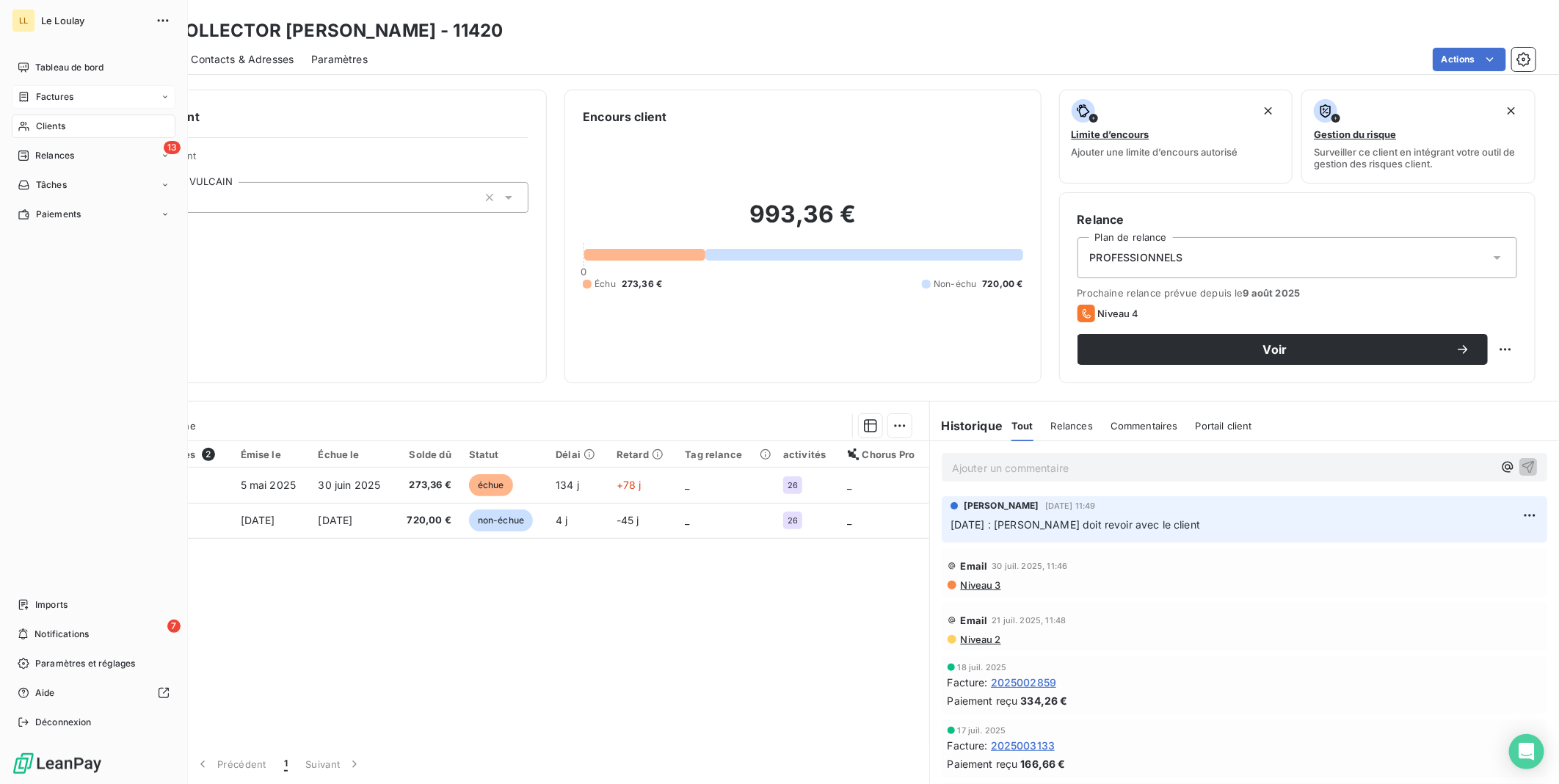
click at [41, 125] on span "Clients" at bounding box center [50, 126] width 29 height 13
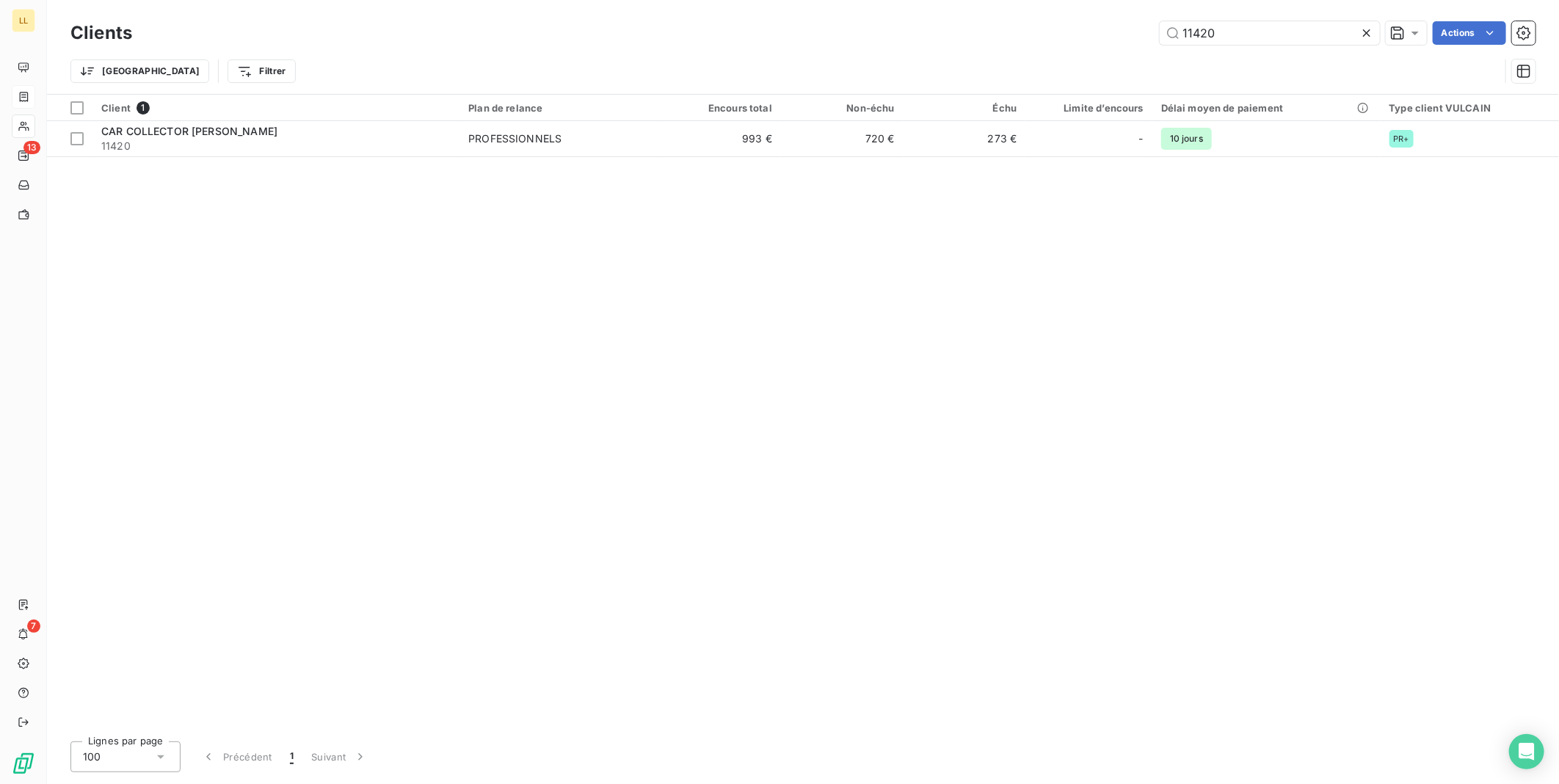
click at [1024, 70] on div "Clients 11420 Actions Trier Filtrer" at bounding box center [802, 56] width 1465 height 76
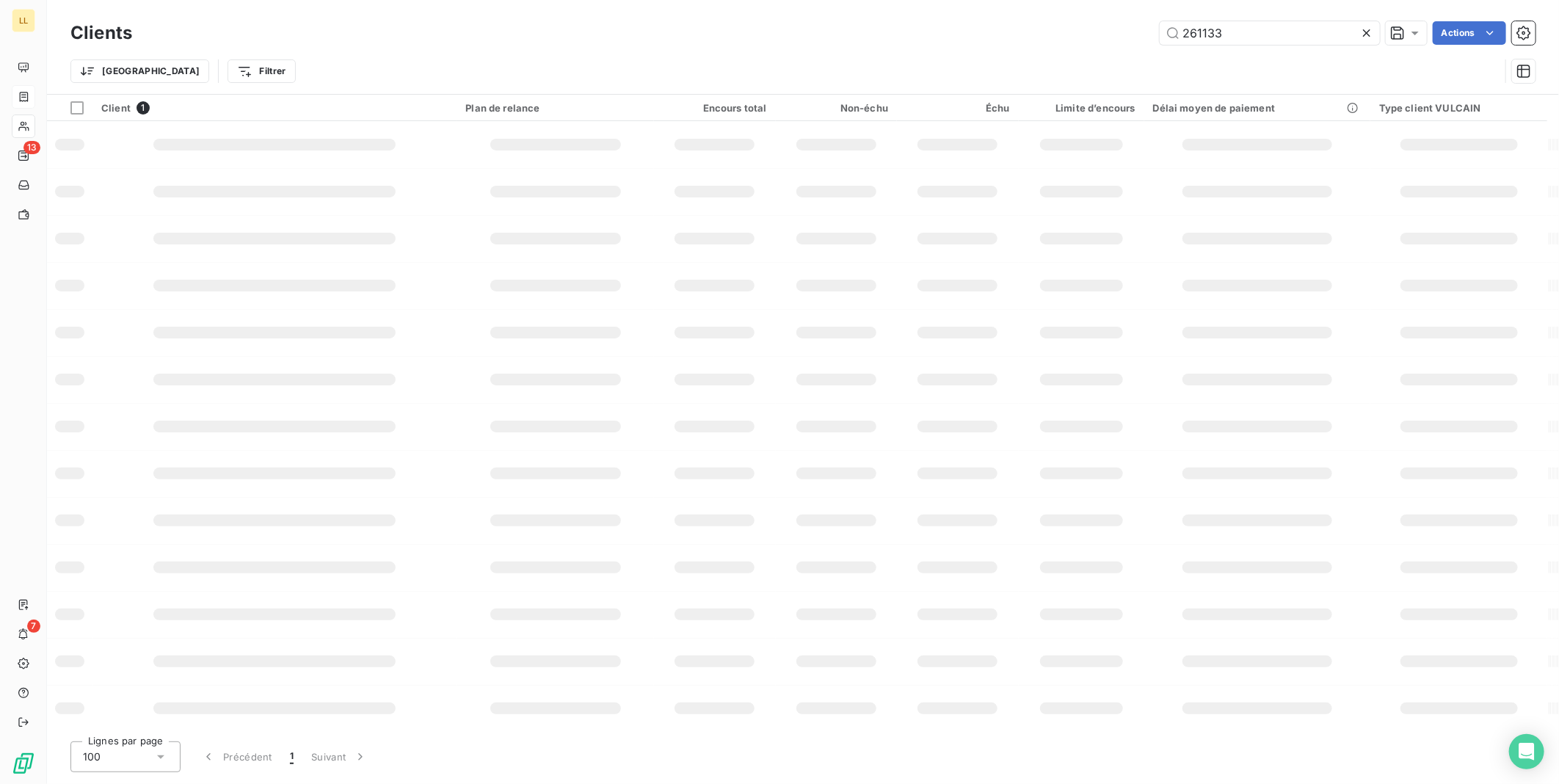
type input "261133"
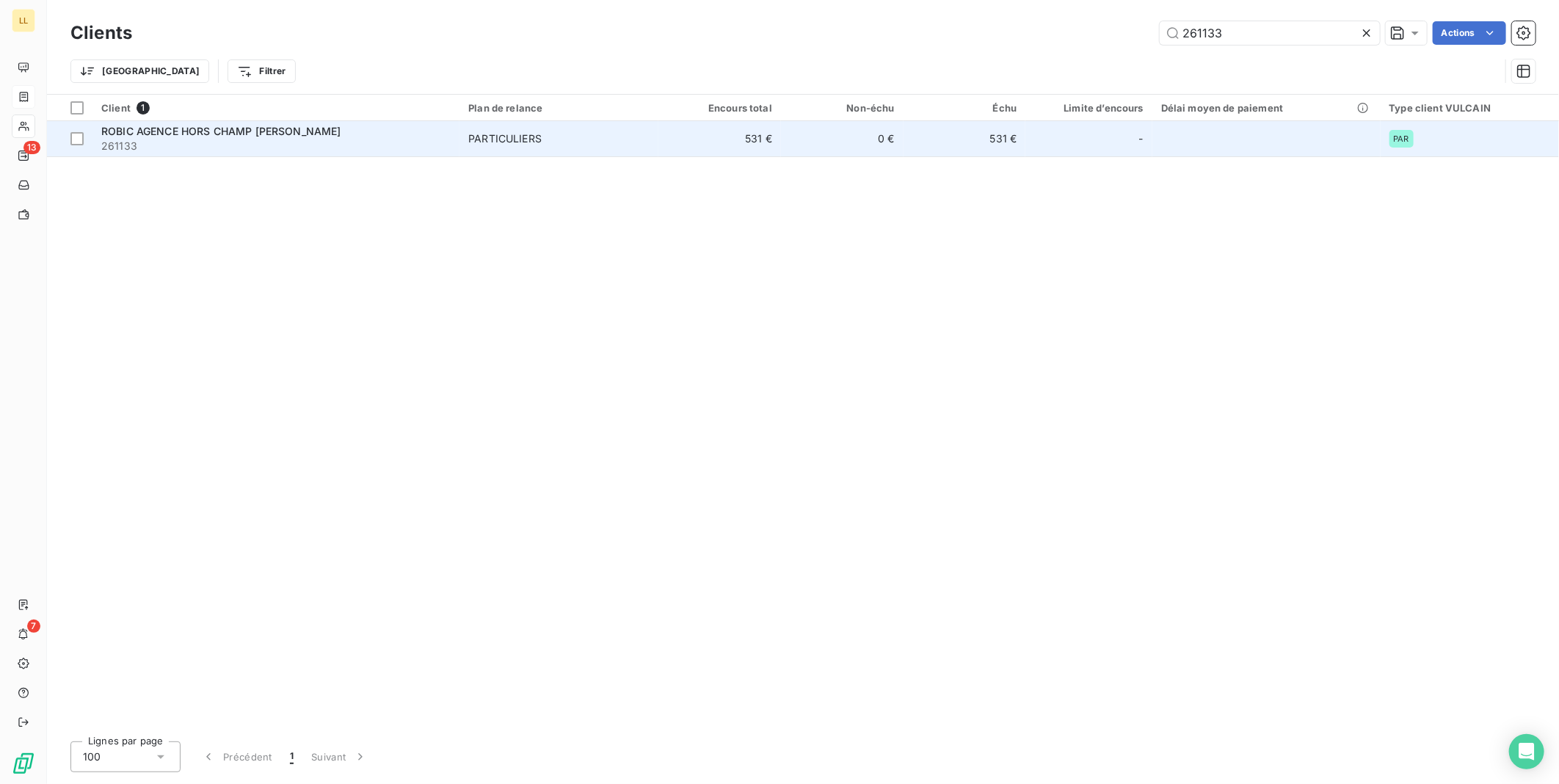
click at [173, 130] on span "ROBIC AGENCE HORS CHAMP [PERSON_NAME]" at bounding box center [221, 131] width 240 height 12
